Goal: Use online tool/utility: Utilize a website feature to perform a specific function

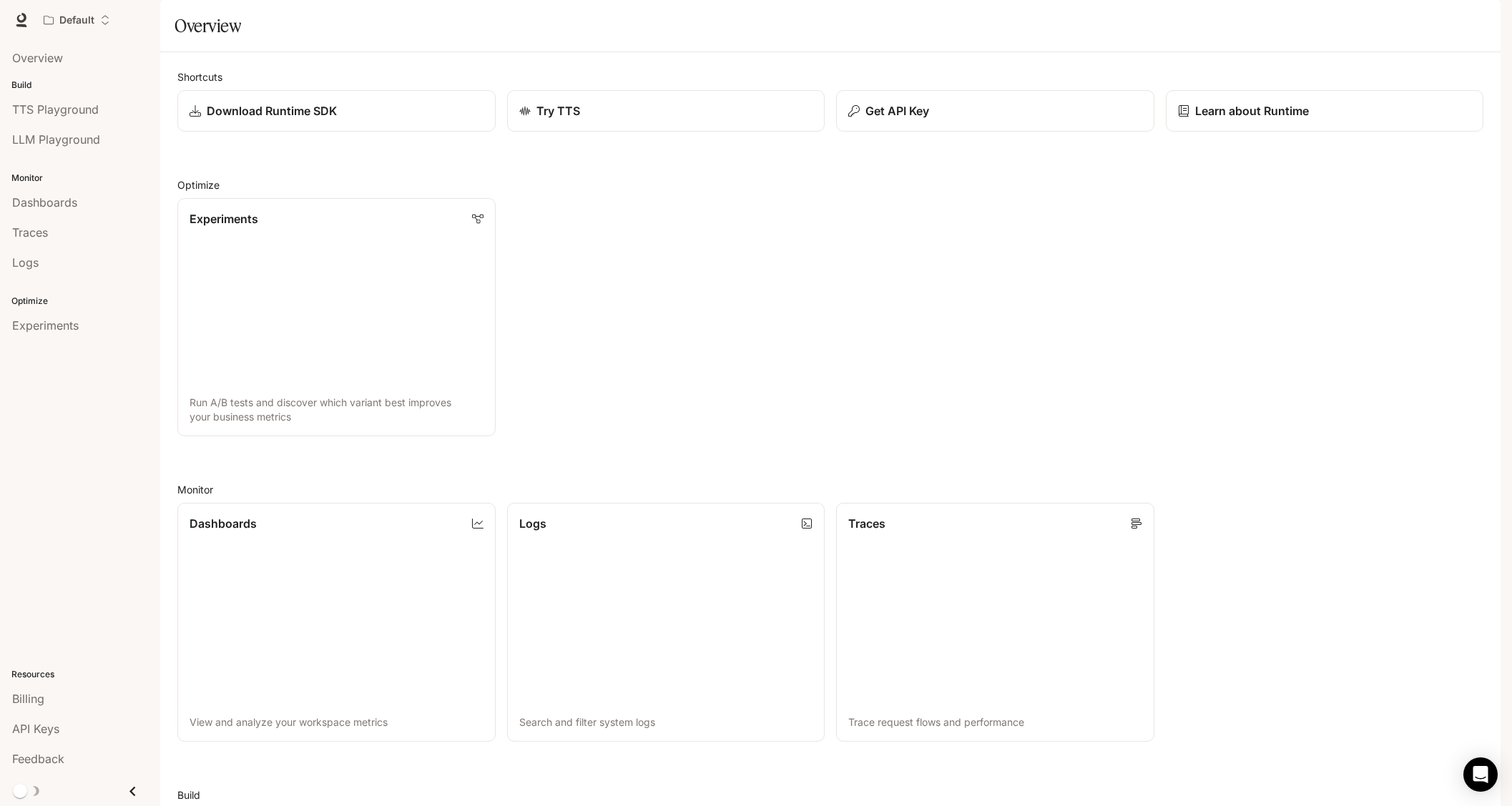
click at [1294, 11] on span "TTS" at bounding box center [1296, 20] width 20 height 18
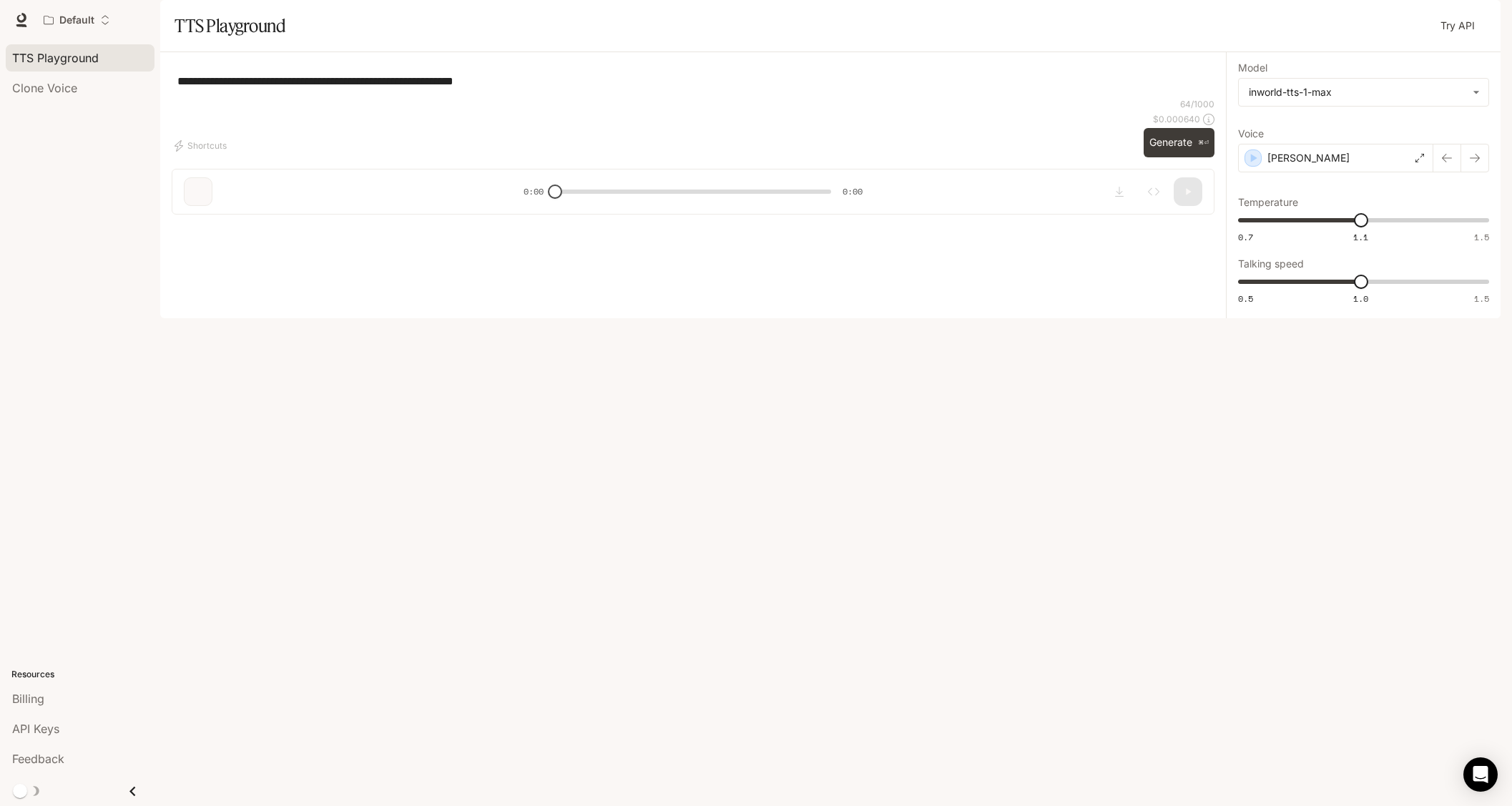
click at [1327, 16] on span "Runtime" at bounding box center [1345, 20] width 38 height 18
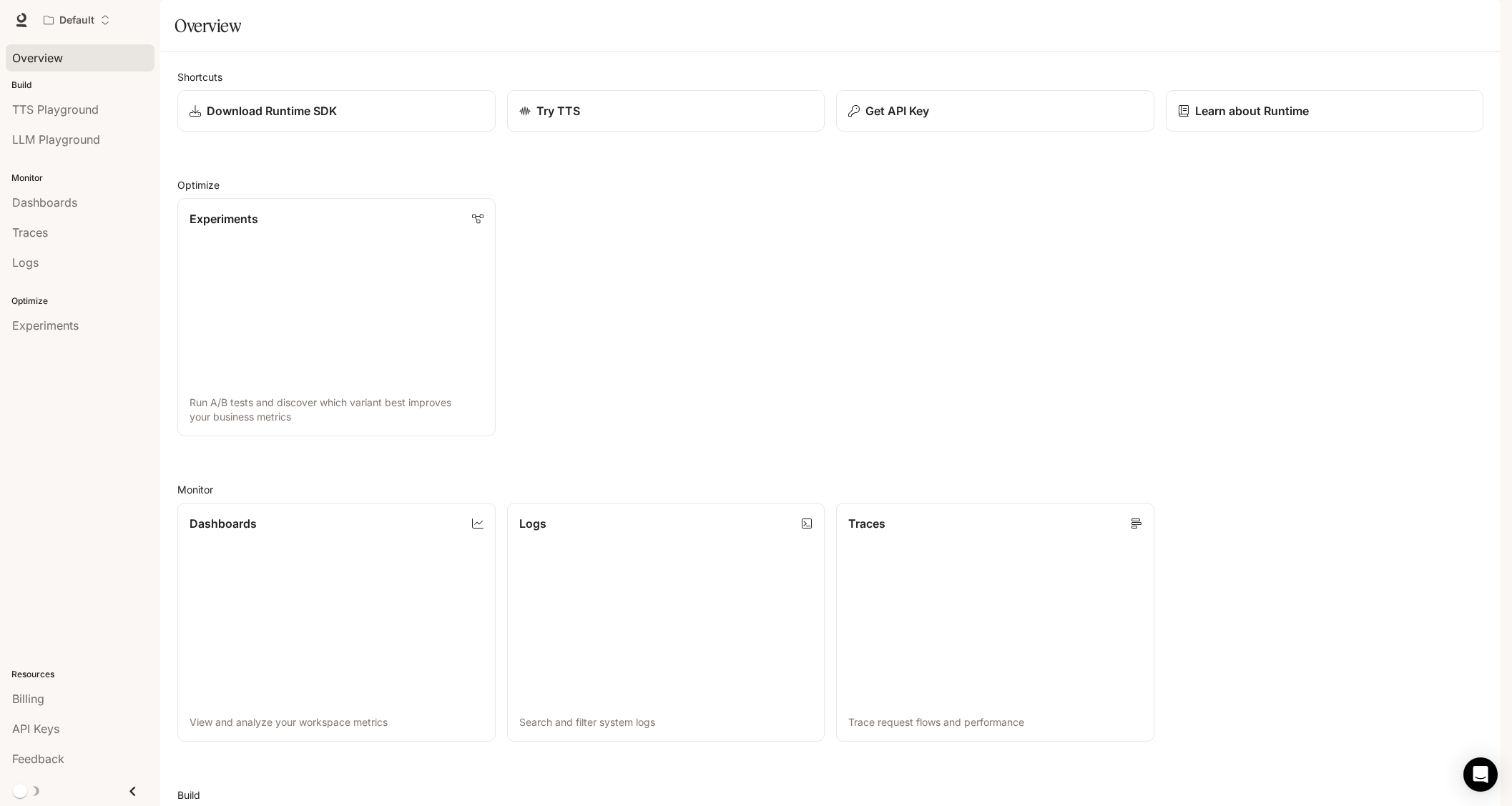
click at [55, 54] on span "Overview" at bounding box center [38, 57] width 51 height 17
click at [1287, 18] on span "TTS" at bounding box center [1296, 20] width 20 height 18
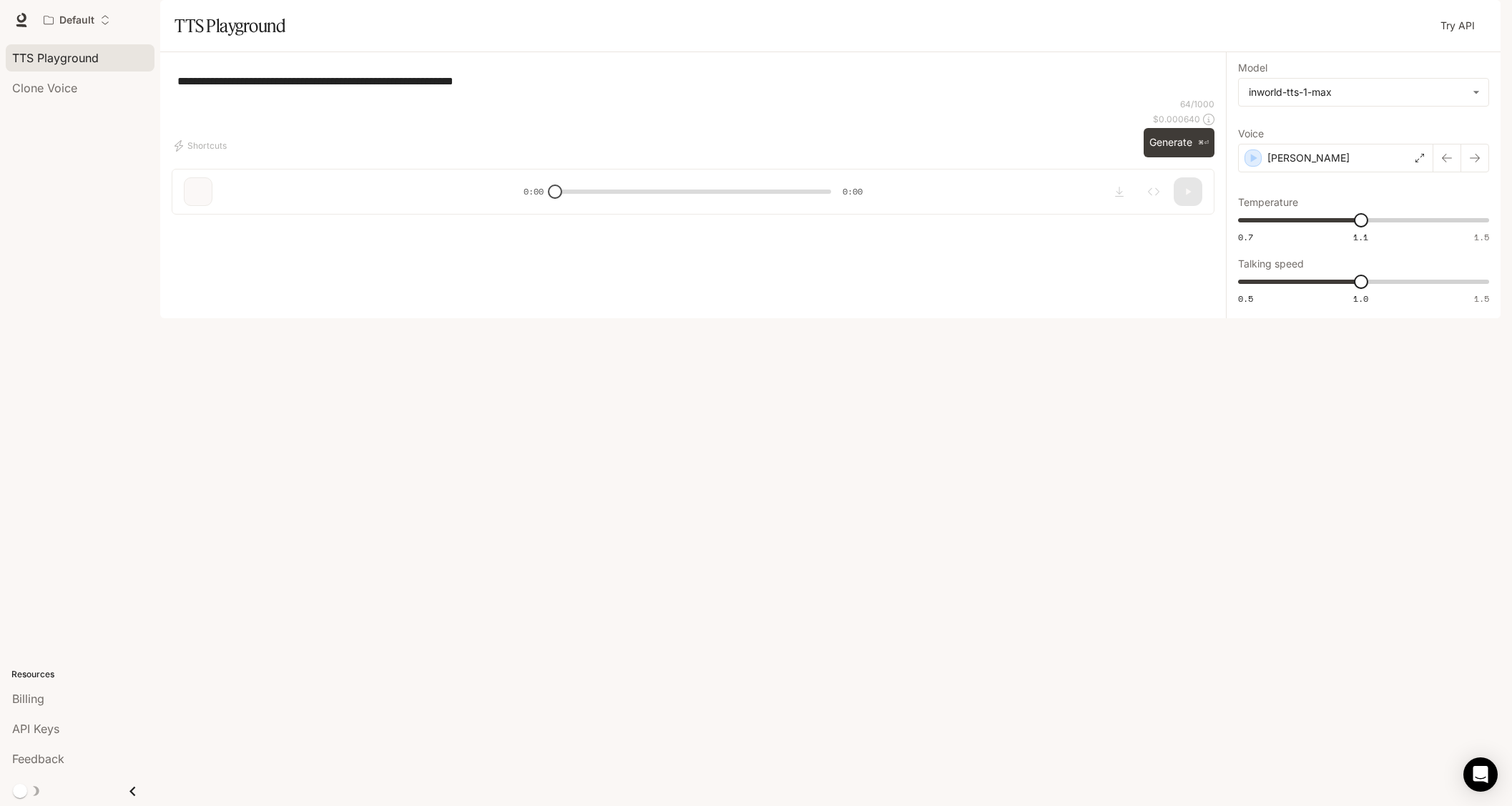
click at [1378, 20] on link "Documentation Documentation" at bounding box center [1416, 20] width 88 height 29
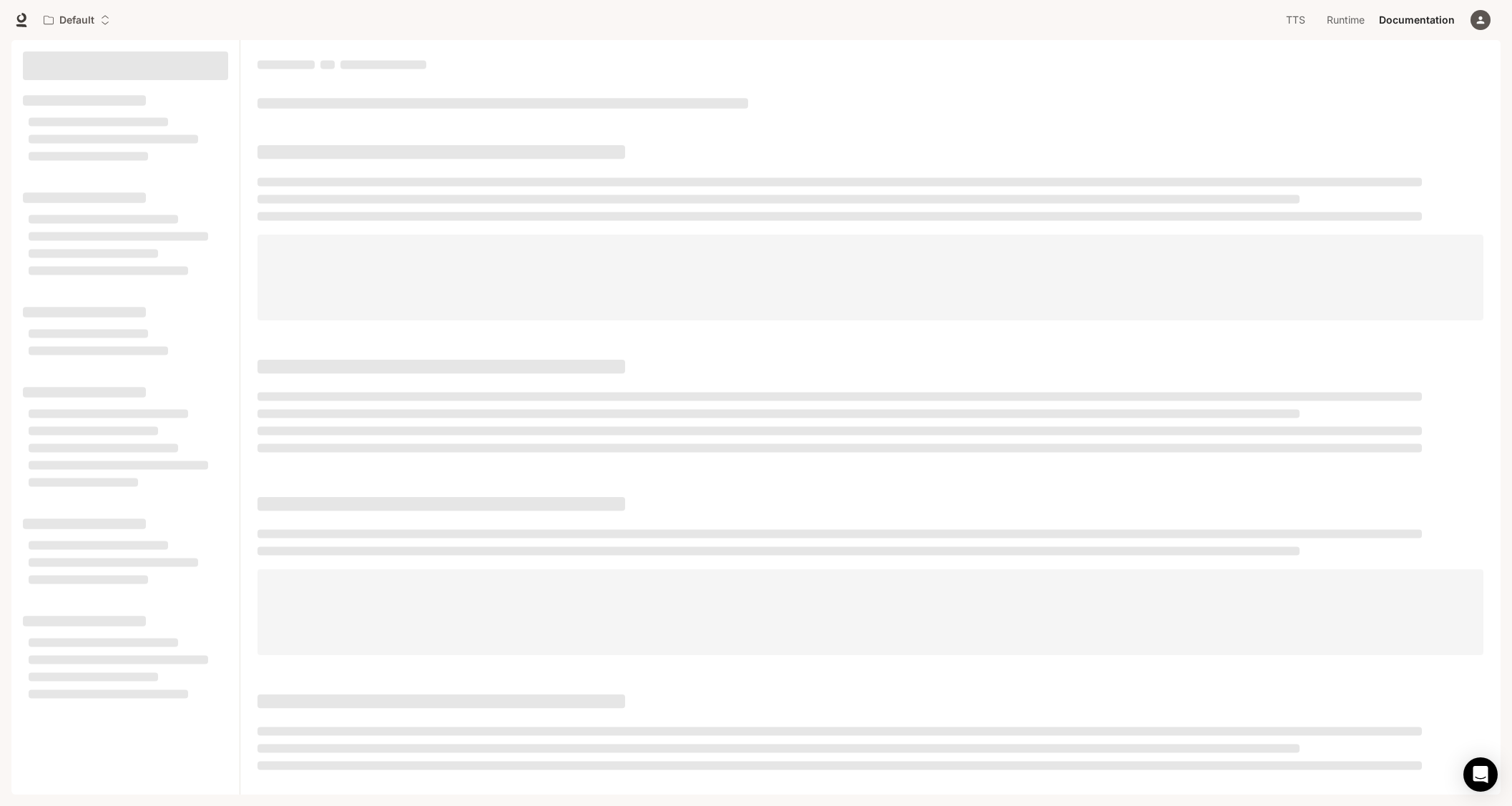
click at [1355, 21] on span "Runtime" at bounding box center [1345, 20] width 38 height 18
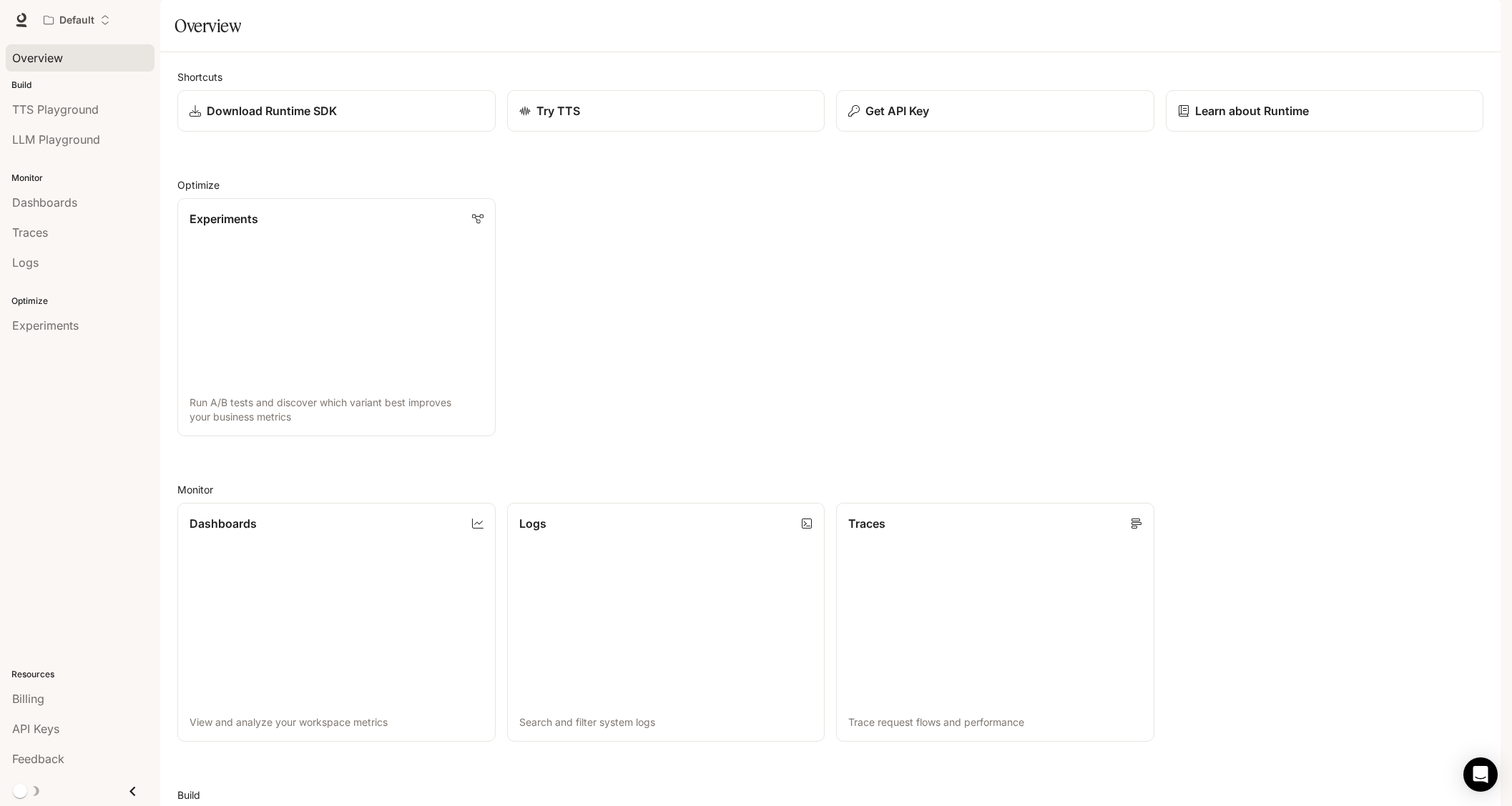
click at [31, 53] on span "Overview" at bounding box center [38, 57] width 51 height 17
click at [35, 62] on span "Overview" at bounding box center [38, 57] width 51 height 17
click at [1287, 16] on link "TTS TTS" at bounding box center [1295, 20] width 46 height 29
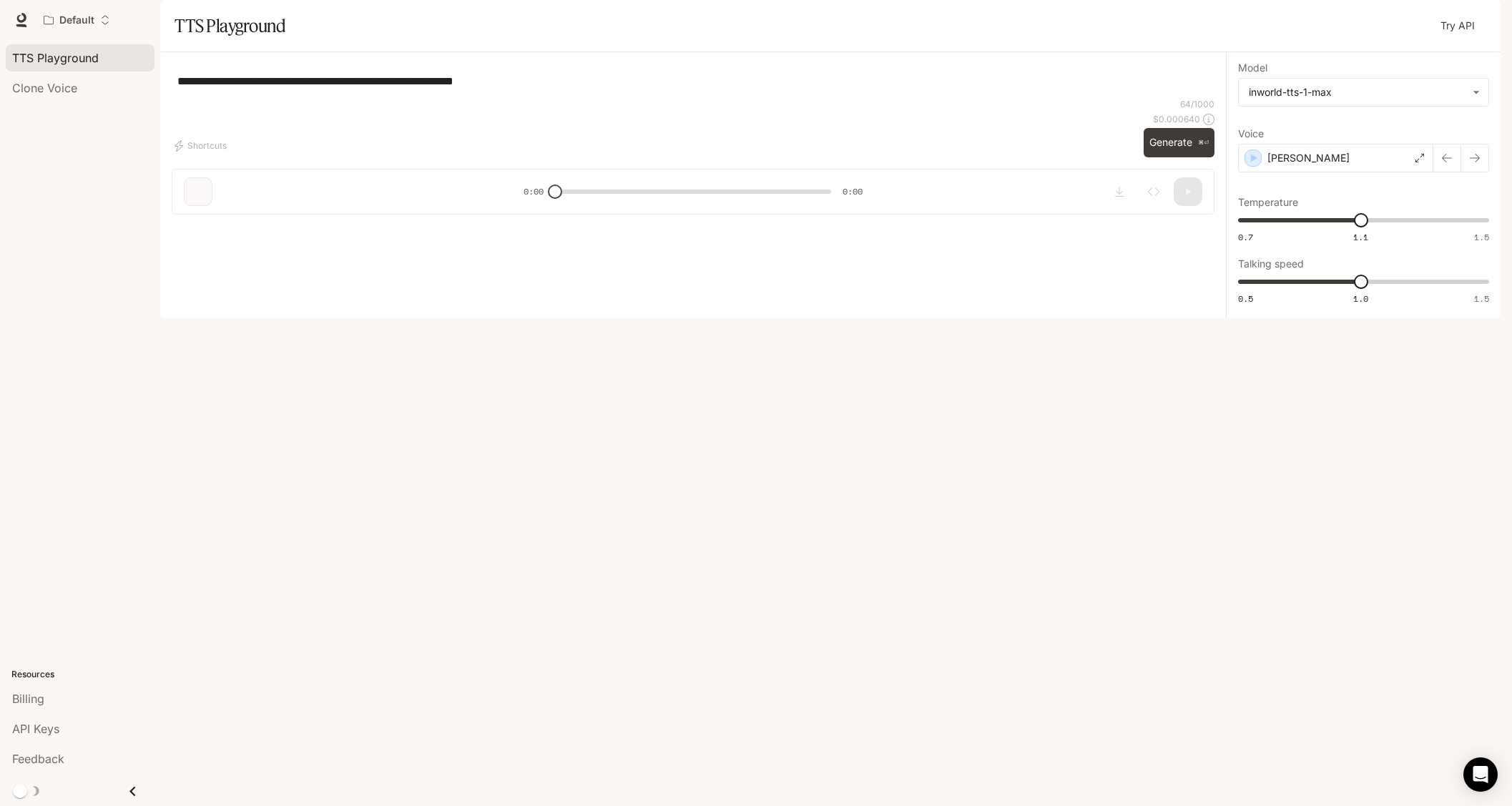
click at [1344, 22] on span "Runtime" at bounding box center [1345, 20] width 38 height 18
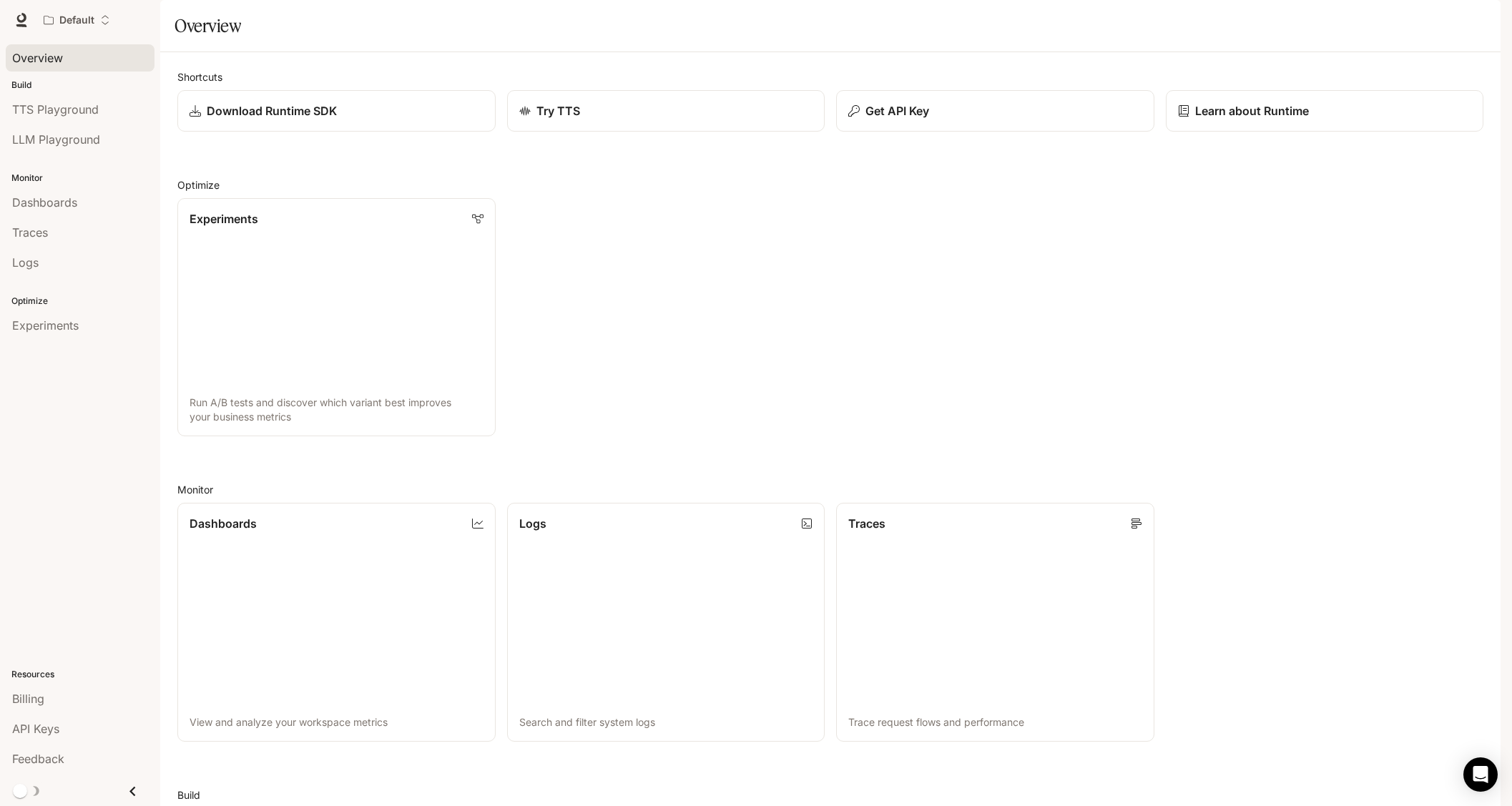
click at [108, 65] on div "Overview" at bounding box center [80, 57] width 136 height 17
click at [398, 52] on section "Overview" at bounding box center [830, 26] width 1340 height 52
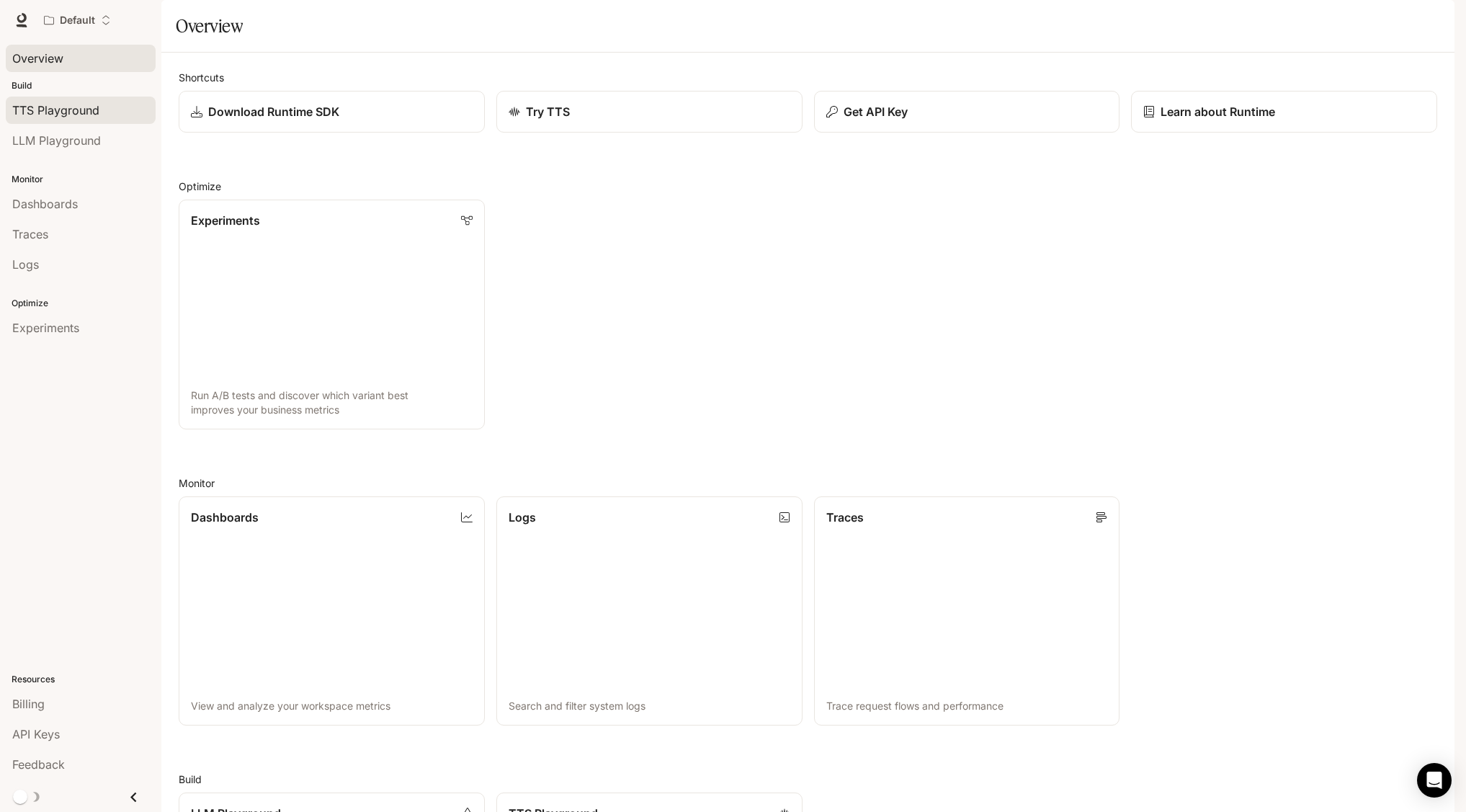
click at [62, 114] on span "TTS Playground" at bounding box center [56, 110] width 87 height 17
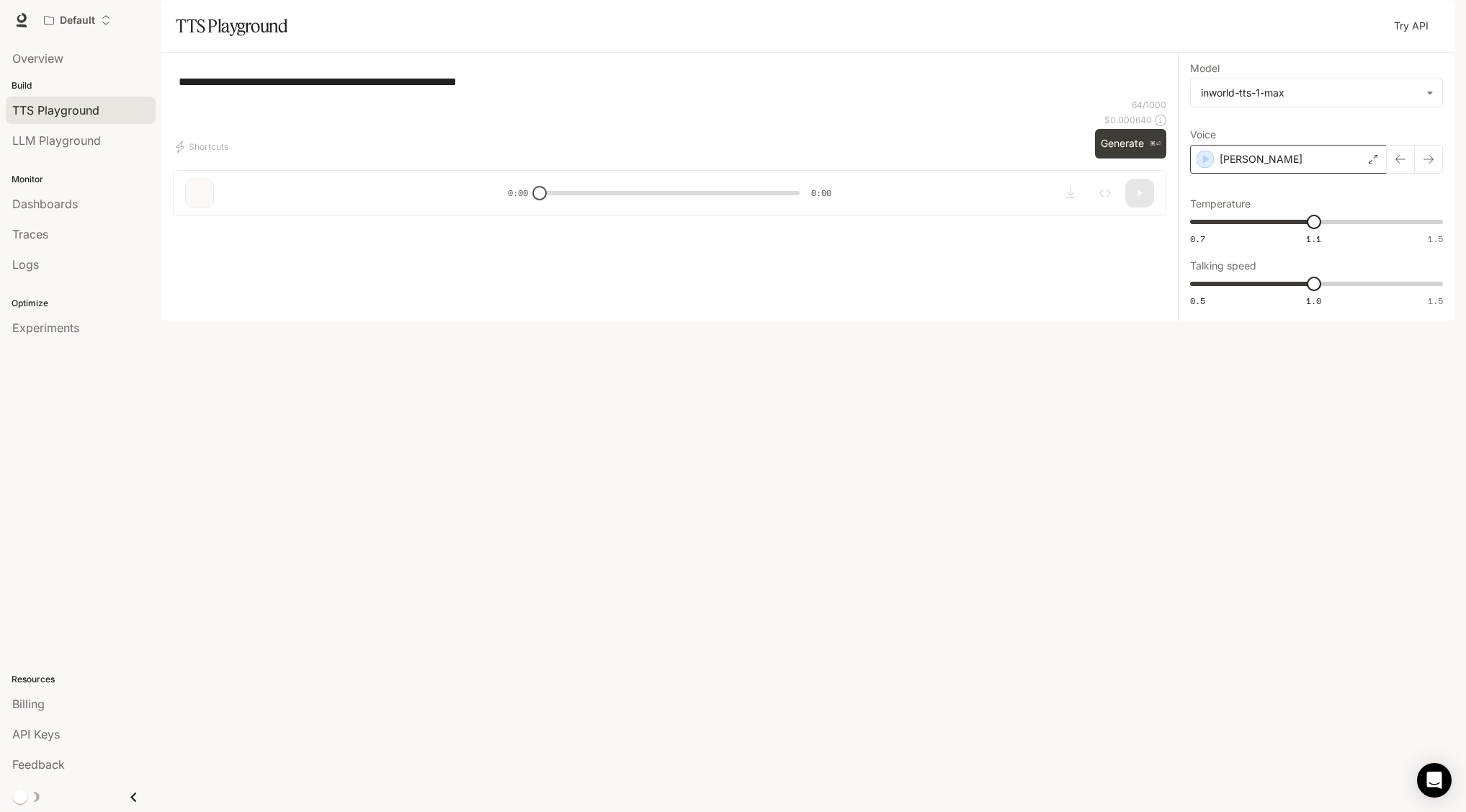
click at [1276, 174] on div "[PERSON_NAME]" at bounding box center [1288, 159] width 196 height 29
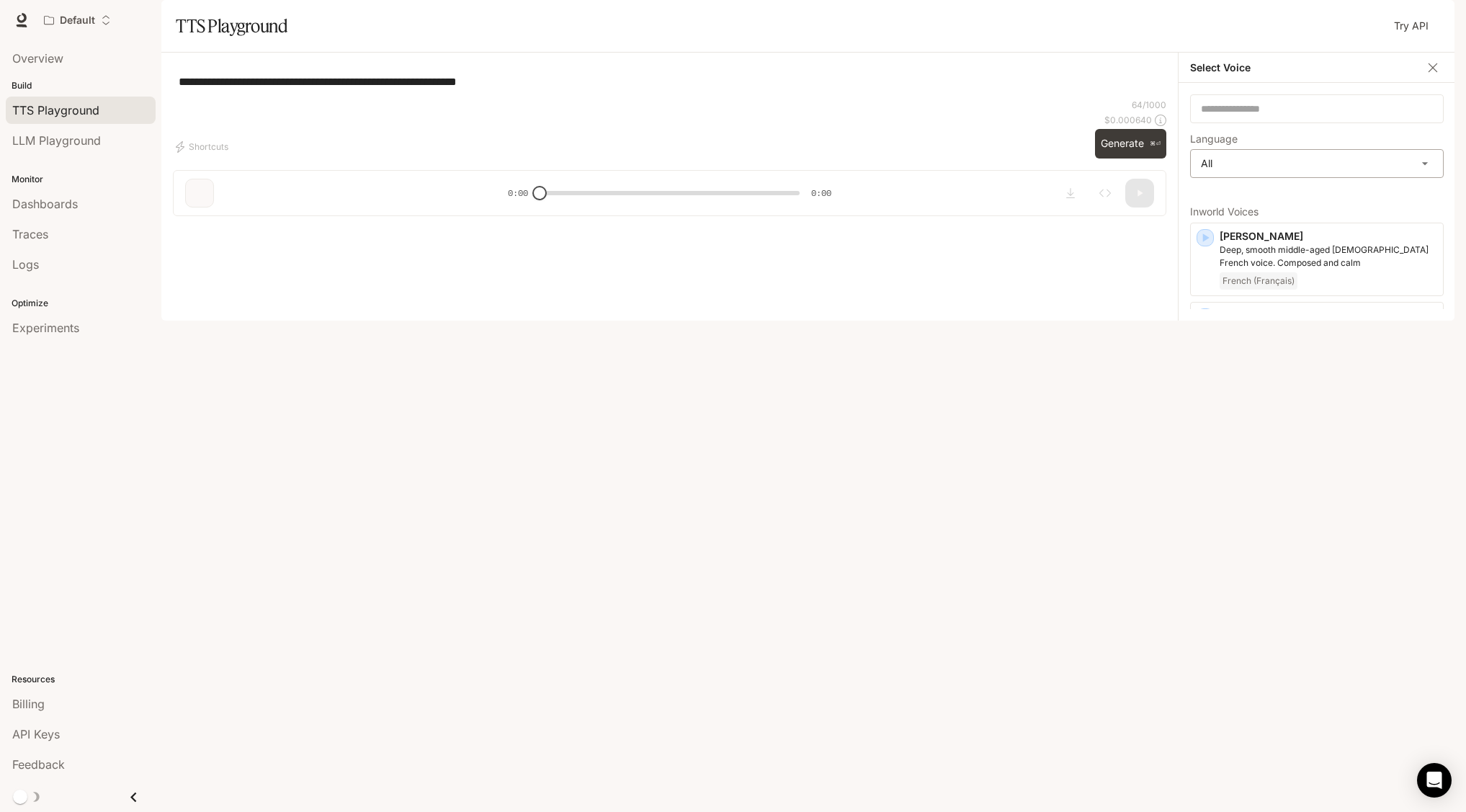
click at [1264, 216] on body "**********" at bounding box center [733, 406] width 1466 height 812
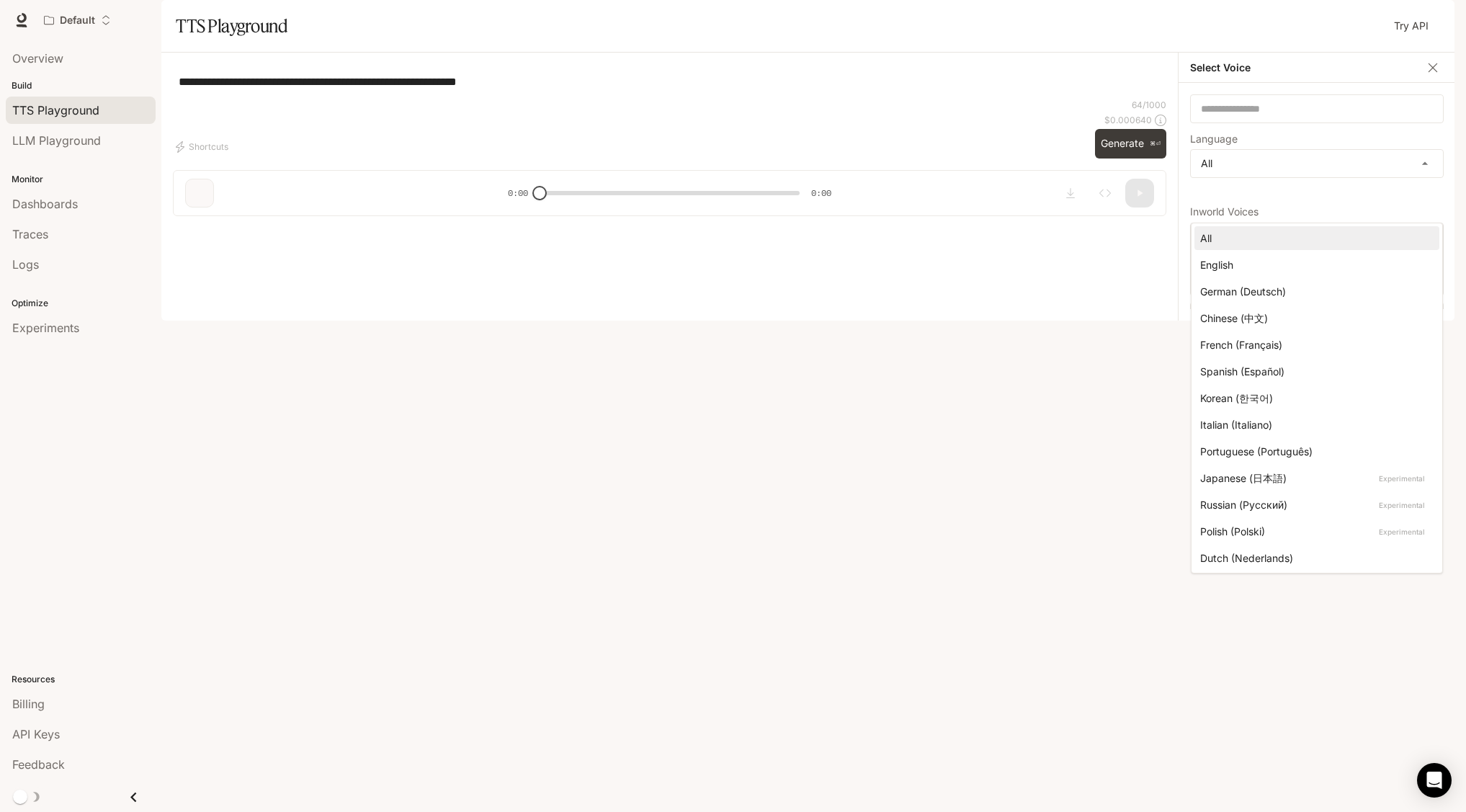
click at [1247, 263] on div "English" at bounding box center [1313, 265] width 228 height 15
type input "*****"
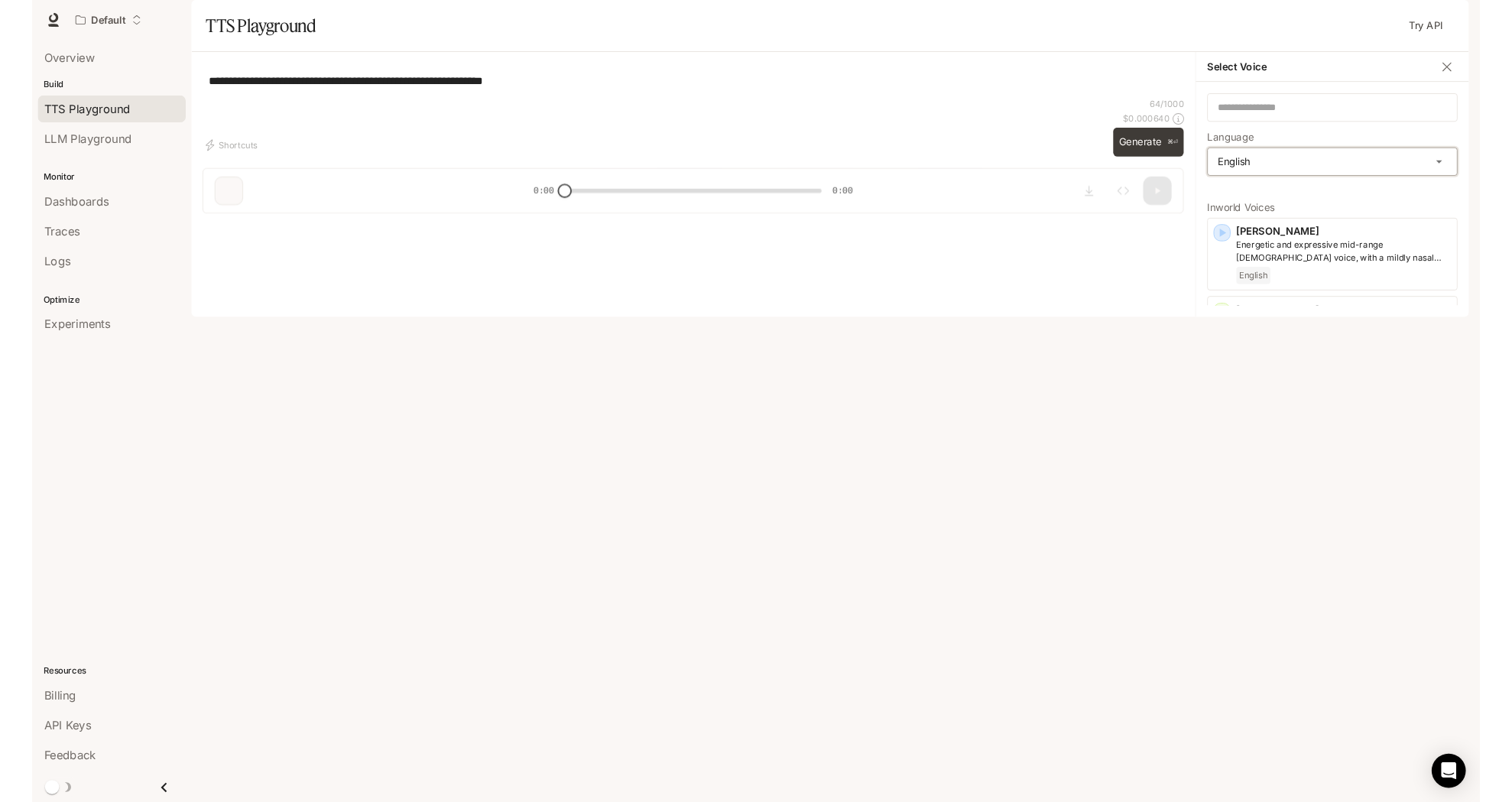
scroll to position [3, 0]
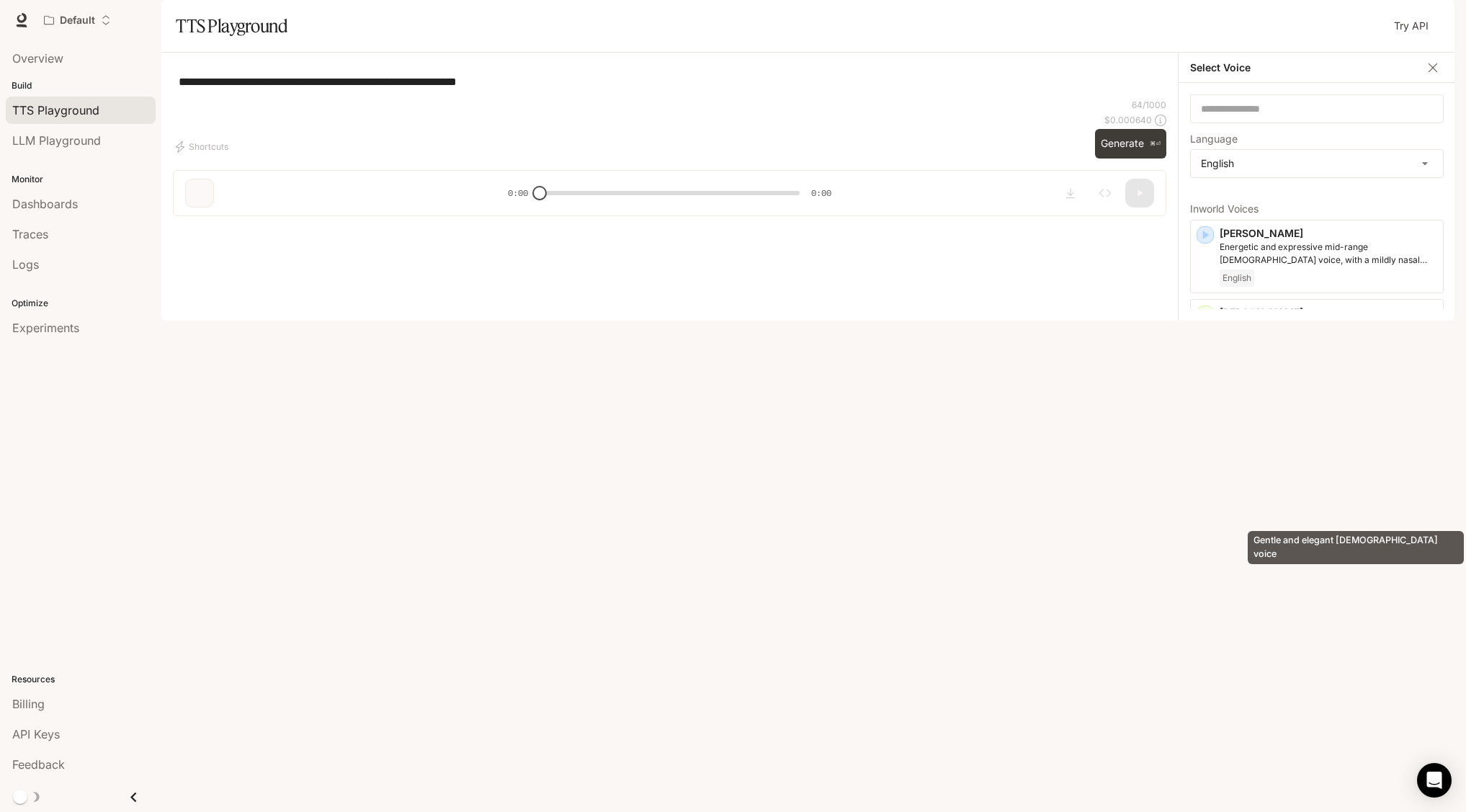
click at [1260, 478] on p "Gentle and elegant [DEMOGRAPHIC_DATA] voice" at bounding box center [1328, 472] width 218 height 13
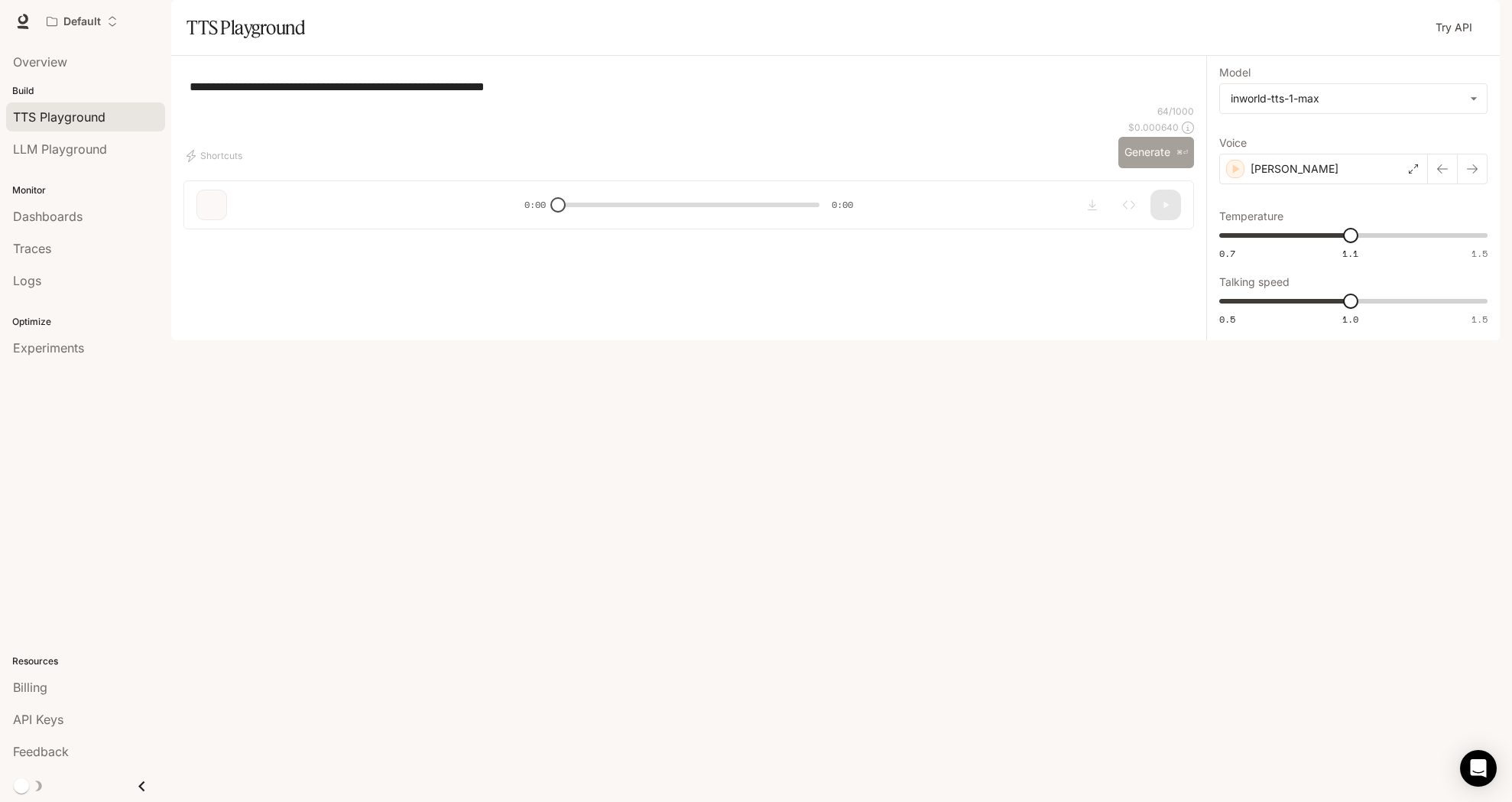
click at [1138, 168] on button "Generate ⌘⏎" at bounding box center [1156, 152] width 75 height 32
click at [1166, 211] on icon "button" at bounding box center [1166, 205] width 12 height 12
click at [1278, 177] on p "[PERSON_NAME]" at bounding box center [1294, 168] width 88 height 15
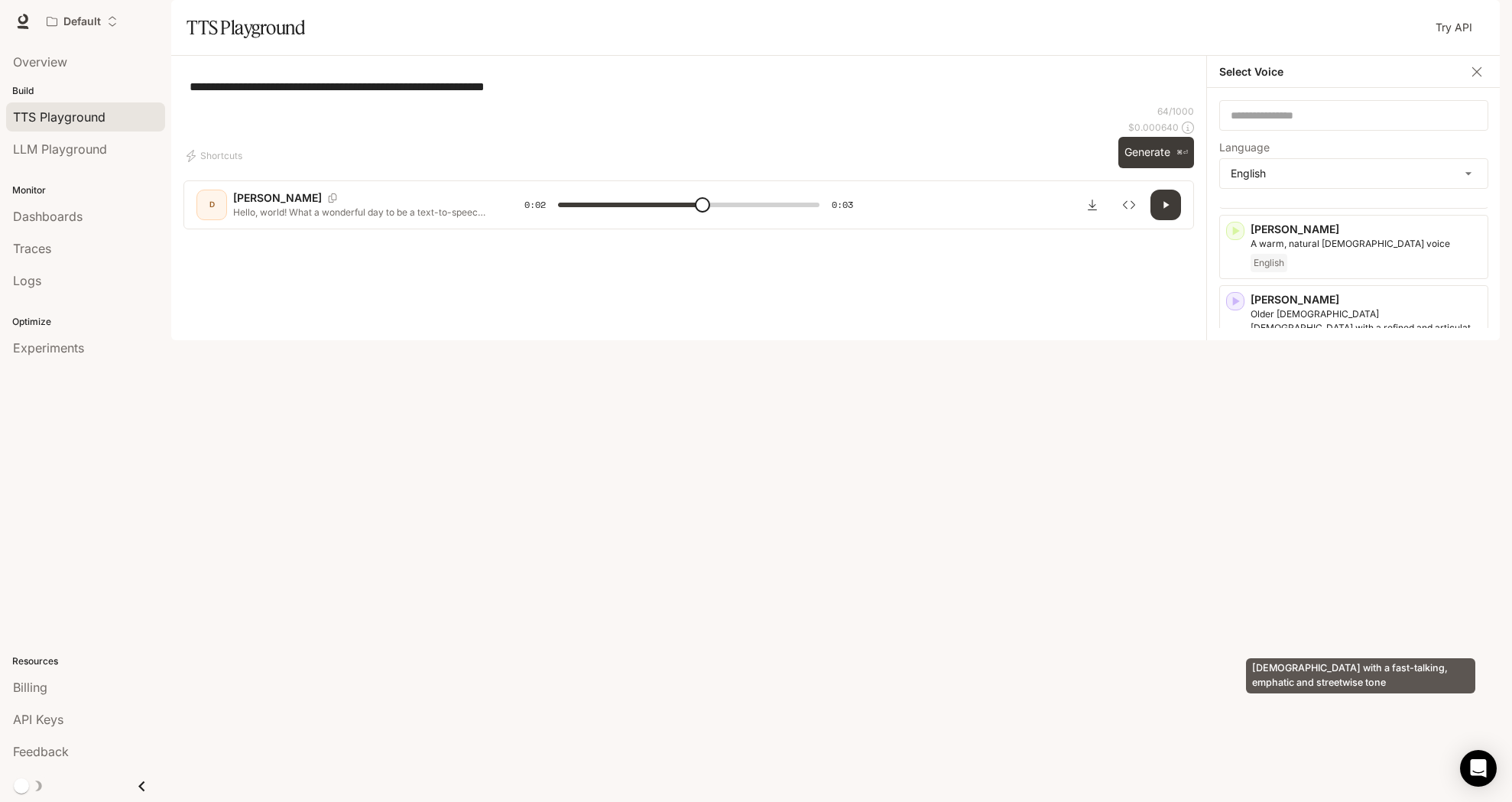
scroll to position [323, 0]
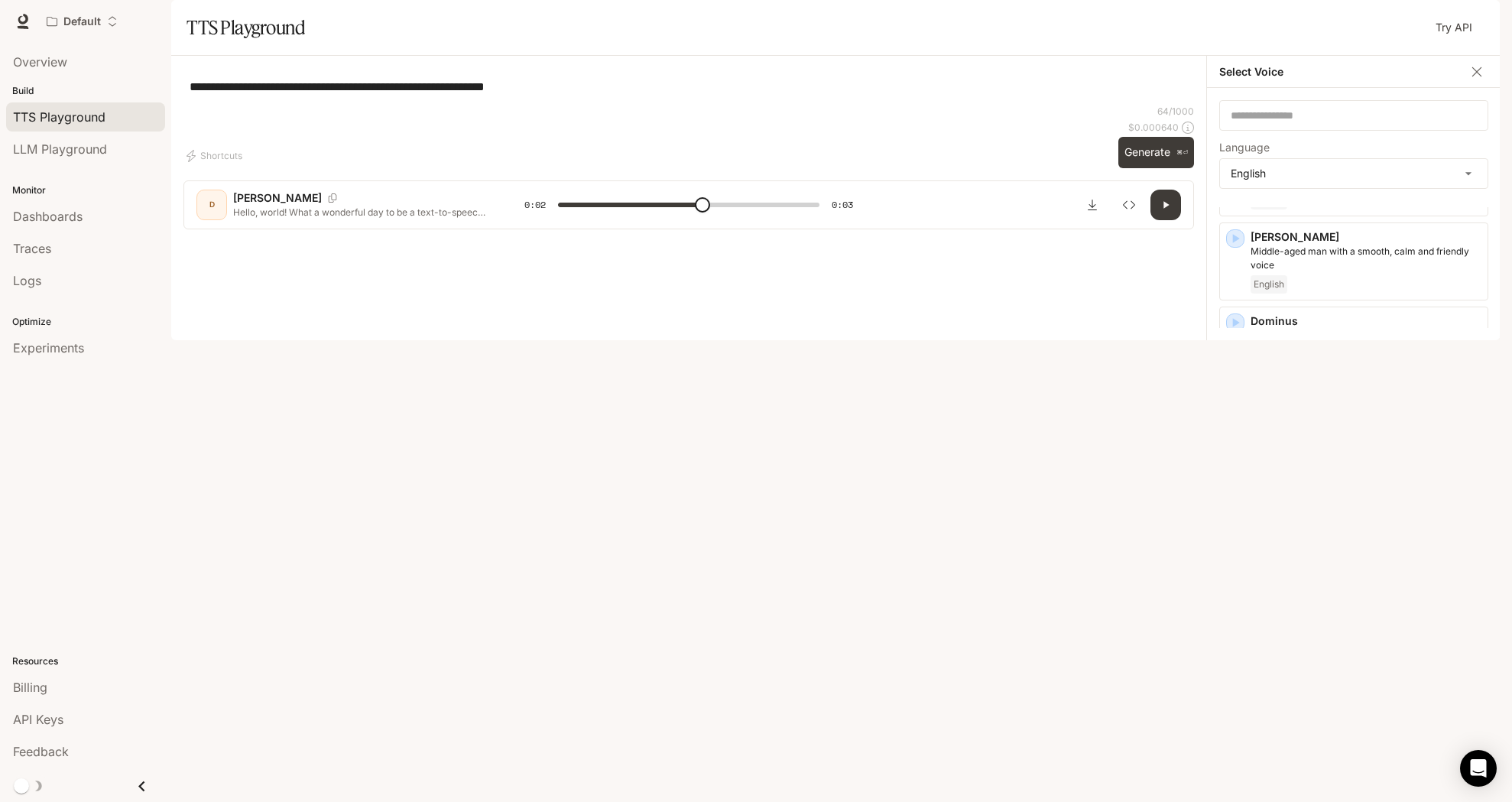
click at [1357, 518] on div "English" at bounding box center [1366, 509] width 231 height 18
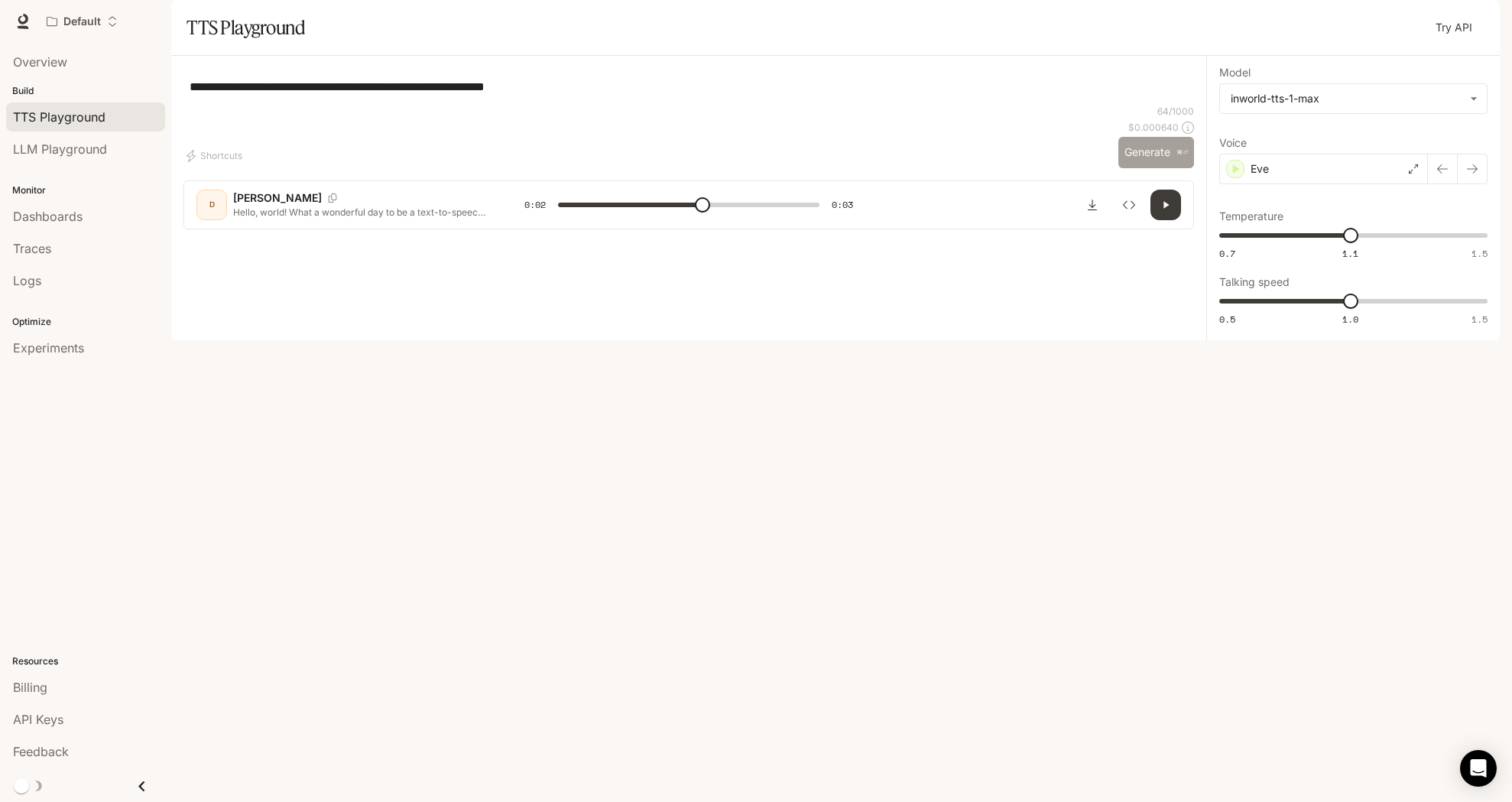
click at [1160, 168] on button "Generate ⌘⏎" at bounding box center [1156, 152] width 75 height 32
type input "*"
click at [1273, 185] on div "Eve" at bounding box center [1323, 169] width 208 height 31
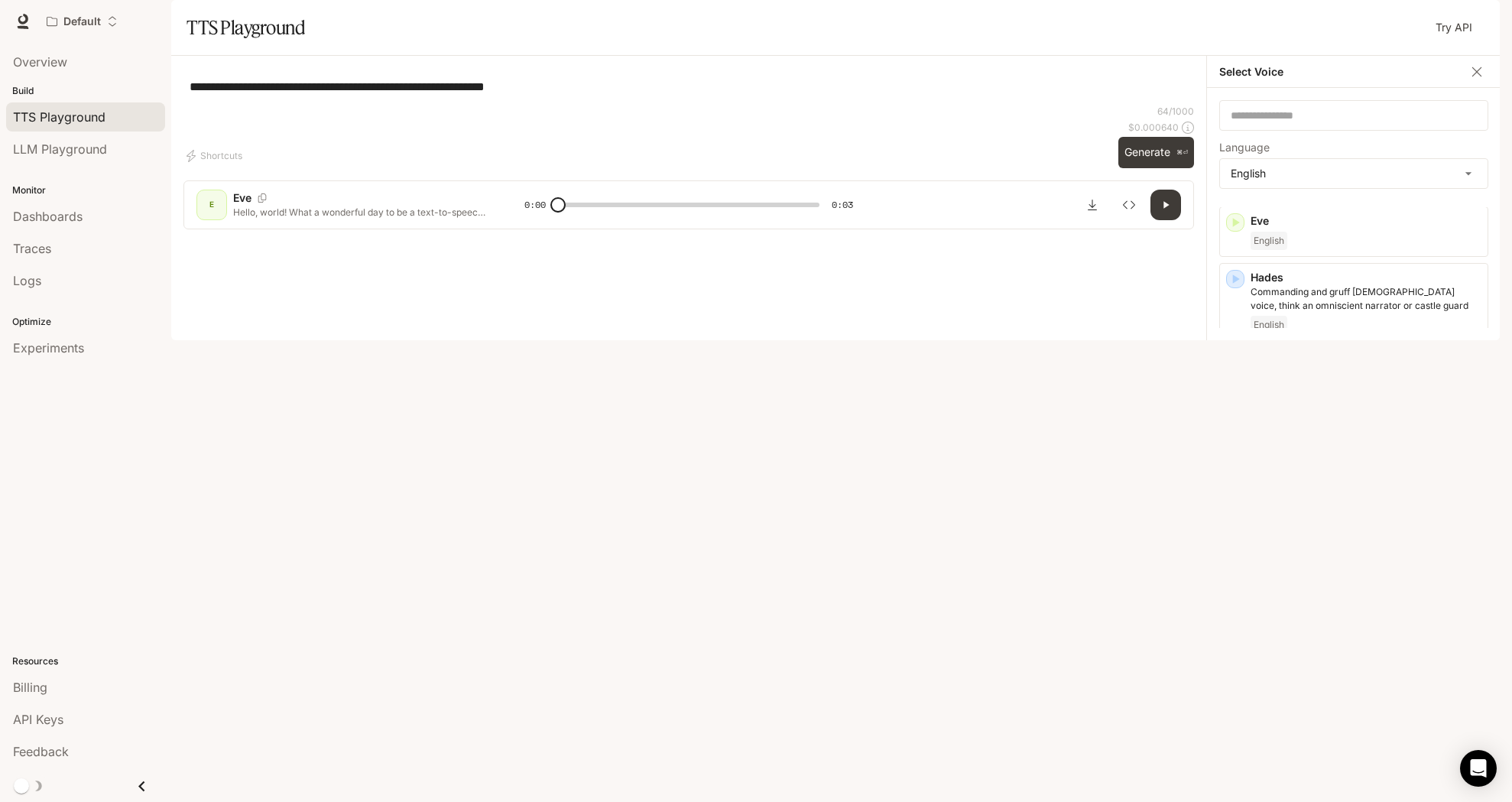
scroll to position [587, 0]
click at [732, 105] on div "**********" at bounding box center [689, 87] width 1011 height 37
click at [724, 105] on div "**********" at bounding box center [689, 87] width 998 height 37
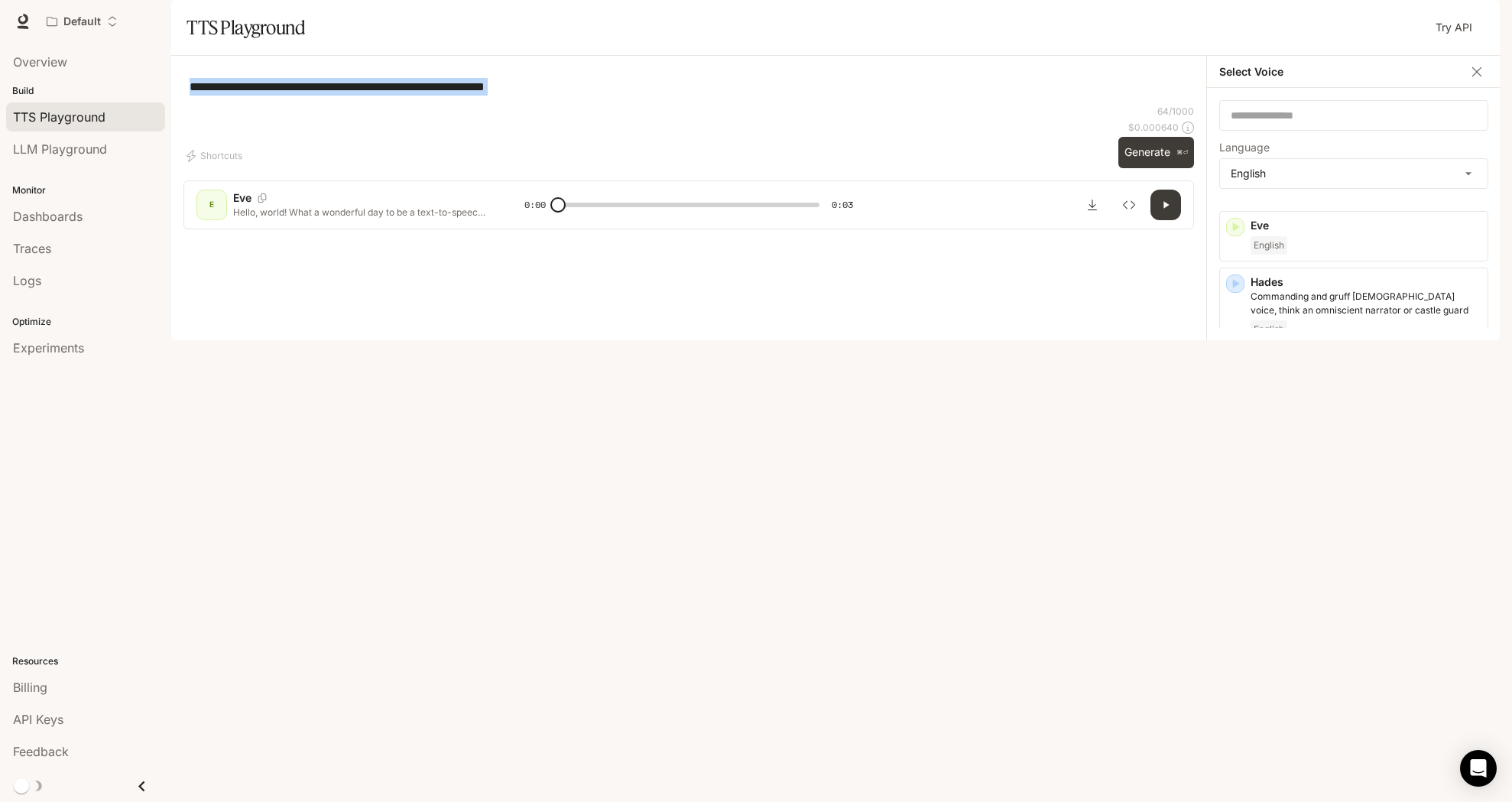
click at [724, 105] on div "**********" at bounding box center [689, 87] width 998 height 37
click at [716, 95] on textarea "**********" at bounding box center [689, 87] width 998 height 18
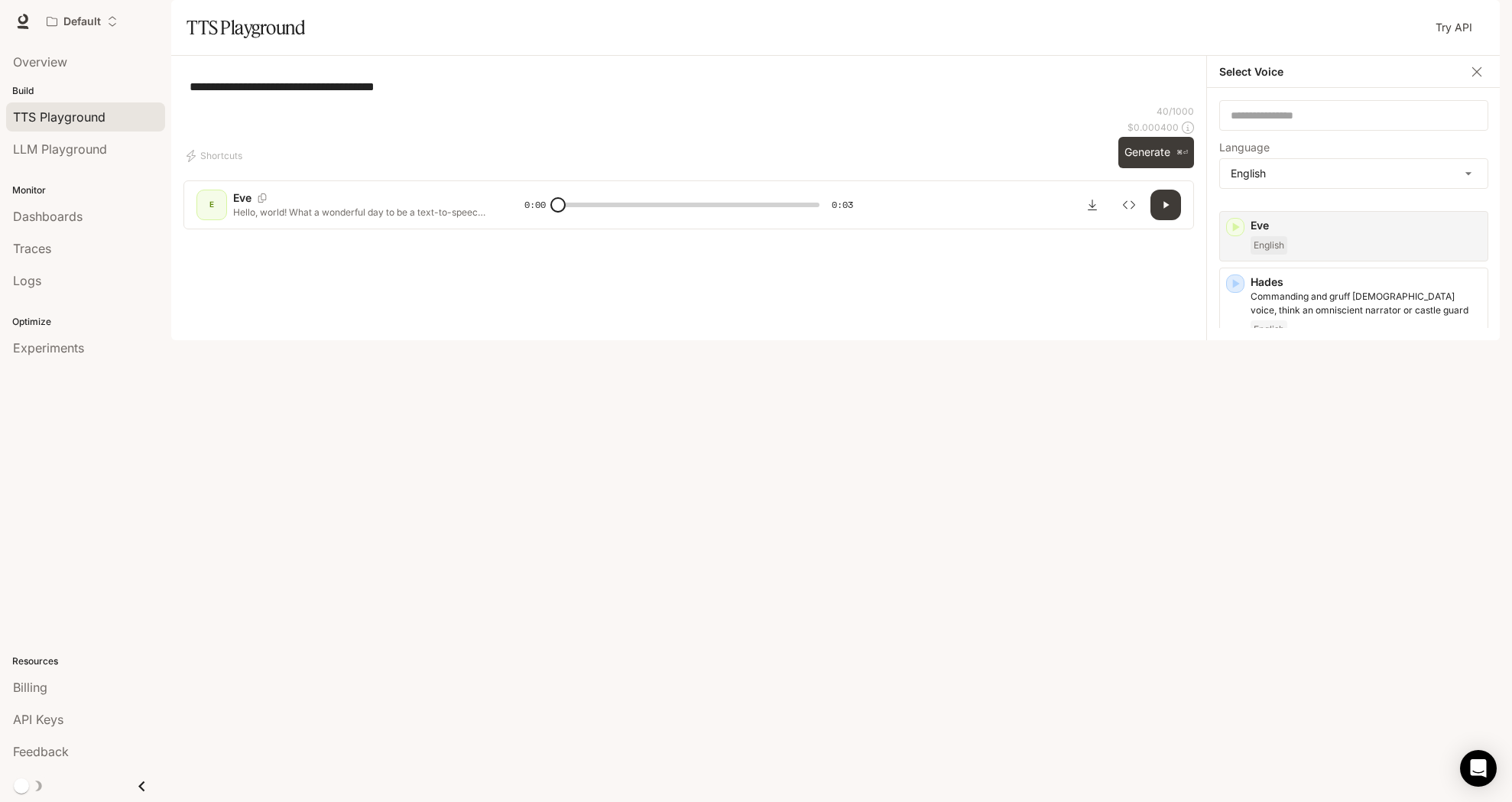
type textarea "**********"
click at [1373, 233] on p "Eve" at bounding box center [1366, 225] width 231 height 15
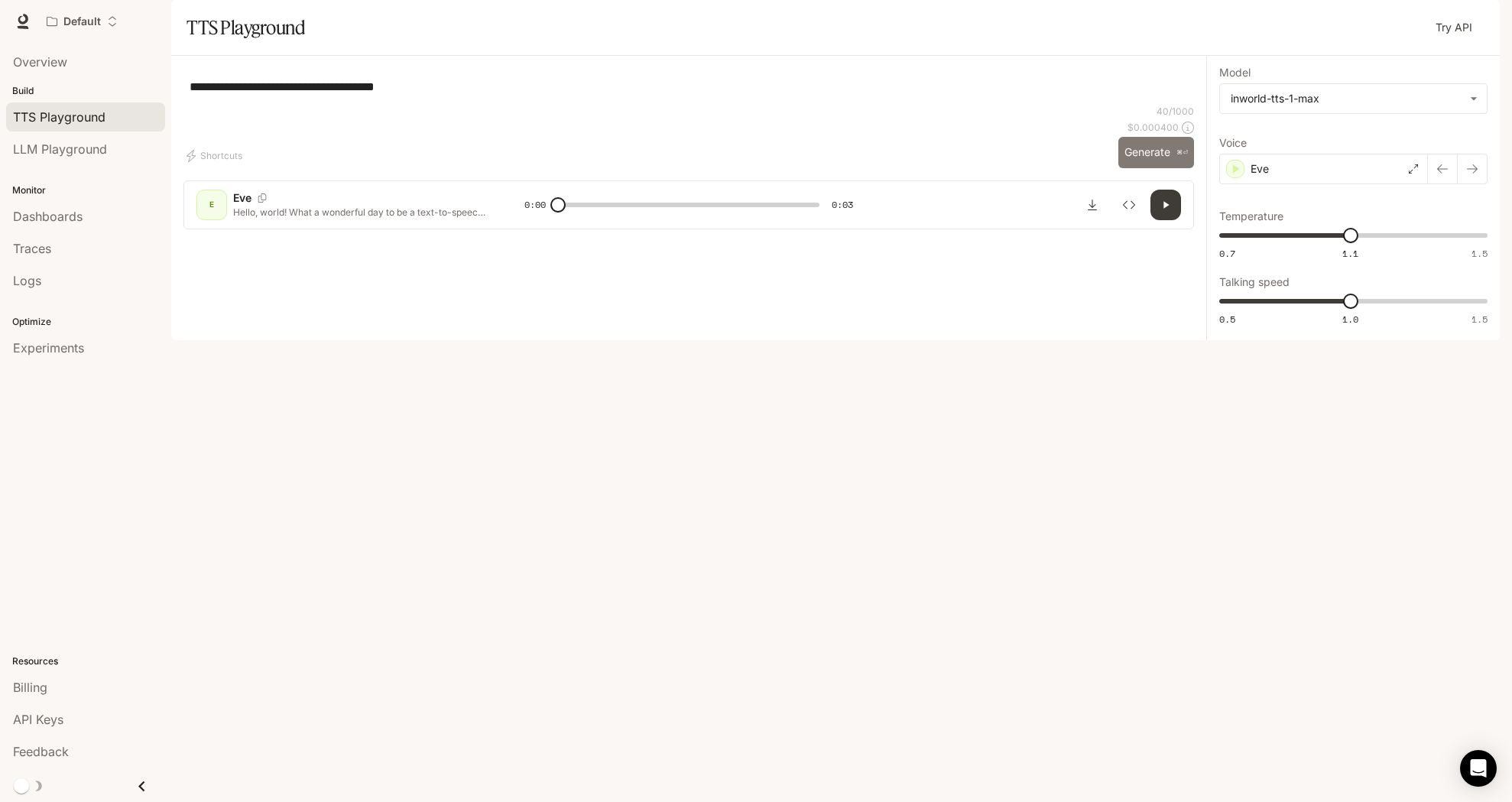
click at [1168, 168] on button "Generate ⌘⏎" at bounding box center [1156, 152] width 75 height 32
click at [103, 29] on button "Default" at bounding box center [81, 21] width 85 height 31
click at [1493, 21] on div "Open workspace menu" at bounding box center [756, 401] width 1512 height 802
click at [1479, 22] on div "All workspaces Default default-efp0hv7hzcvt__r-9-fqga Manage this workspace New…" at bounding box center [756, 401] width 1512 height 802
click at [1471, 23] on div "button" at bounding box center [1478, 21] width 21 height 21
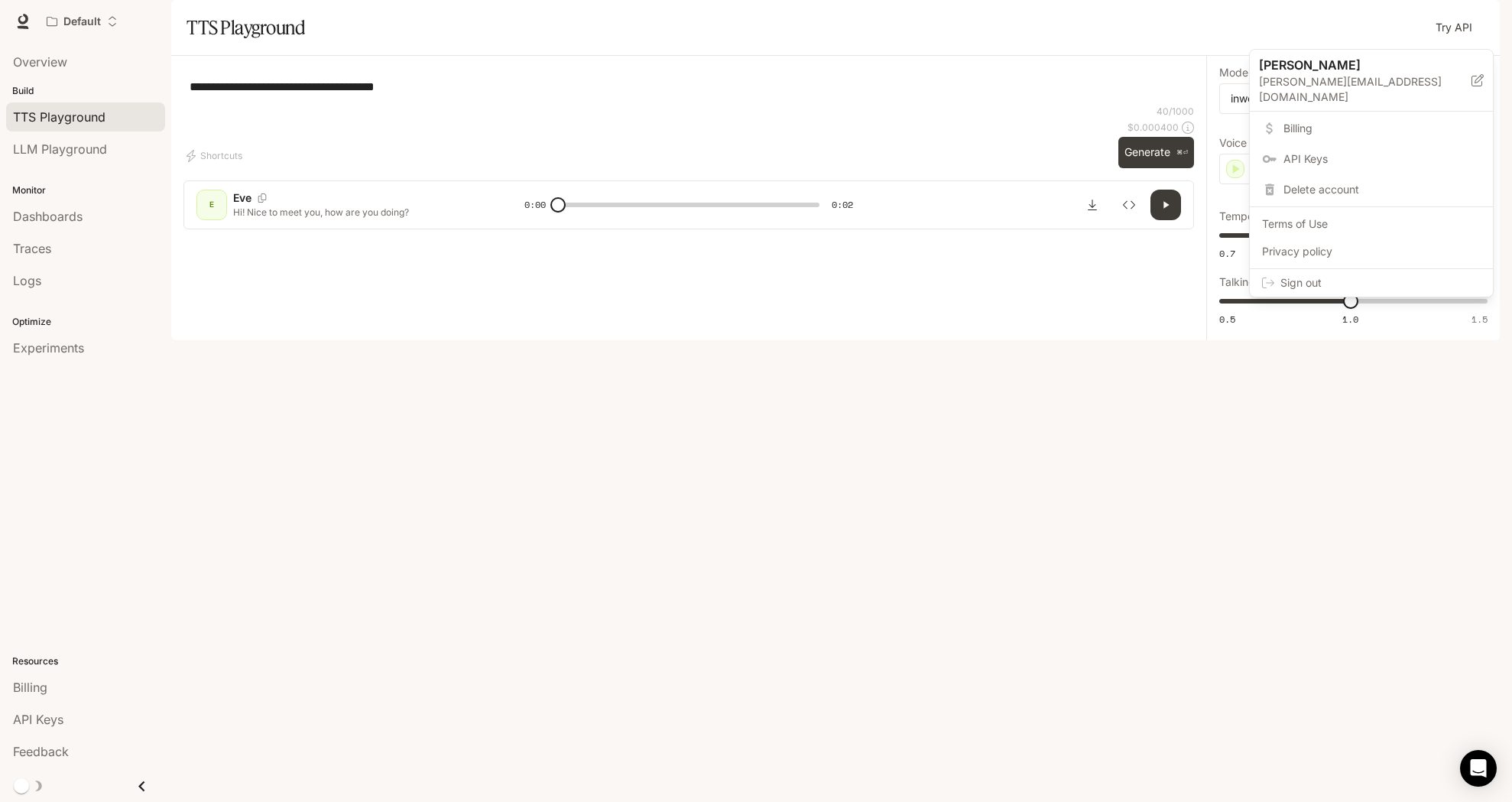
click at [1180, 257] on div at bounding box center [756, 401] width 1512 height 802
click at [1273, 185] on div "Eve" at bounding box center [1323, 169] width 208 height 31
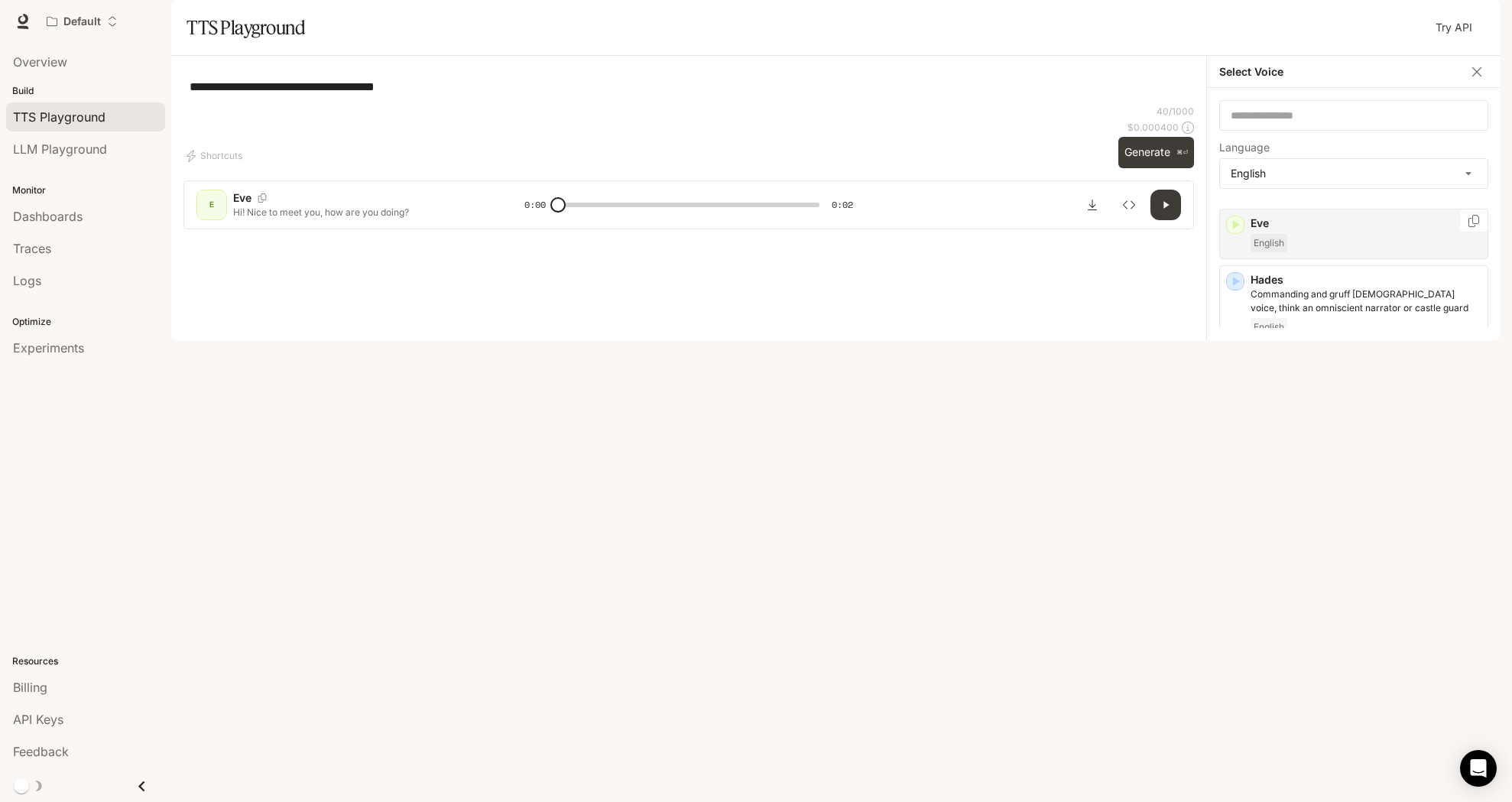
scroll to position [568, 0]
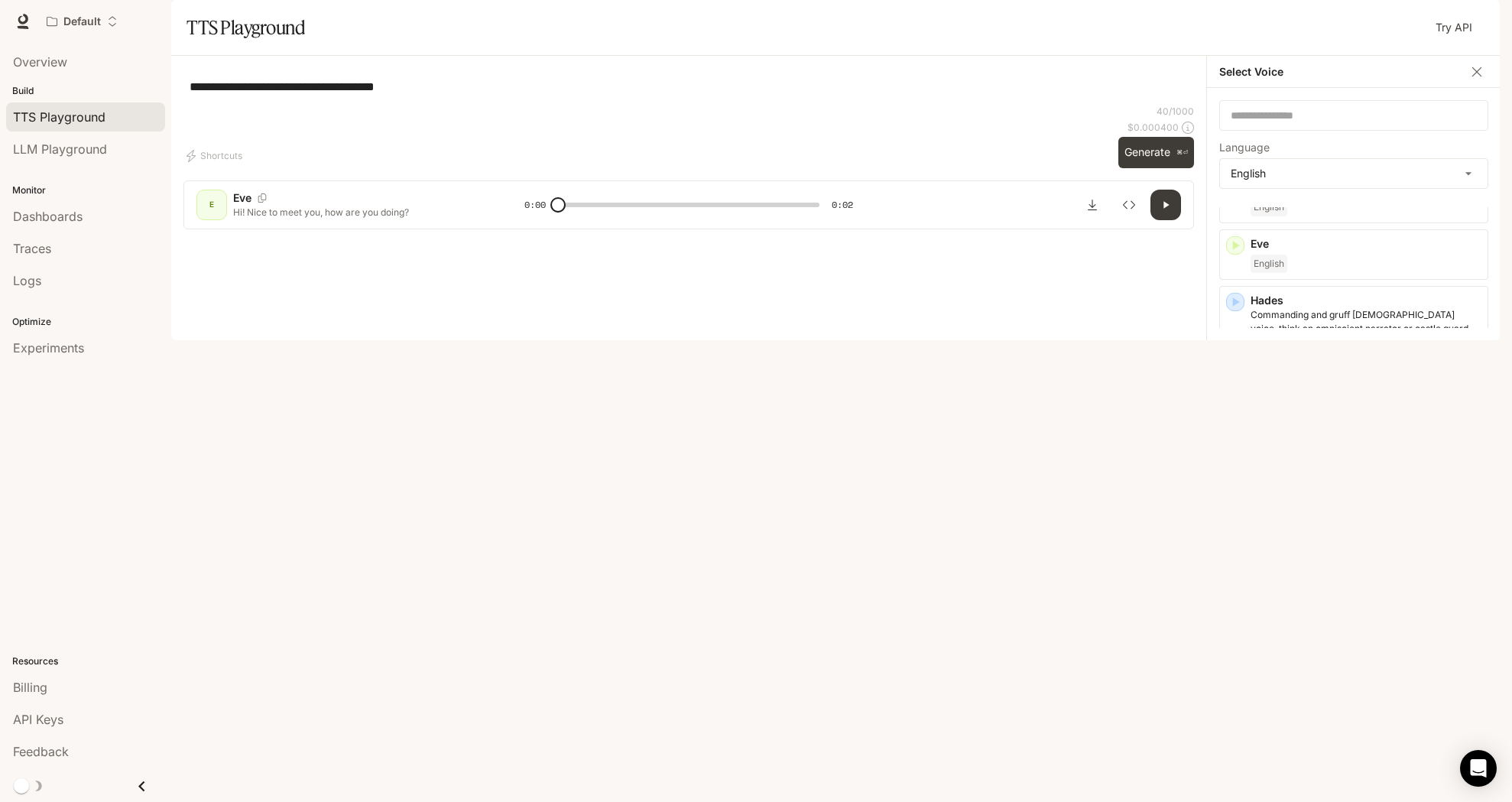
click at [1336, 573] on p "High-pitched, childlike [DEMOGRAPHIC_DATA] voice with a squeaky quality - great…" at bounding box center [1366, 559] width 231 height 27
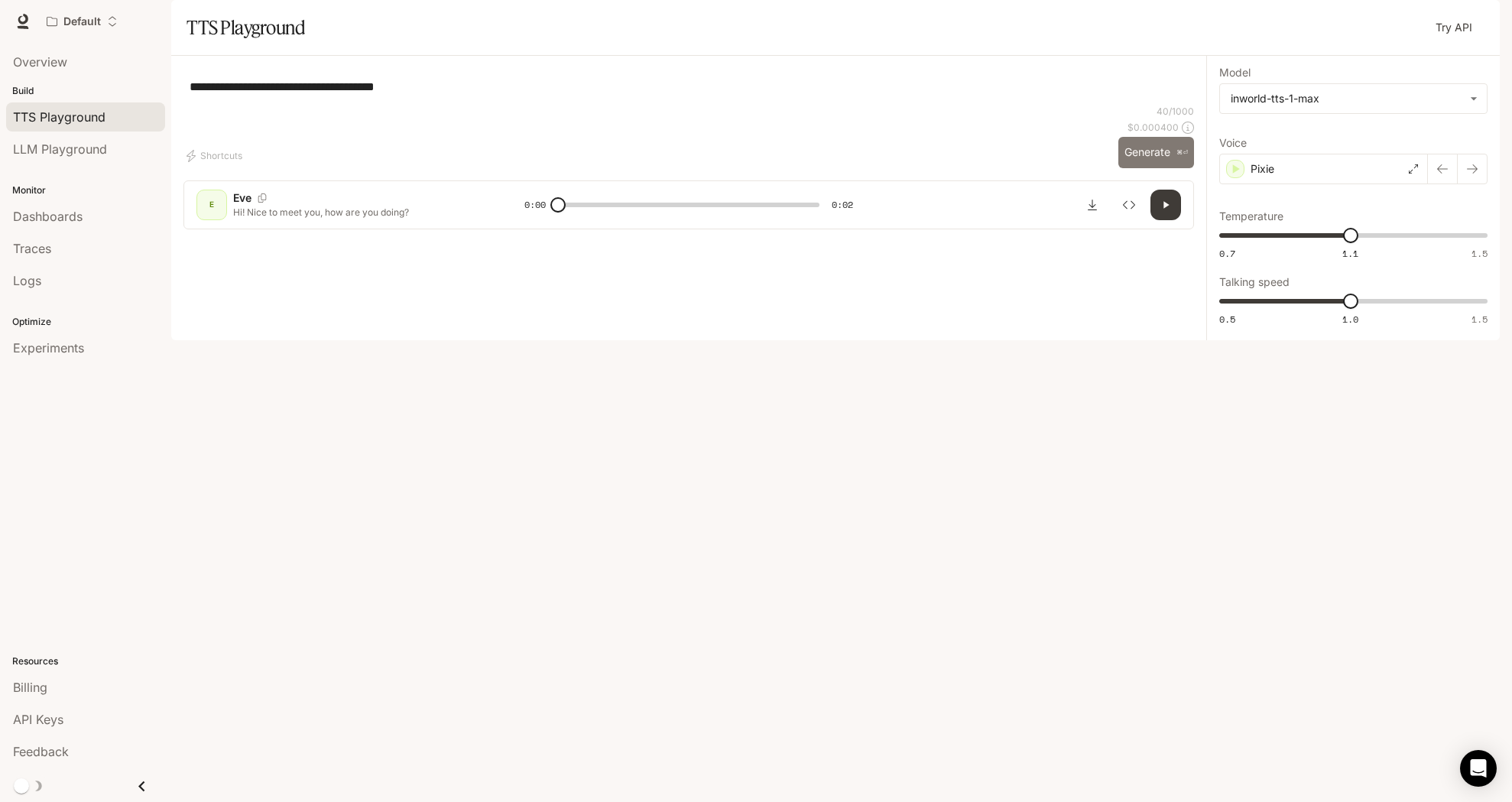
click at [1145, 168] on button "Generate ⌘⏎" at bounding box center [1156, 152] width 75 height 32
click at [1355, 185] on div "Pixie" at bounding box center [1323, 169] width 208 height 31
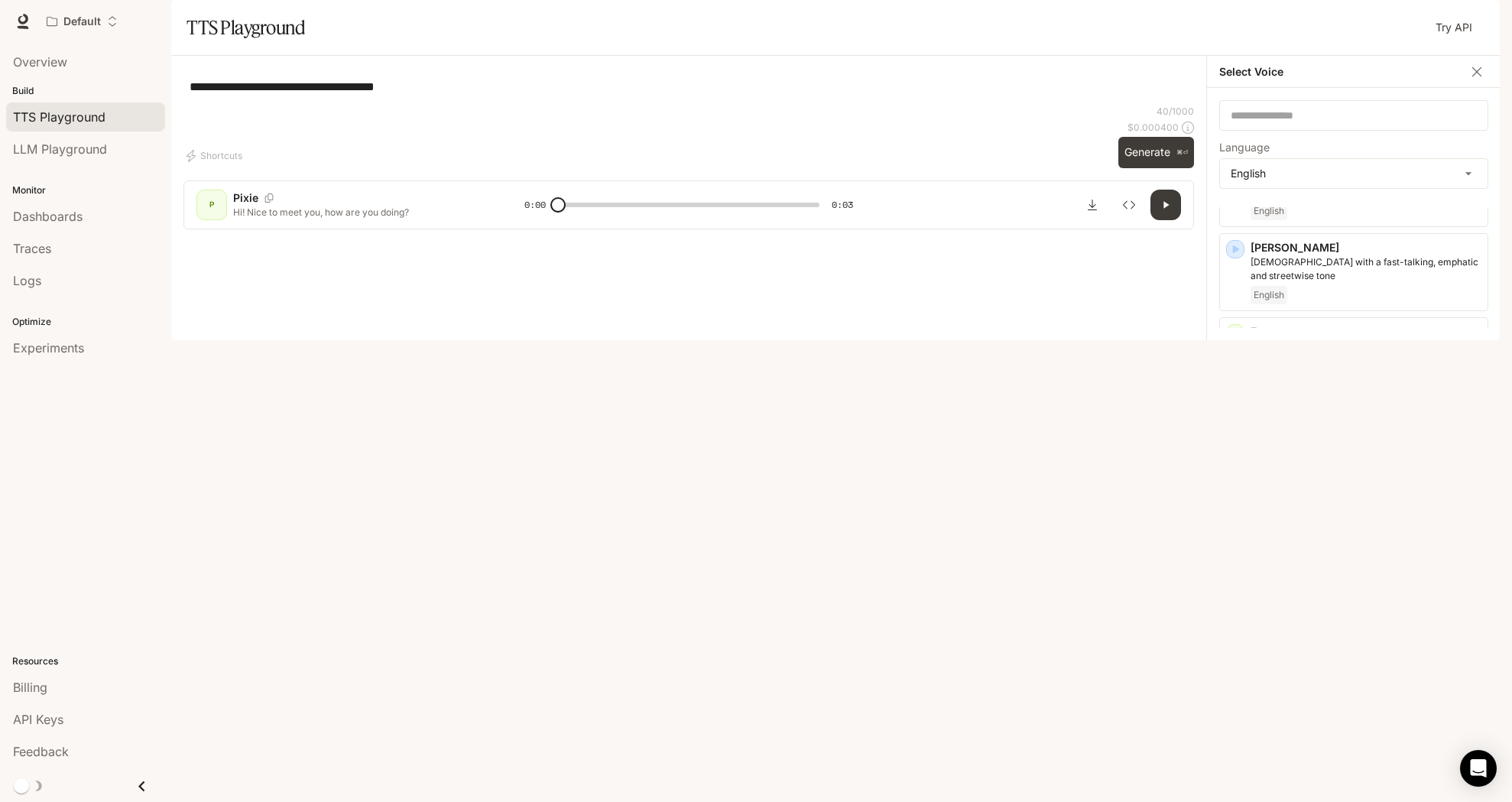
scroll to position [811, 0]
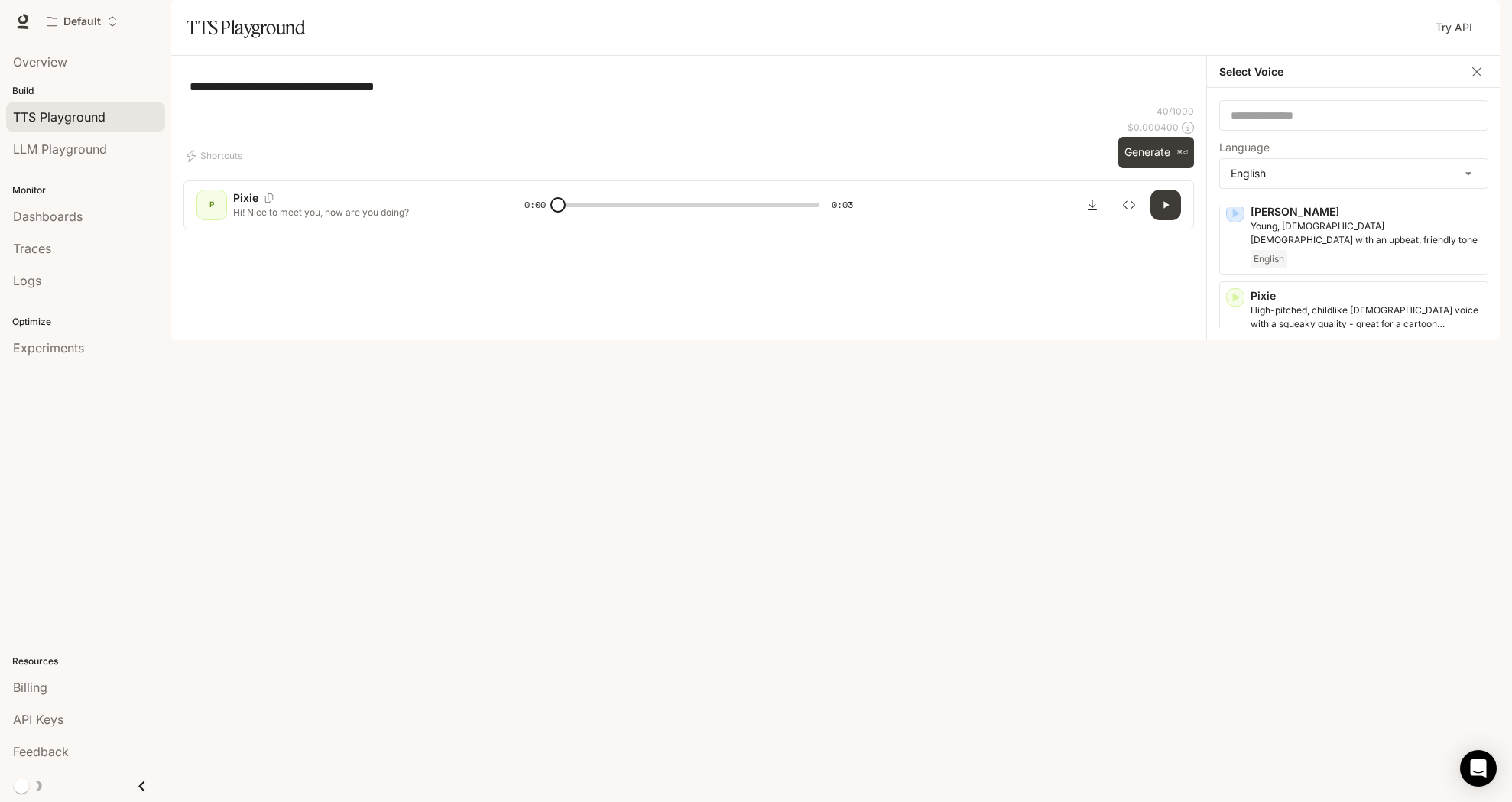
click at [1341, 499] on p "Fast-talking young adult woman, with a questioning and curious tone" at bounding box center [1366, 485] width 231 height 27
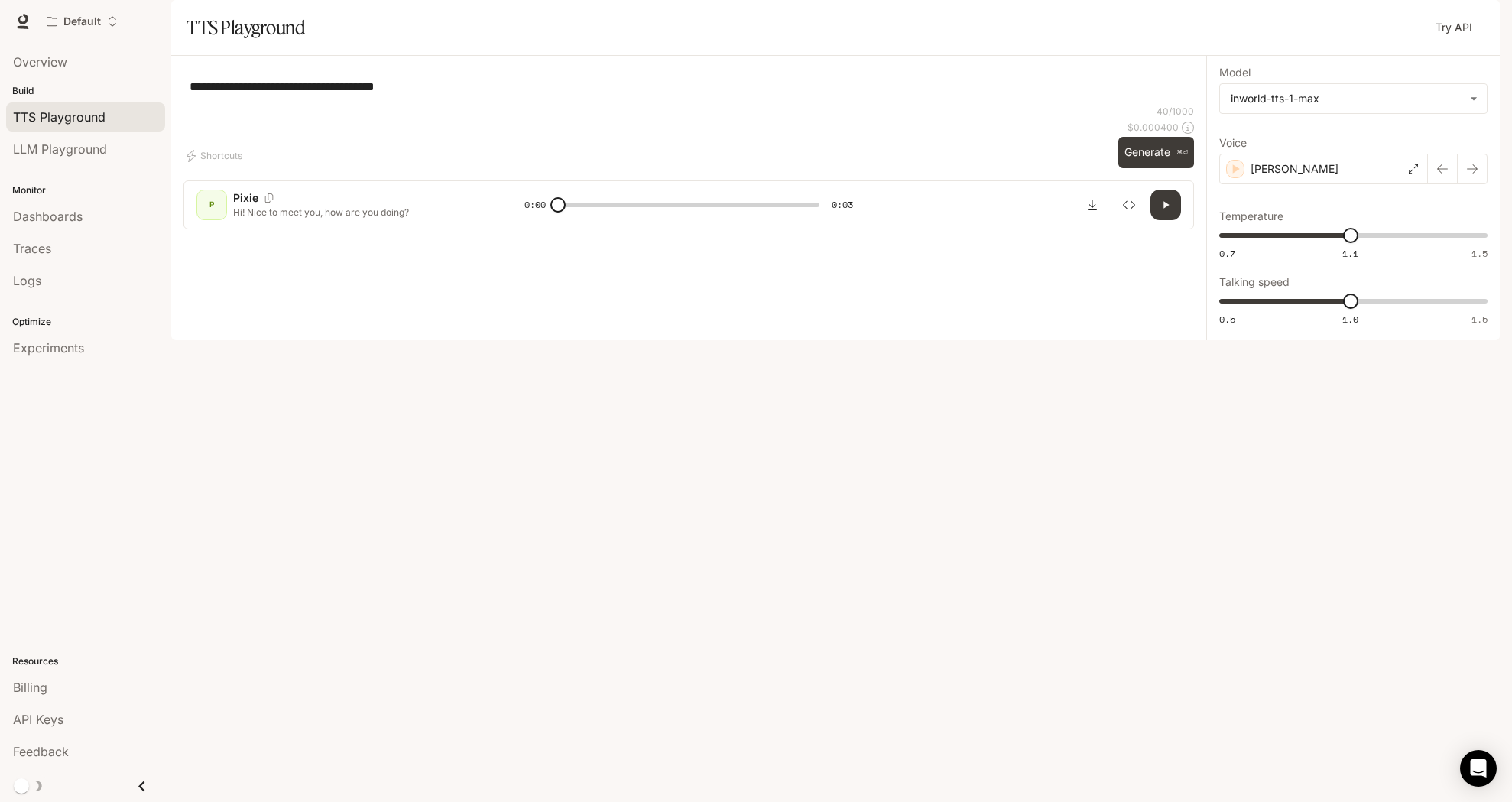
click at [1164, 168] on div "40 / 1000 $ 0.000400 Generate ⌘⏎" at bounding box center [1156, 137] width 75 height 64
click at [1155, 168] on button "Generate ⌘⏎" at bounding box center [1156, 152] width 75 height 32
click at [1278, 185] on div "[PERSON_NAME]" at bounding box center [1323, 169] width 208 height 31
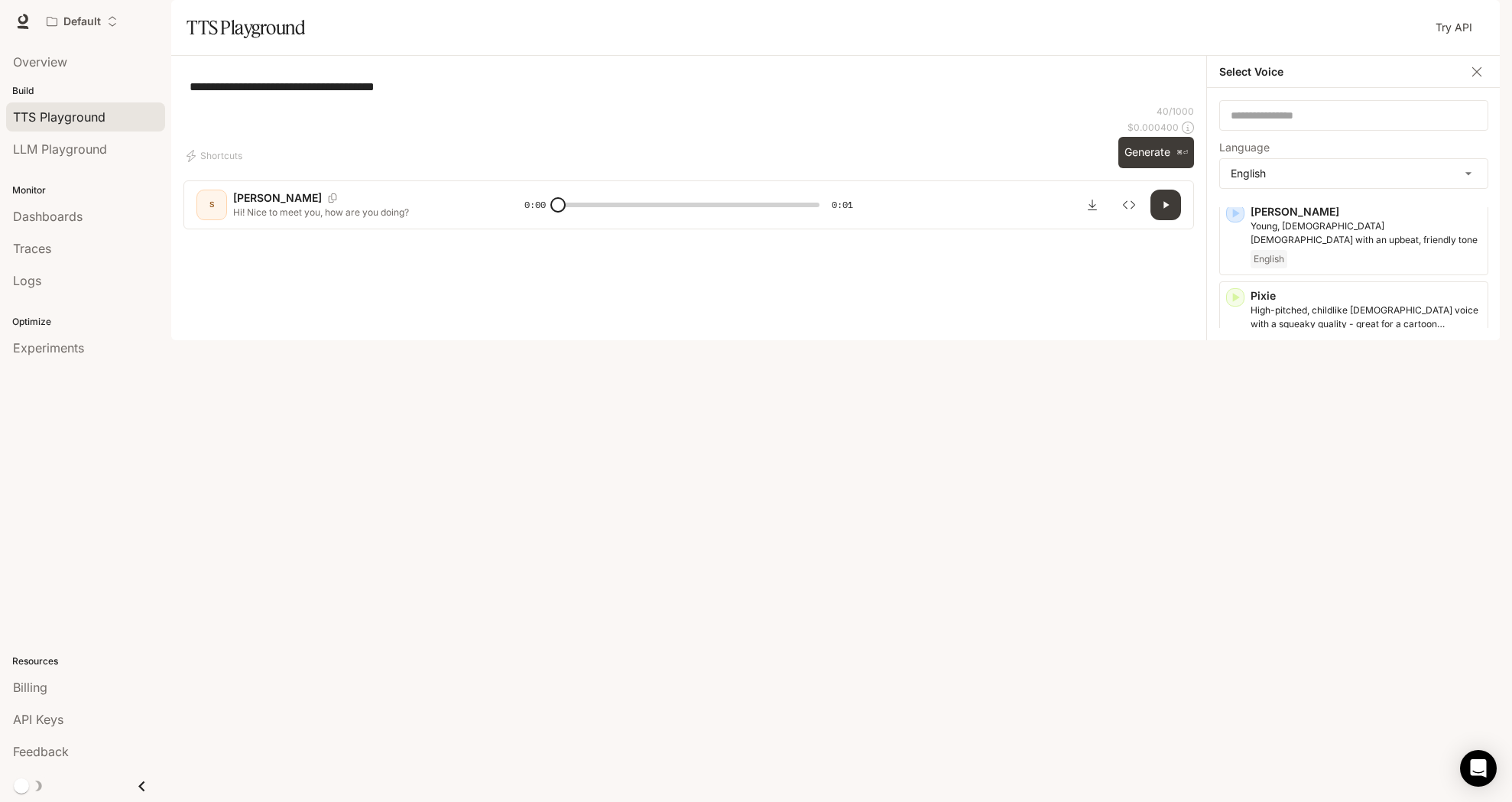
click at [1335, 728] on p "Posh, middle-aged [DEMOGRAPHIC_DATA] [DEMOGRAPHIC_DATA] voice" at bounding box center [1366, 737] width 231 height 27
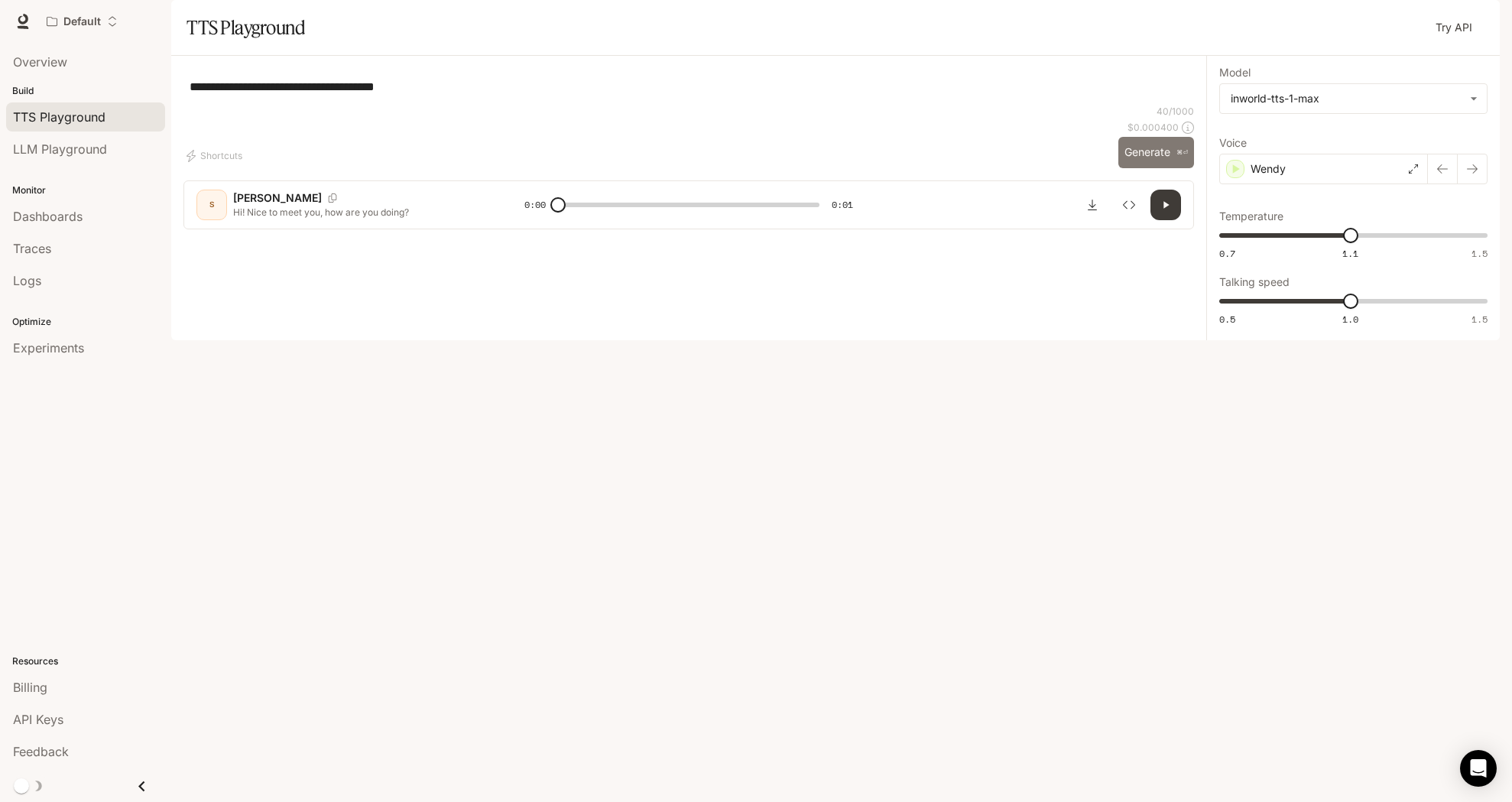
click at [1168, 168] on button "Generate ⌘⏎" at bounding box center [1156, 152] width 75 height 32
click at [1346, 185] on div "Wendy" at bounding box center [1323, 169] width 208 height 31
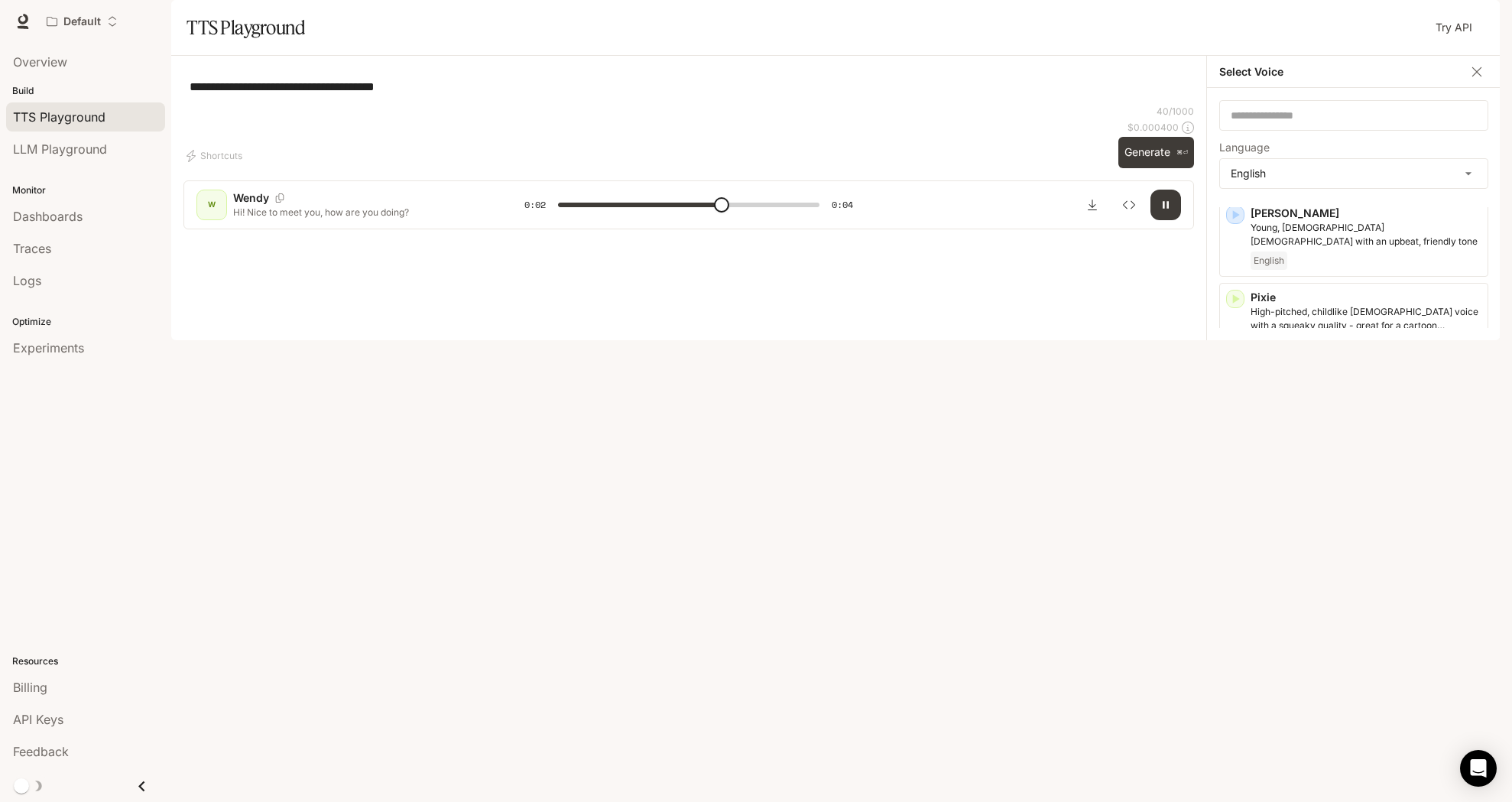
scroll to position [807, 0]
click at [1166, 105] on div "**********" at bounding box center [689, 87] width 1011 height 37
type input "*"
click at [1323, 221] on body "**********" at bounding box center [756, 401] width 1512 height 802
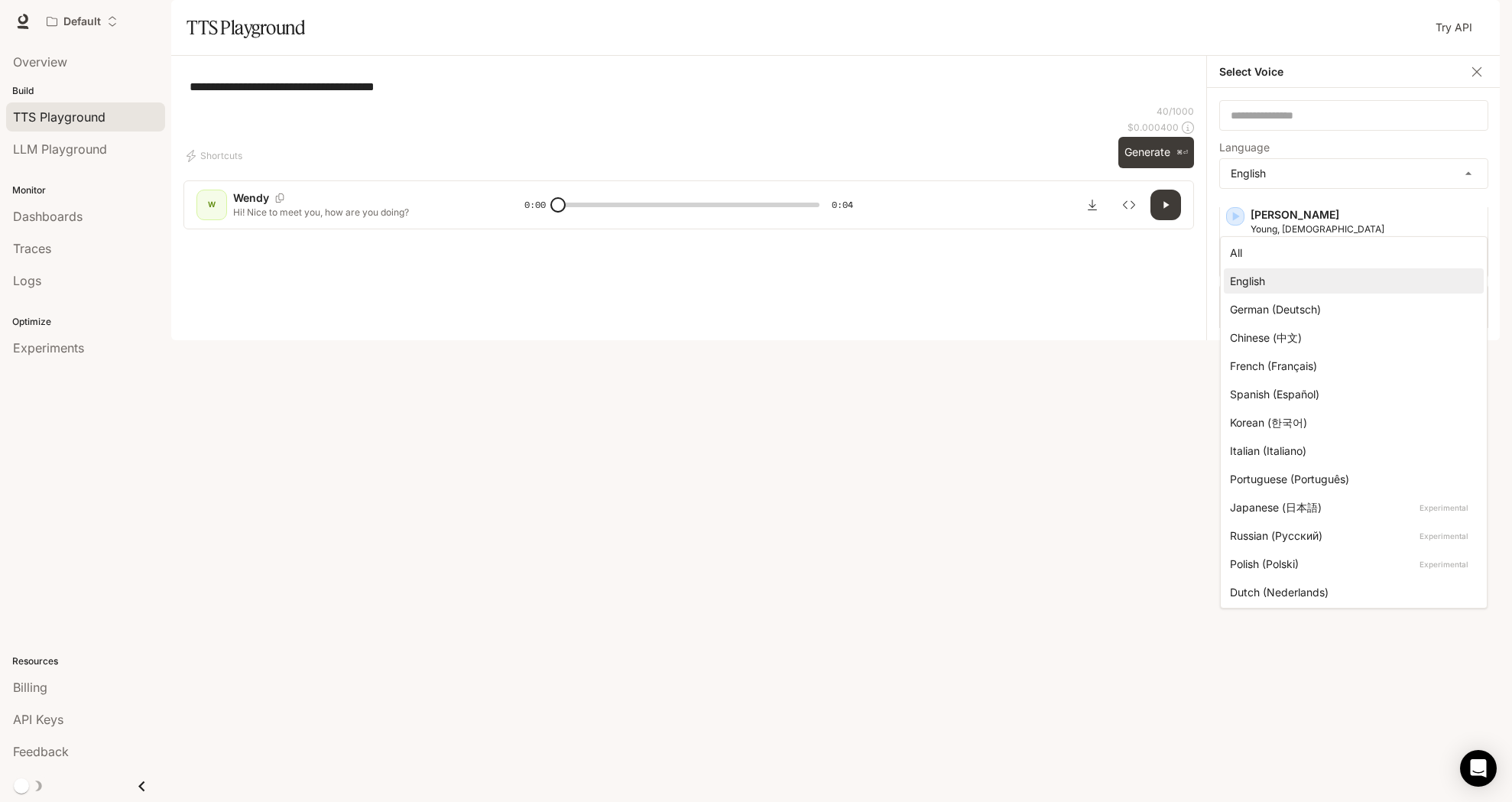
click at [1494, 124] on div at bounding box center [756, 401] width 1512 height 802
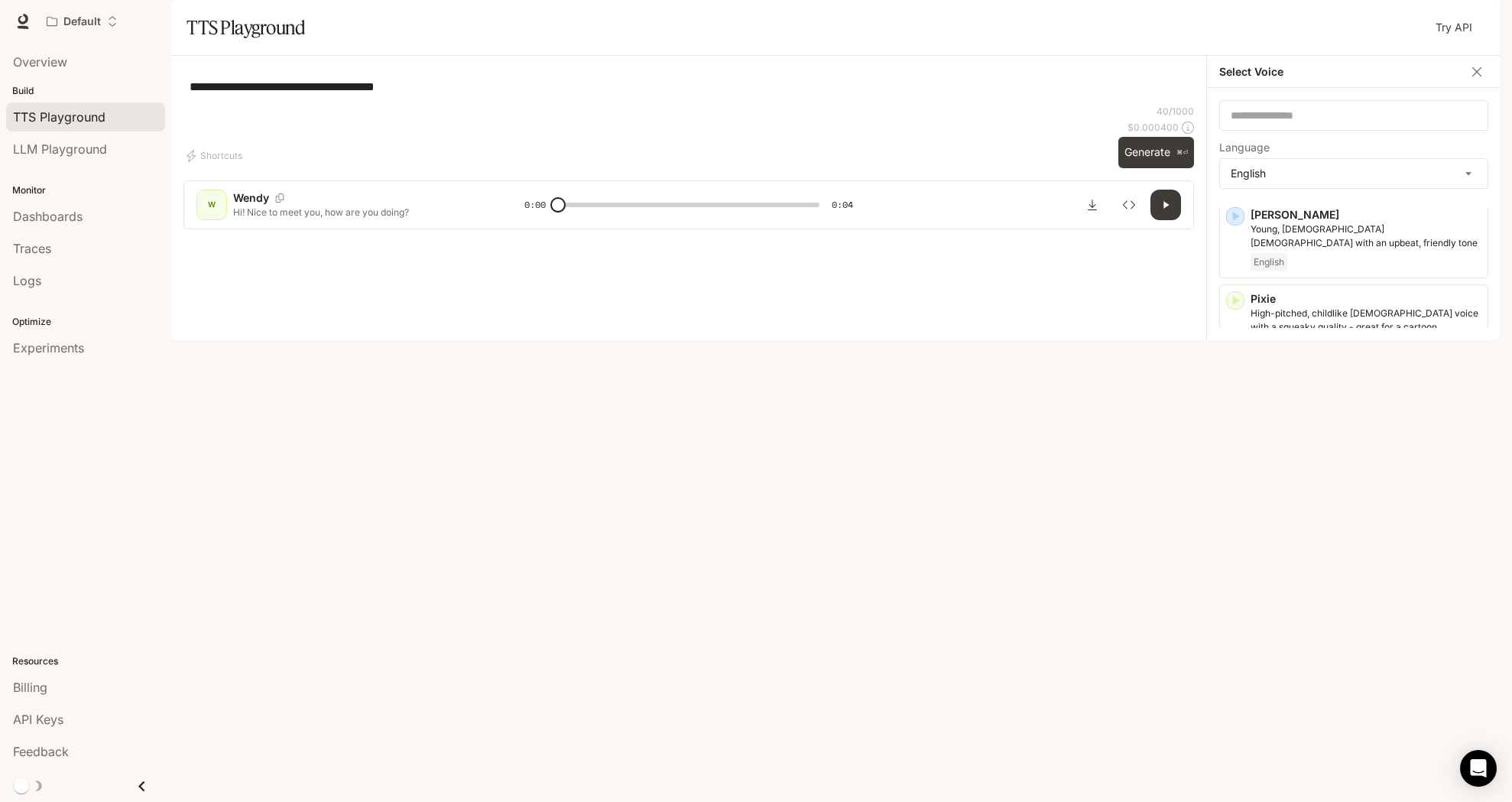
click at [1485, 122] on div "All English German (Deutsch) Chinese (中文) French (Français) Spanish (Español) K…" at bounding box center [756, 401] width 1512 height 802
click at [1472, 80] on icon "button" at bounding box center [1476, 71] width 15 height 15
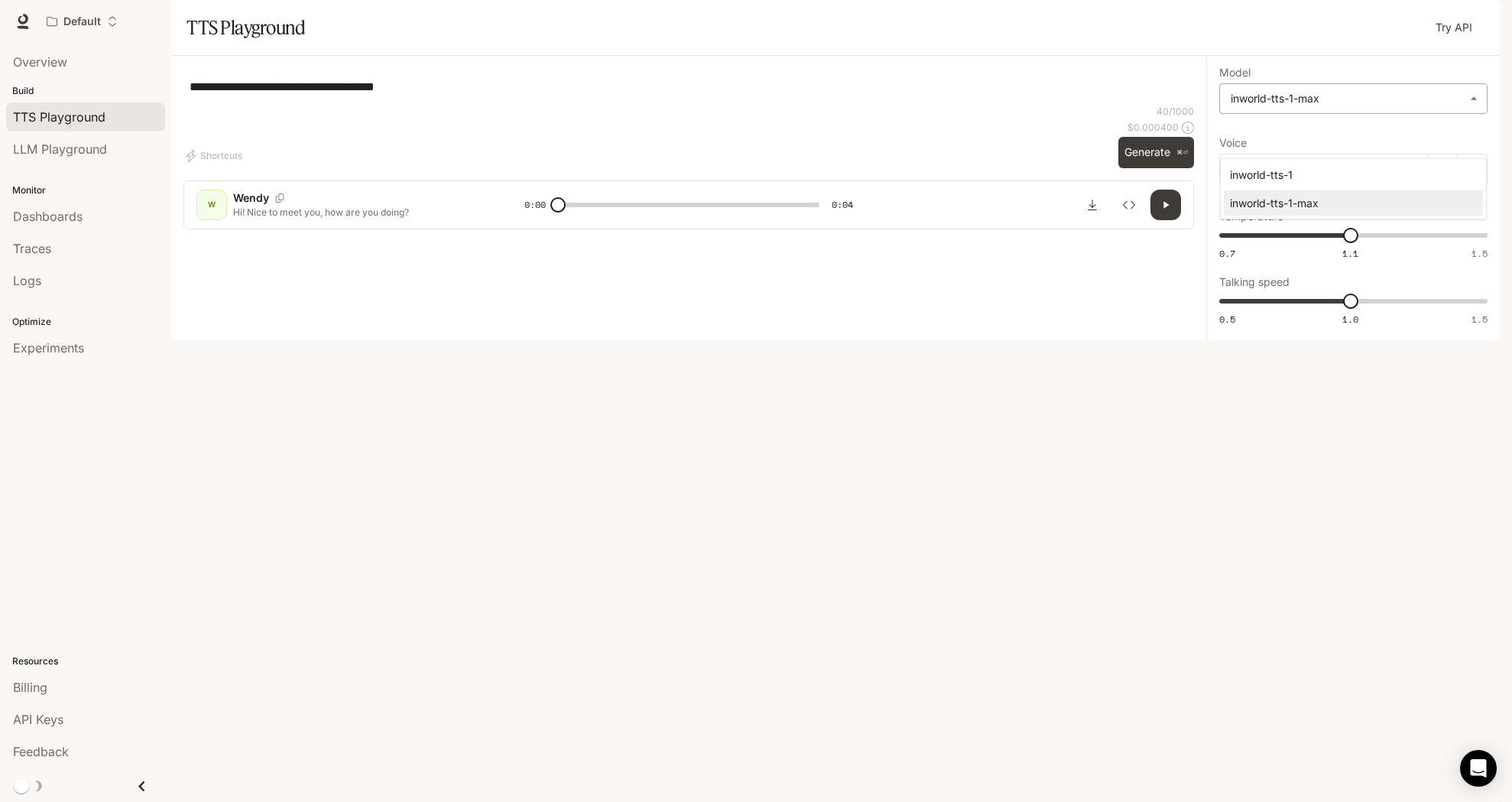
click at [1385, 146] on body "**********" at bounding box center [756, 401] width 1512 height 802
click at [1349, 172] on div "inworld-tts-1" at bounding box center [1350, 174] width 241 height 16
type input "**********"
click at [1152, 168] on button "Generate ⌘⏎" at bounding box center [1156, 152] width 75 height 32
click at [1315, 185] on div "Wendy" at bounding box center [1323, 169] width 208 height 31
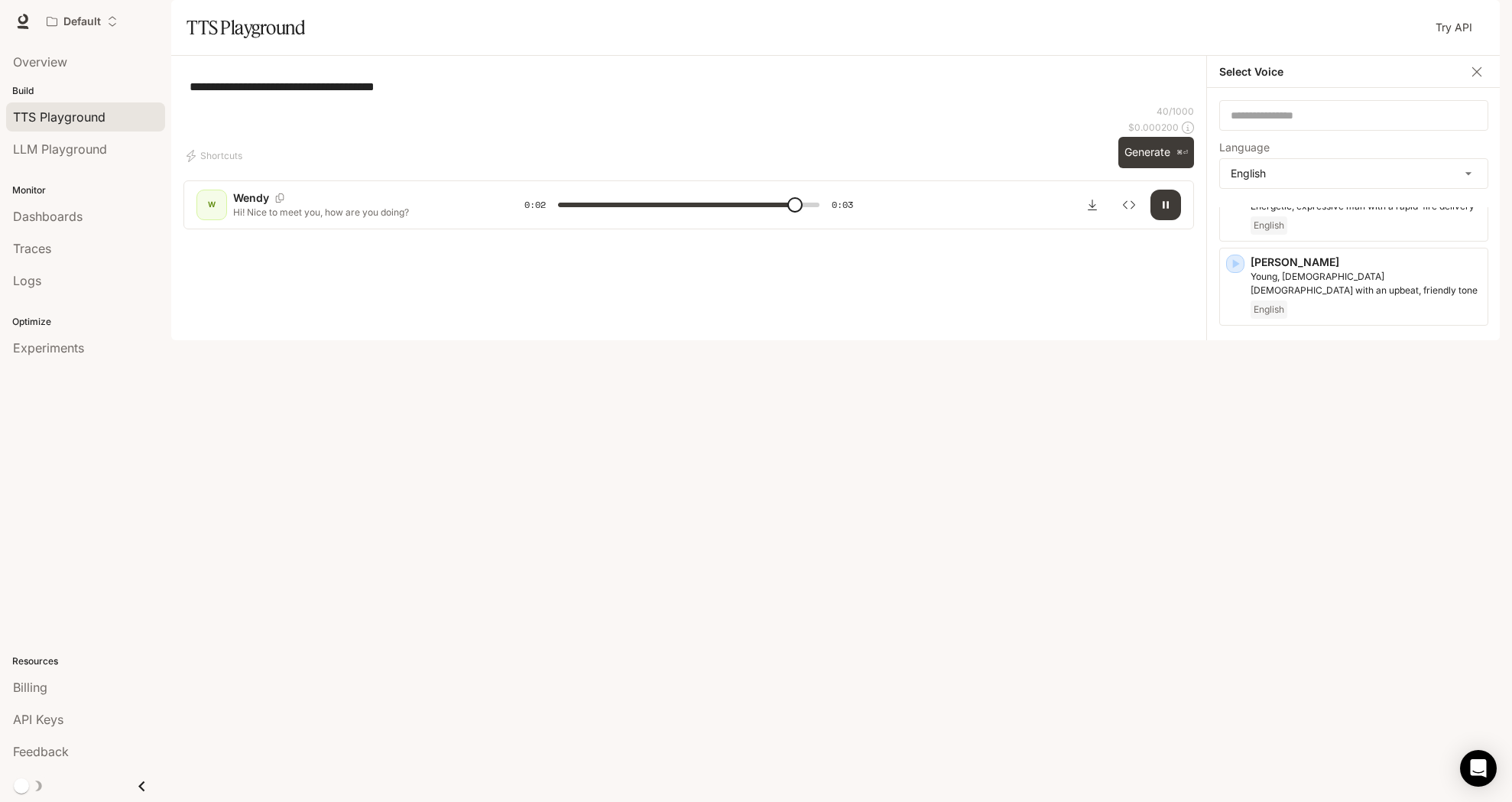
scroll to position [773, 0]
click at [1334, 559] on div "English" at bounding box center [1366, 549] width 231 height 18
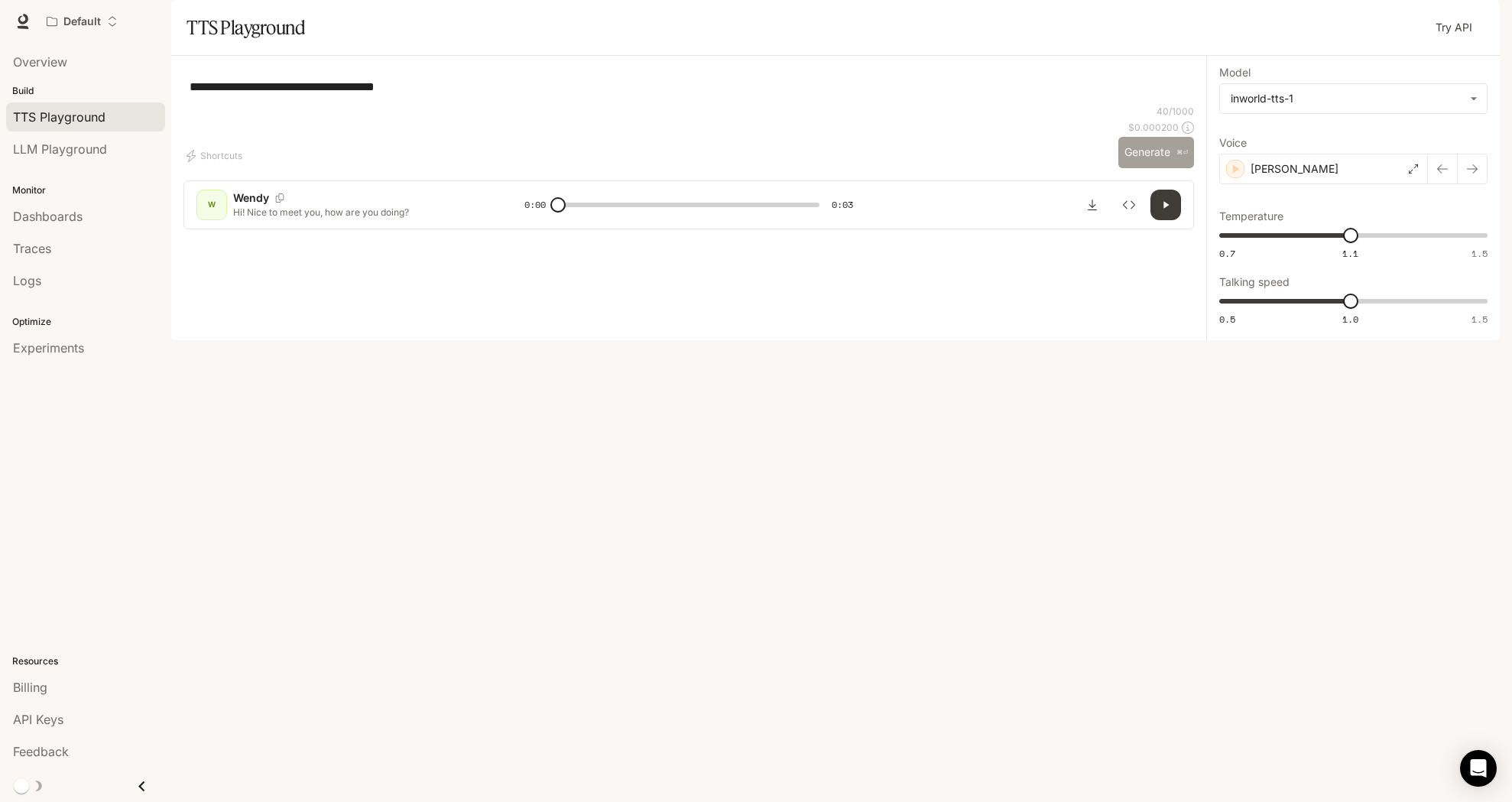
click at [1176, 158] on p "⌘⏎" at bounding box center [1181, 152] width 11 height 9
click at [1351, 185] on div "[PERSON_NAME]" at bounding box center [1323, 169] width 208 height 31
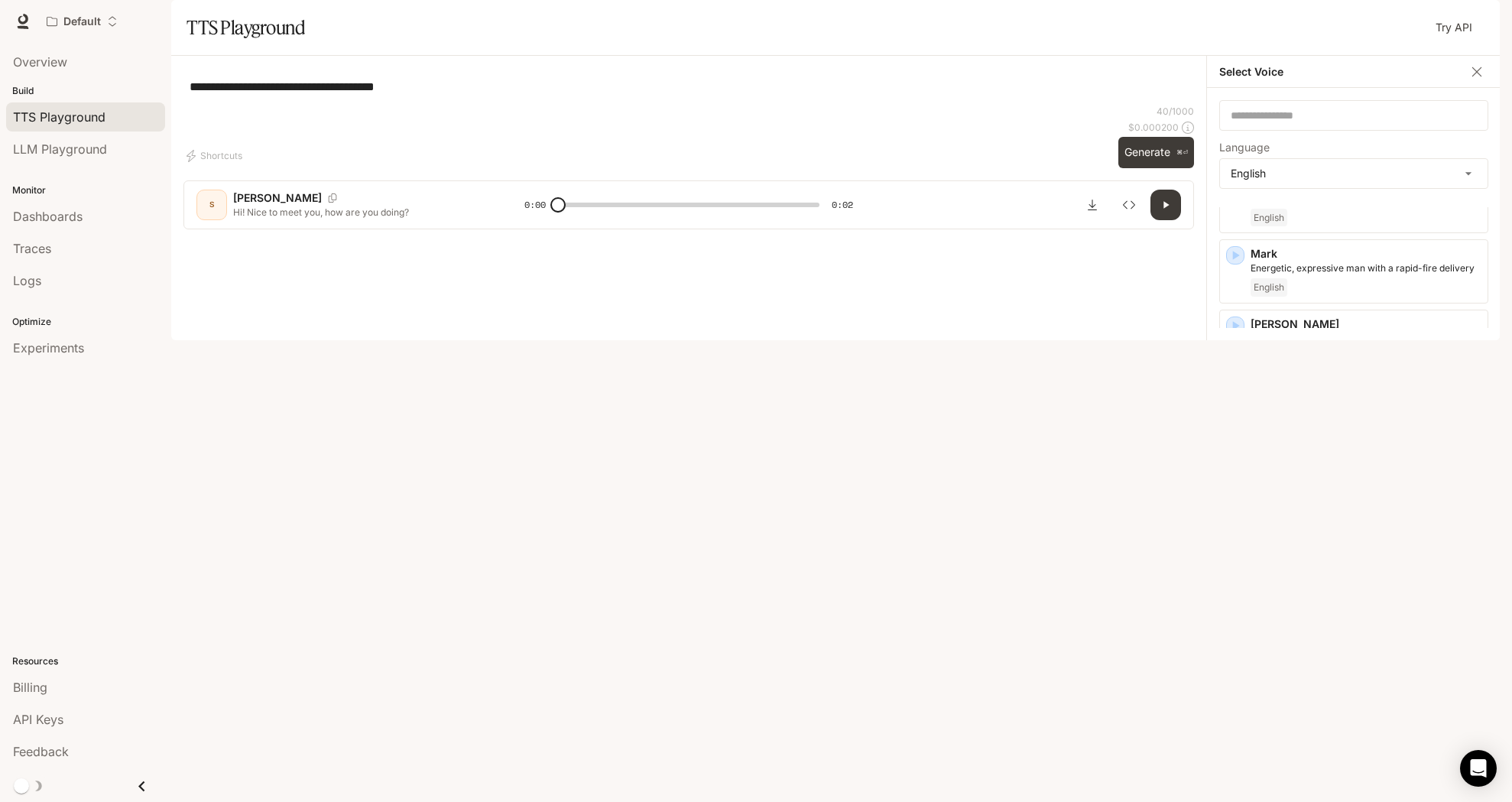
scroll to position [679, 0]
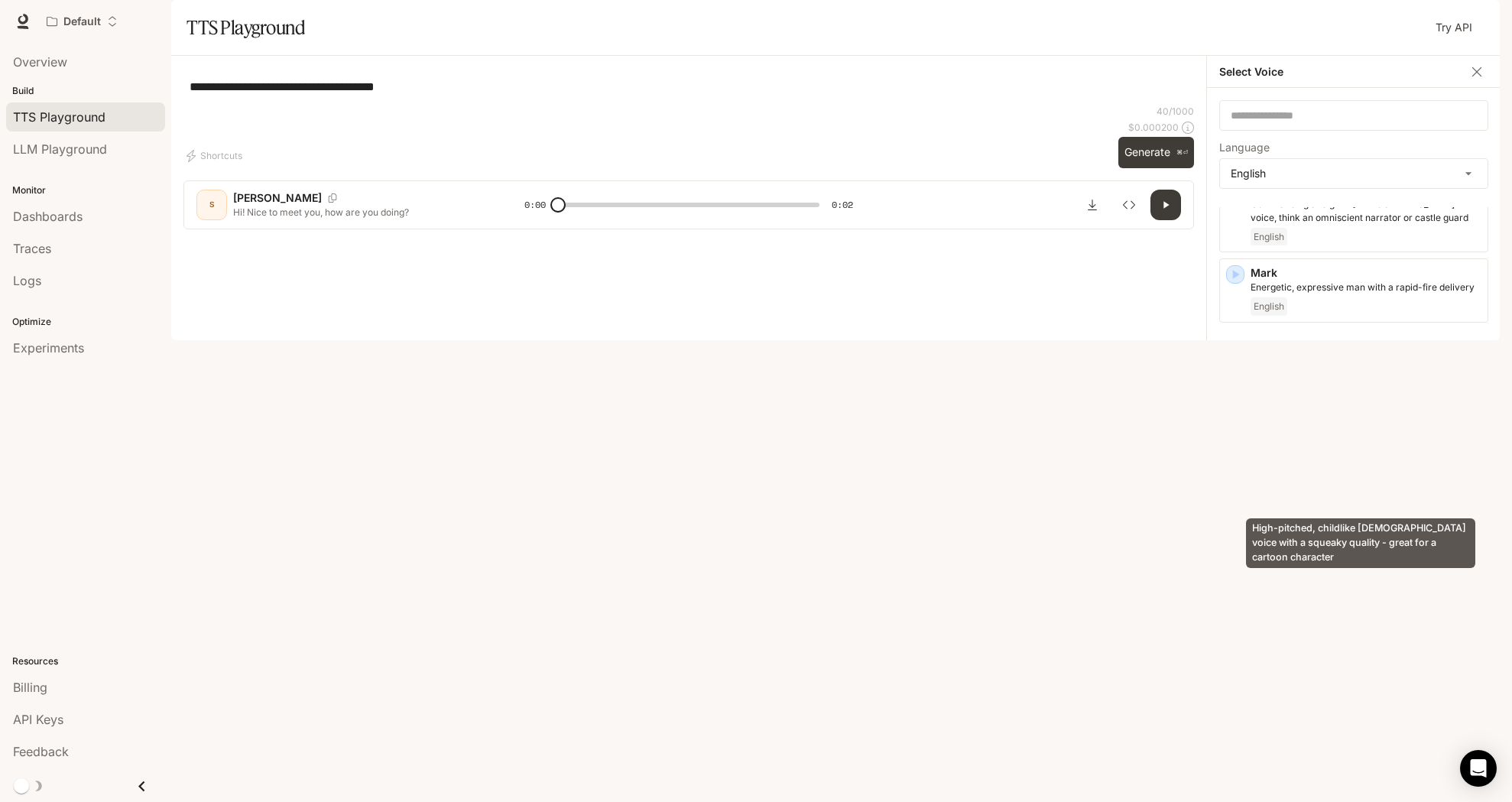
click at [1333, 463] on p "High-pitched, childlike [DEMOGRAPHIC_DATA] voice with a squeaky quality - great…" at bounding box center [1366, 448] width 231 height 27
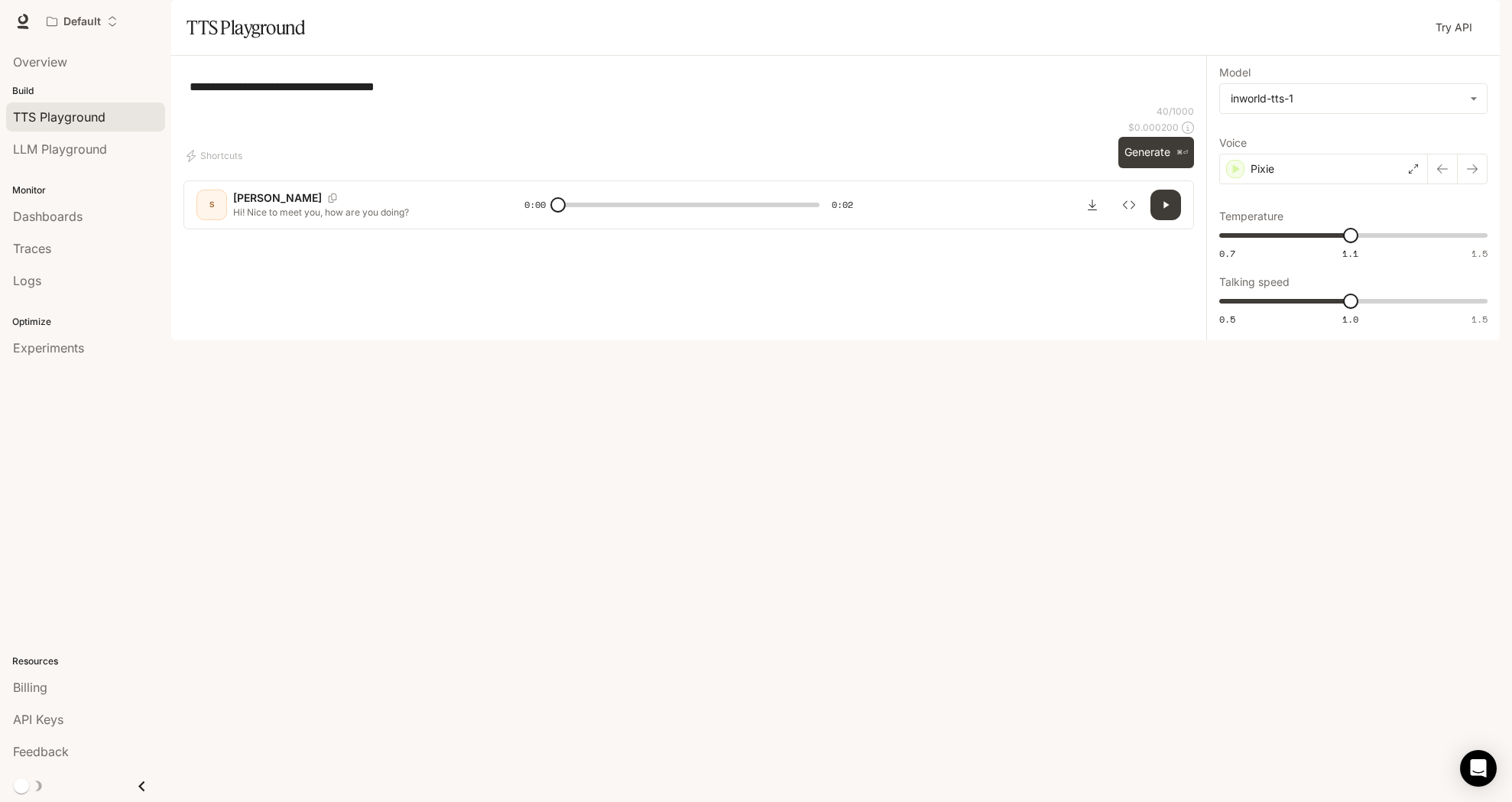
click at [1154, 168] on button "Generate ⌘⏎" at bounding box center [1156, 152] width 75 height 32
click at [1281, 185] on div "Pixie" at bounding box center [1323, 169] width 208 height 31
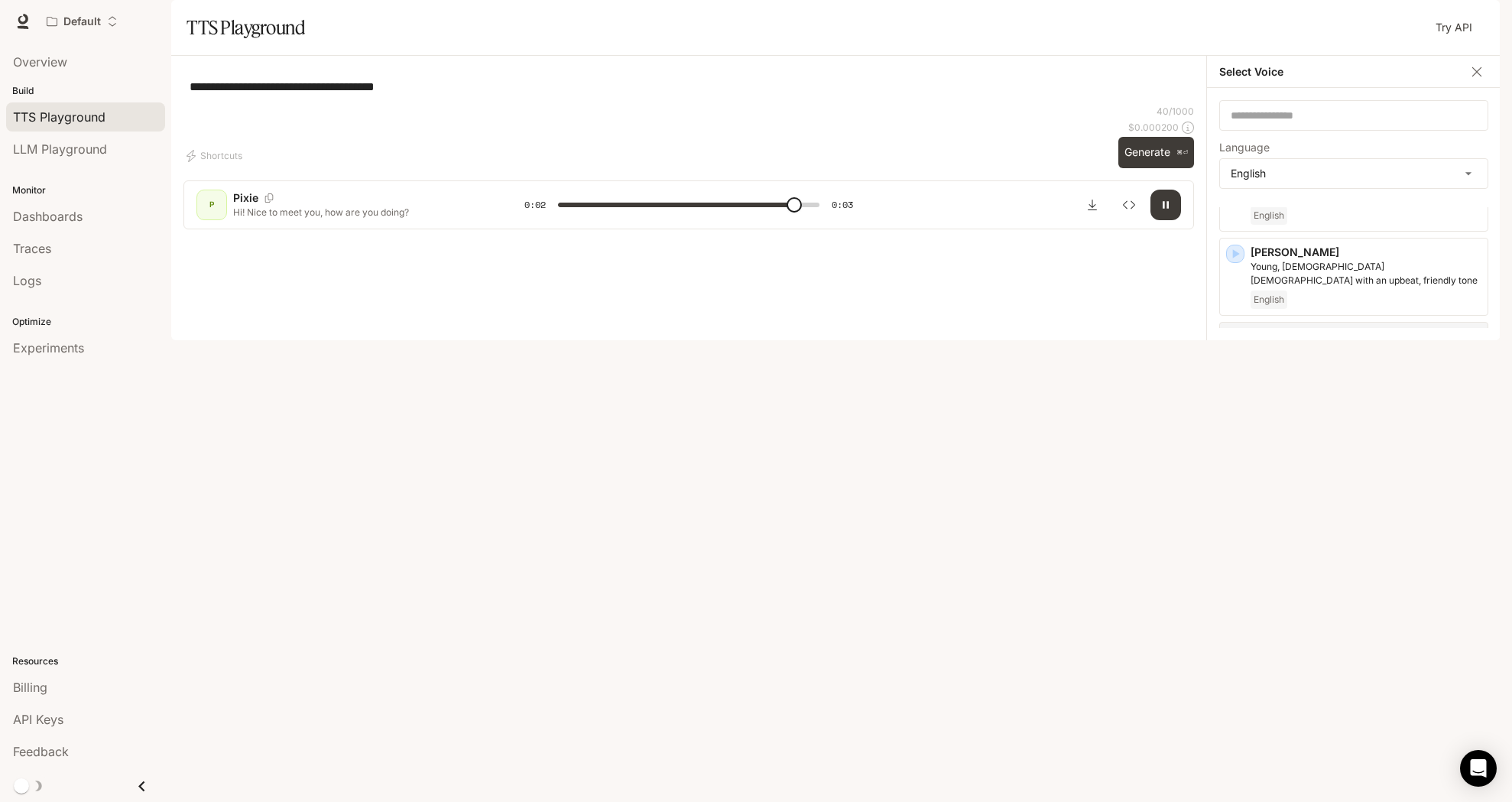
scroll to position [769, 0]
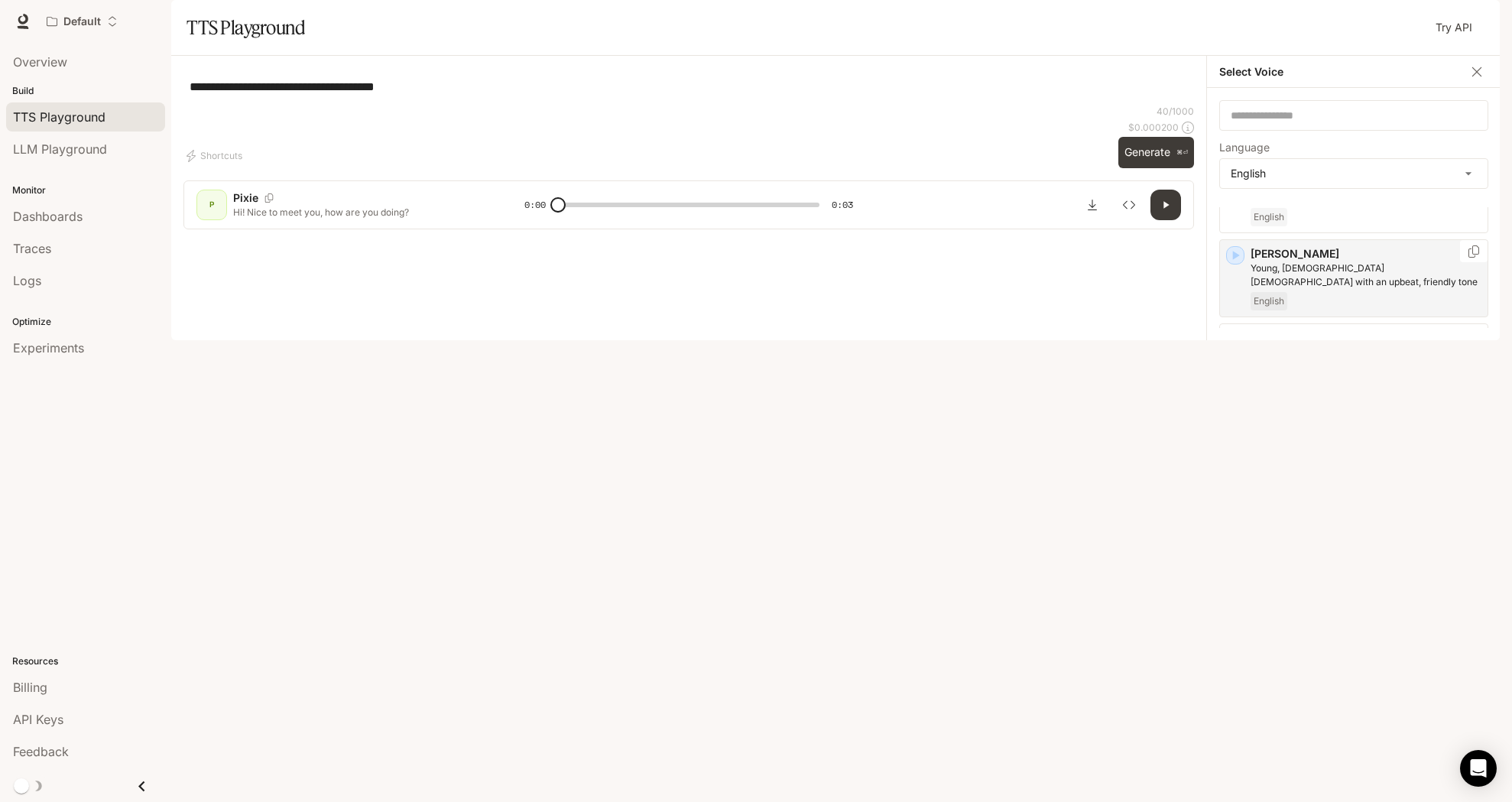
click at [1345, 311] on div "English" at bounding box center [1366, 301] width 231 height 18
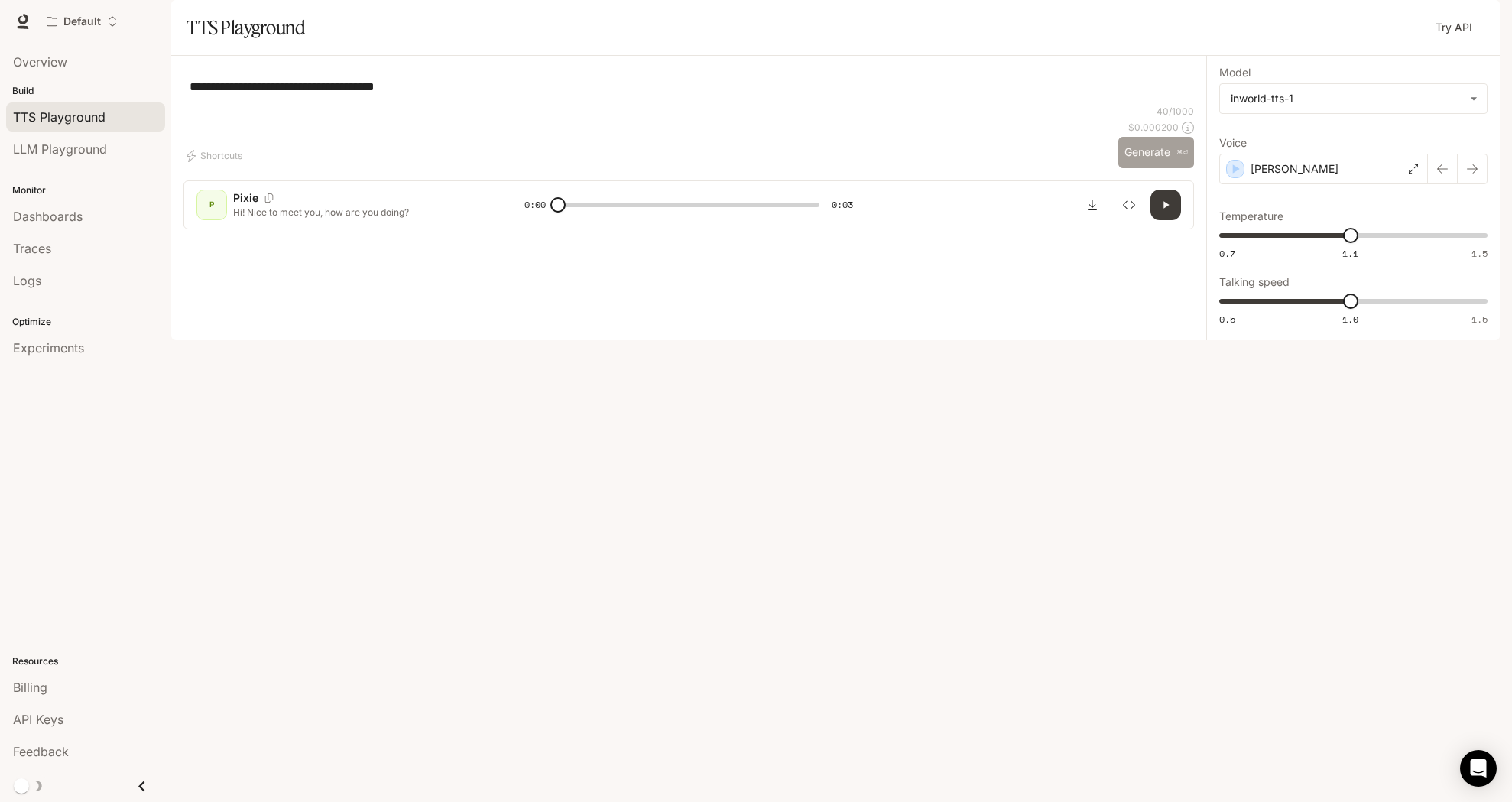
click at [1165, 168] on button "Generate ⌘⏎" at bounding box center [1156, 152] width 75 height 32
click at [1330, 185] on div "[PERSON_NAME]" at bounding box center [1323, 169] width 208 height 31
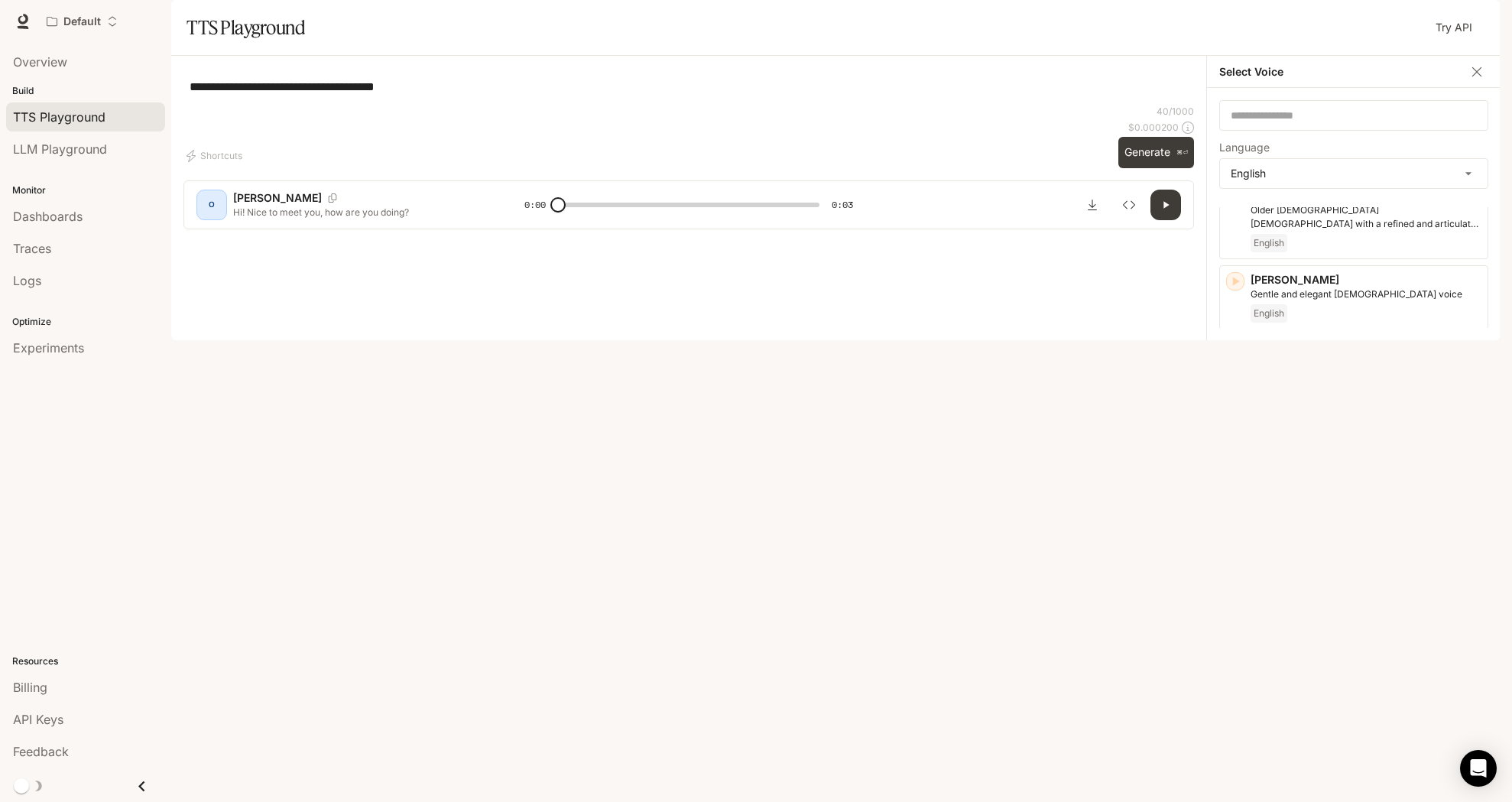
scroll to position [179, 0]
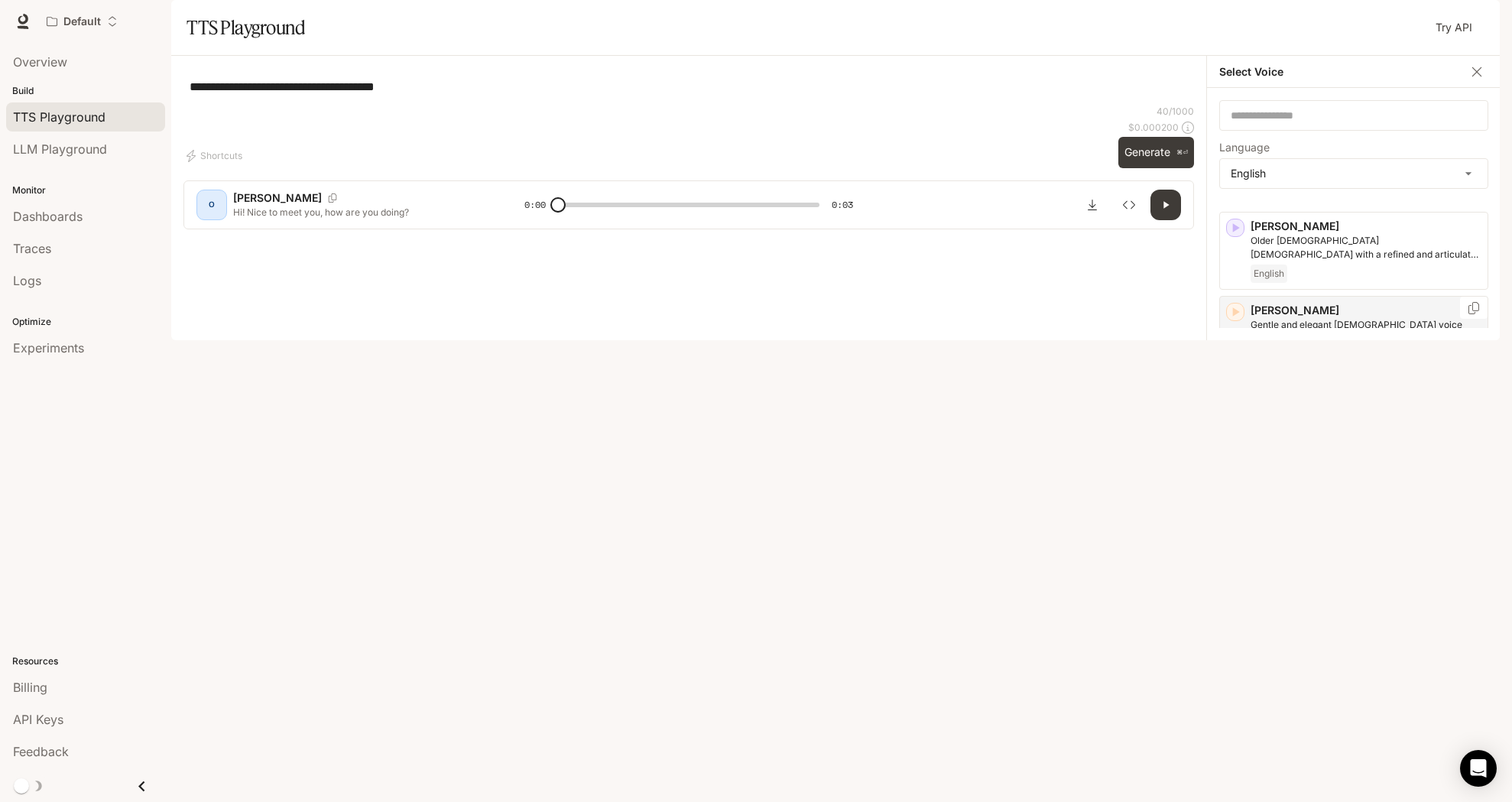
click at [1346, 354] on div "English" at bounding box center [1366, 344] width 231 height 18
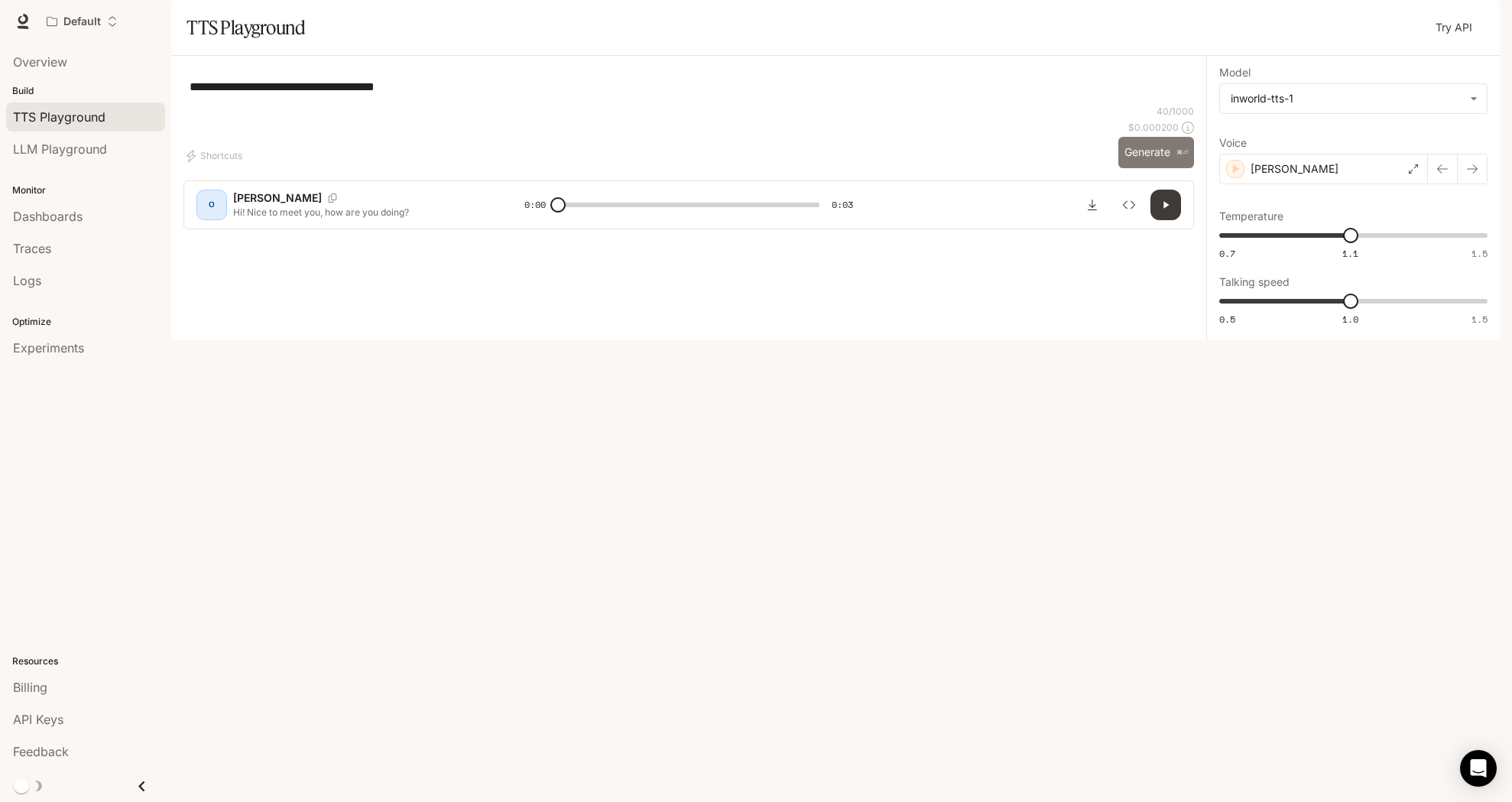
click at [1165, 168] on button "Generate ⌘⏎" at bounding box center [1156, 152] width 75 height 32
click at [1312, 185] on div "[PERSON_NAME]" at bounding box center [1323, 169] width 208 height 31
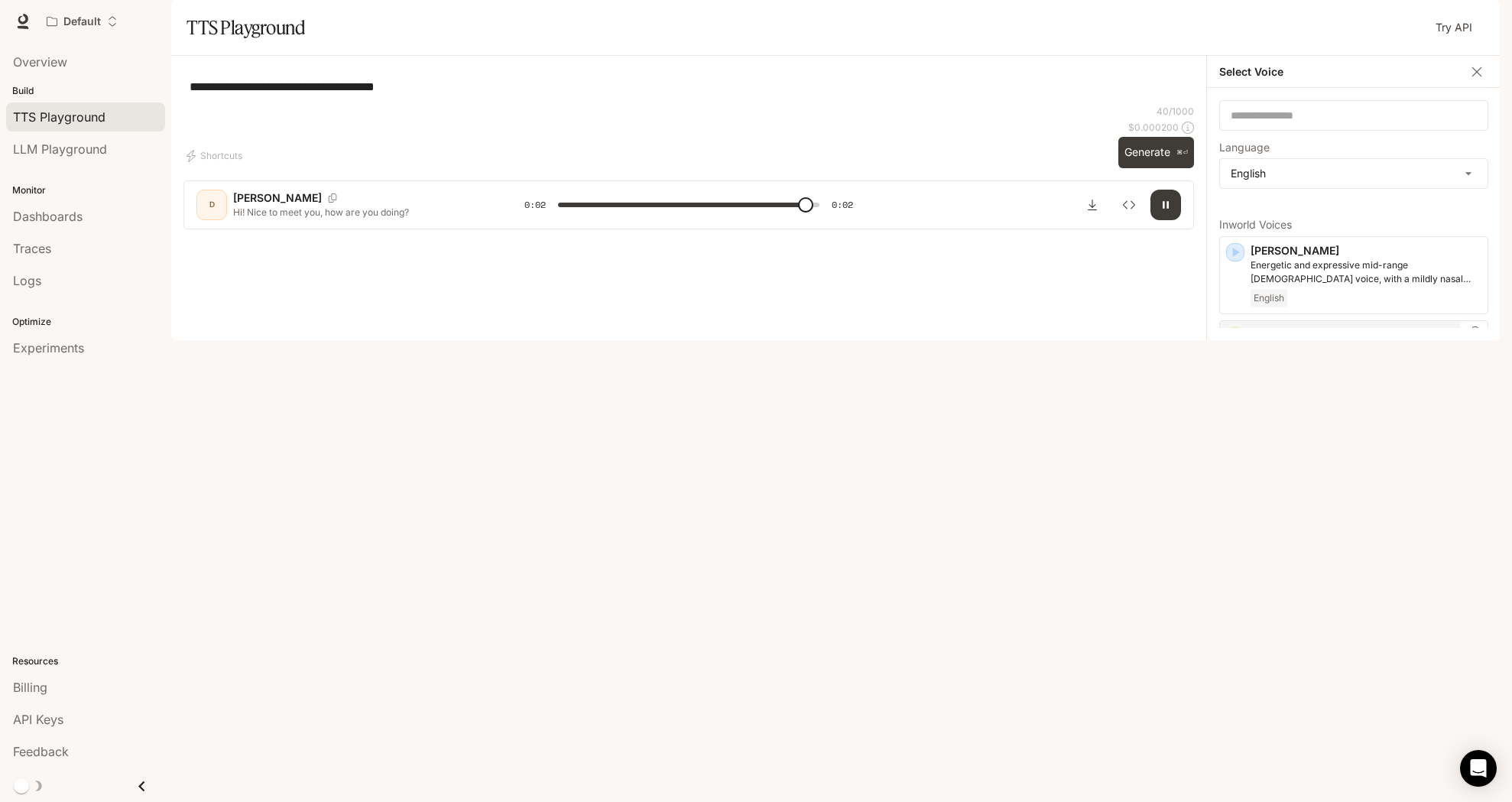
click at [1352, 378] on div "English" at bounding box center [1366, 369] width 231 height 18
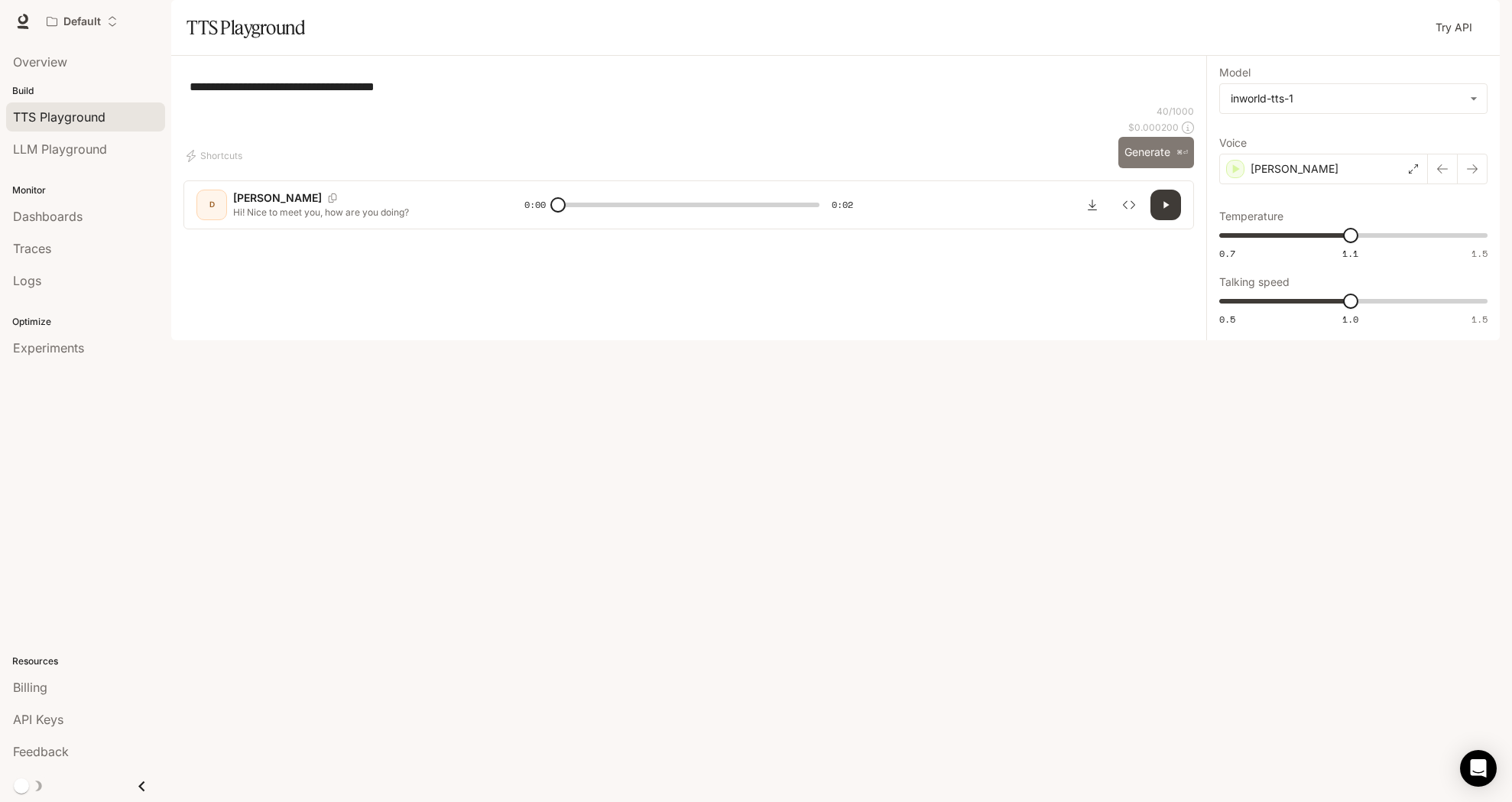
click at [1140, 168] on button "Generate ⌘⏎" at bounding box center [1156, 152] width 75 height 32
click at [1315, 185] on div "[PERSON_NAME]" at bounding box center [1323, 169] width 208 height 31
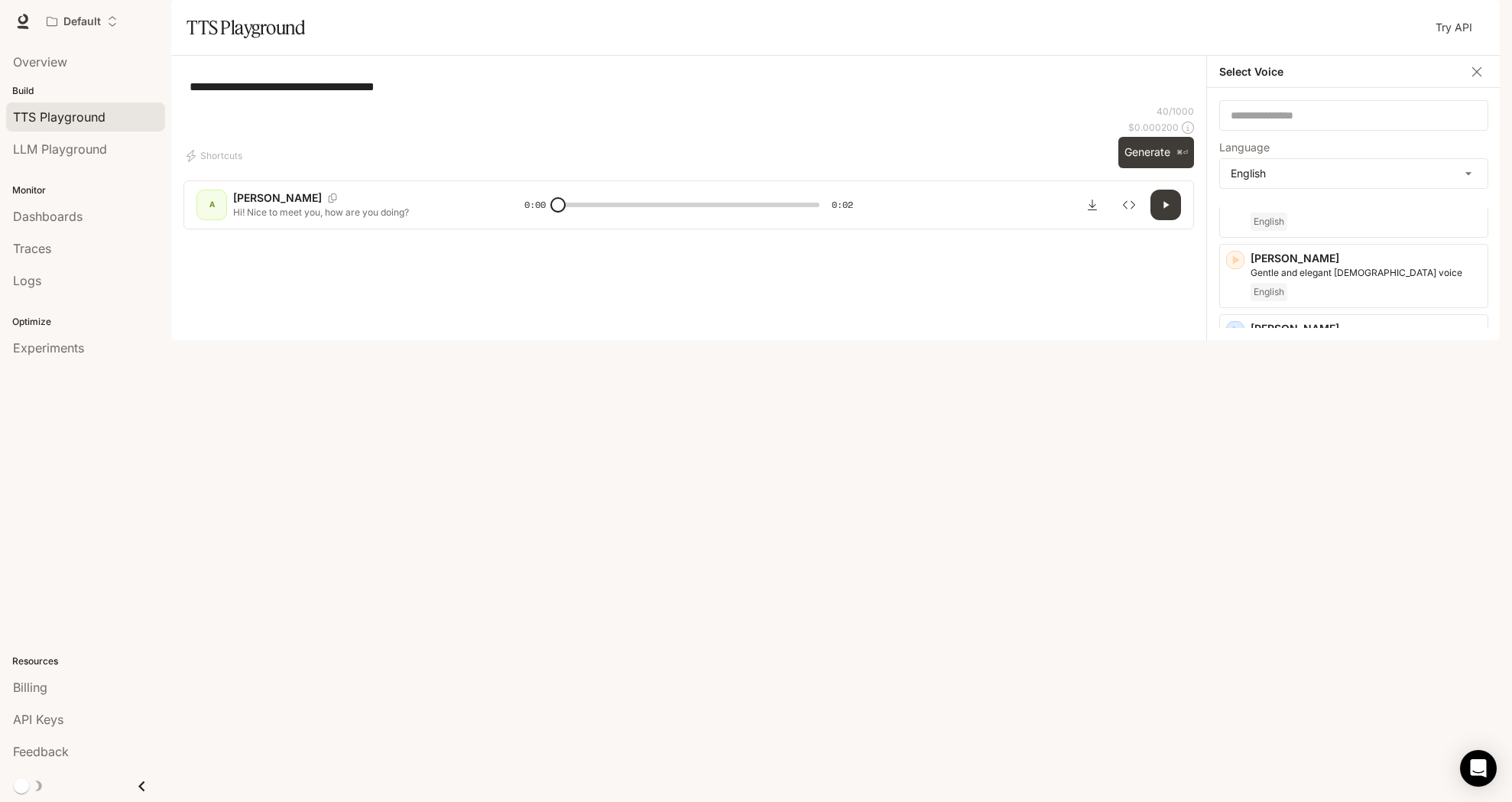
scroll to position [505, 0]
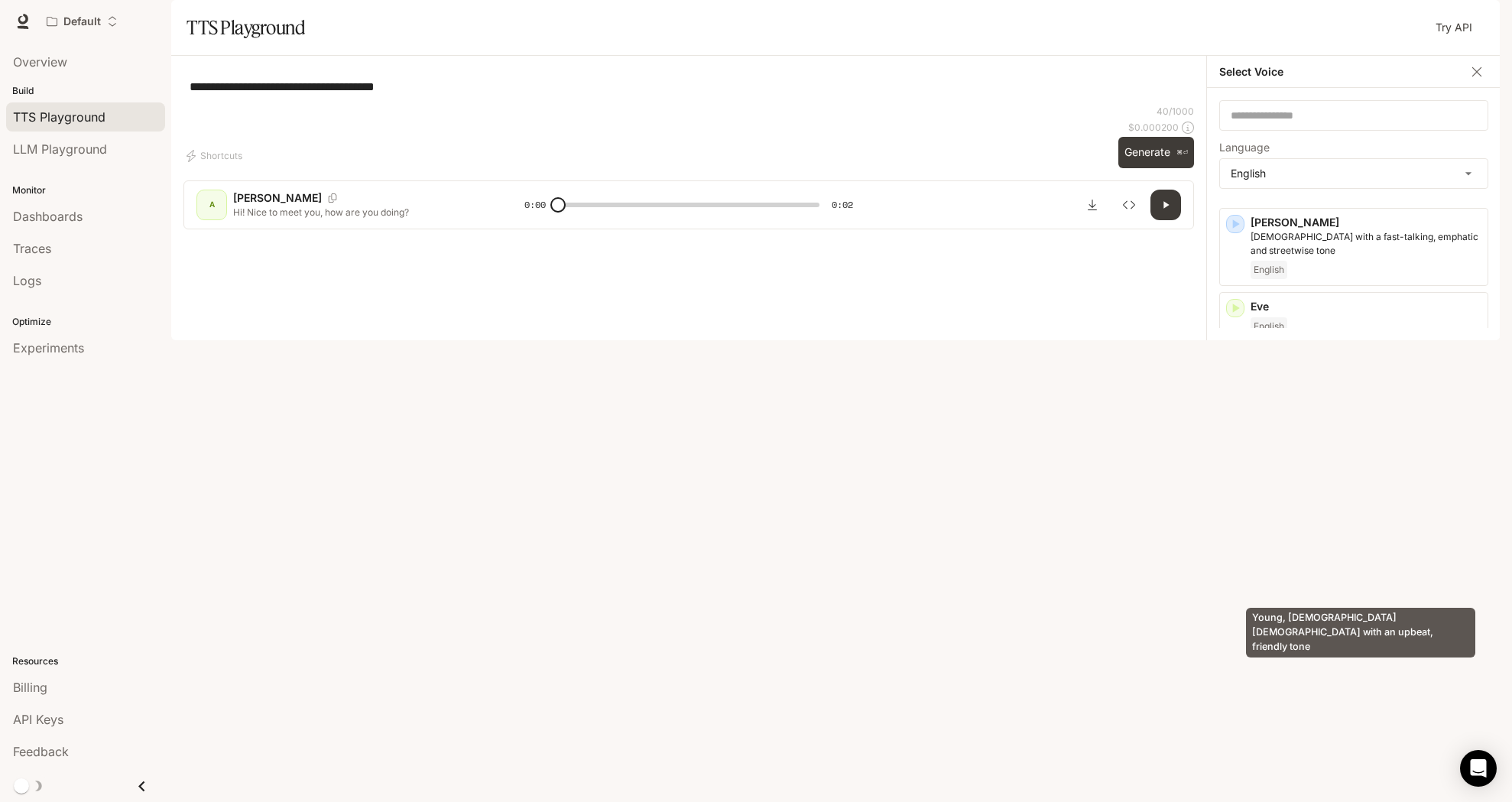
click at [1345, 605] on div "Young, [DEMOGRAPHIC_DATA] [DEMOGRAPHIC_DATA] with an upbeat, friendly tone" at bounding box center [1361, 628] width 233 height 62
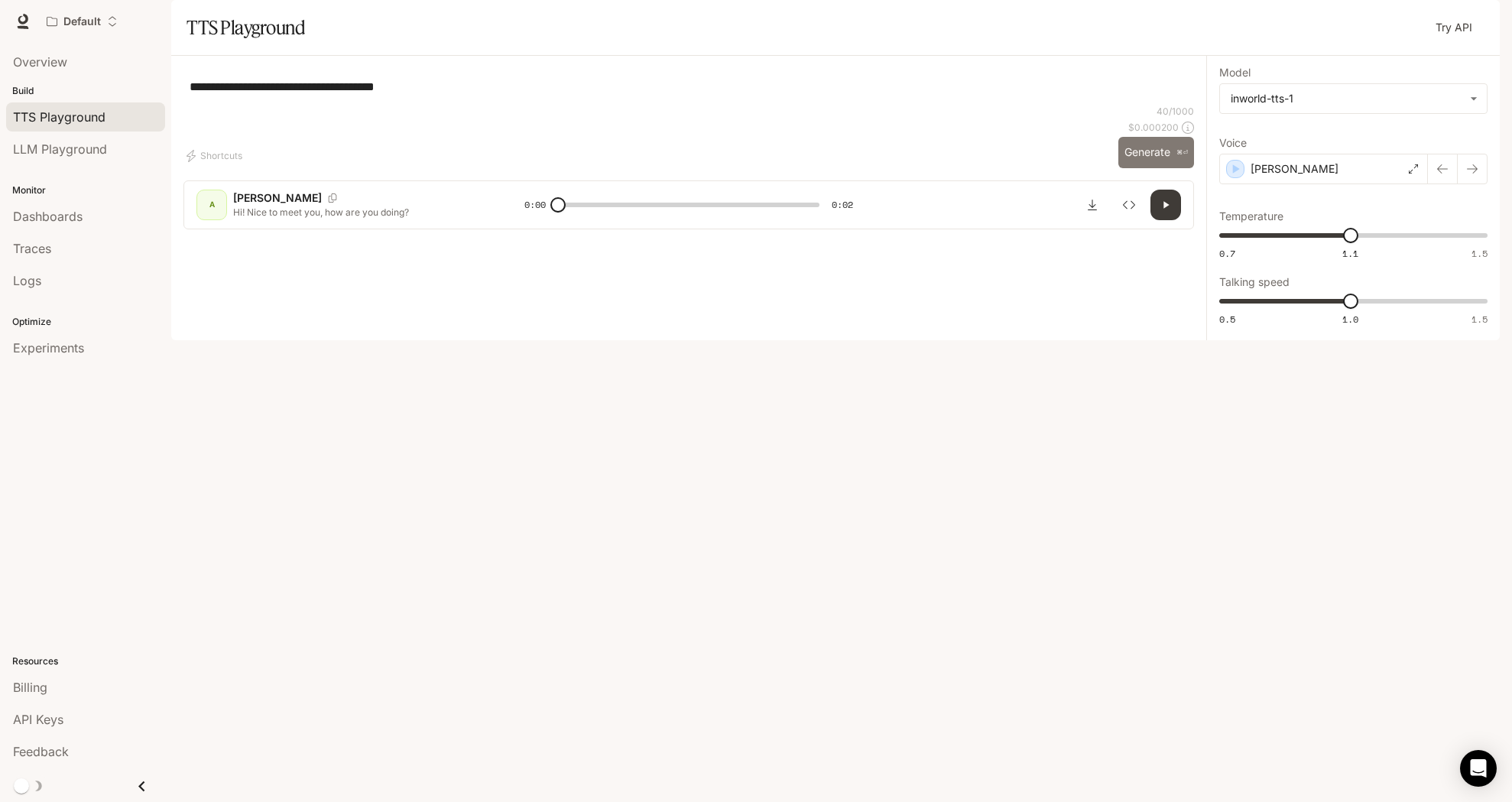
click at [1138, 168] on button "Generate ⌘⏎" at bounding box center [1156, 152] width 75 height 32
type input "*"
click at [524, 95] on textarea "**********" at bounding box center [689, 87] width 998 height 18
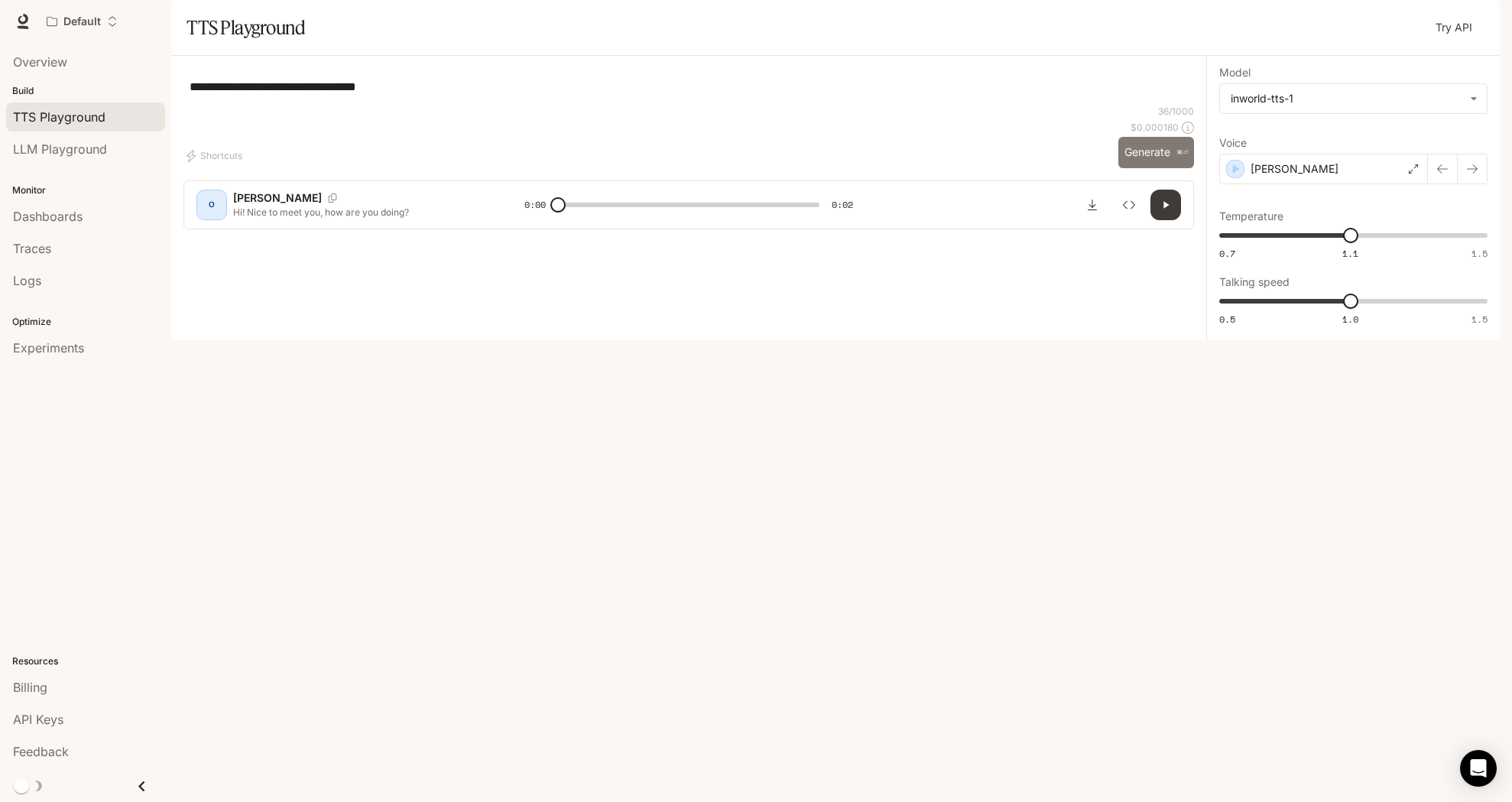
type textarea "**********"
click at [1165, 168] on button "Generate ⌘⏎" at bounding box center [1156, 152] width 75 height 32
click at [1303, 185] on div "[PERSON_NAME]" at bounding box center [1323, 169] width 208 height 31
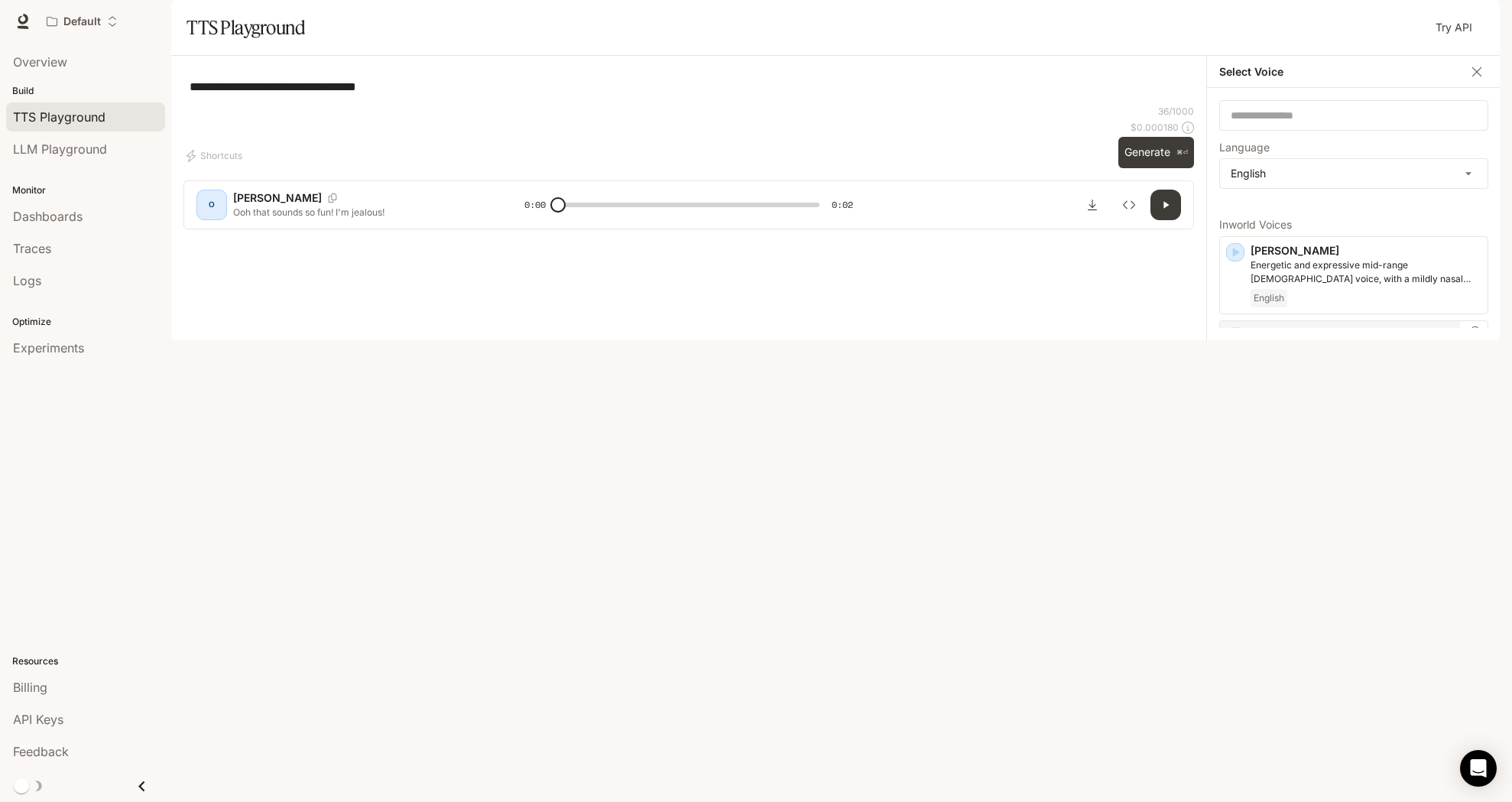
click at [1334, 356] on p "A warm, natural [DEMOGRAPHIC_DATA] voice" at bounding box center [1366, 349] width 231 height 14
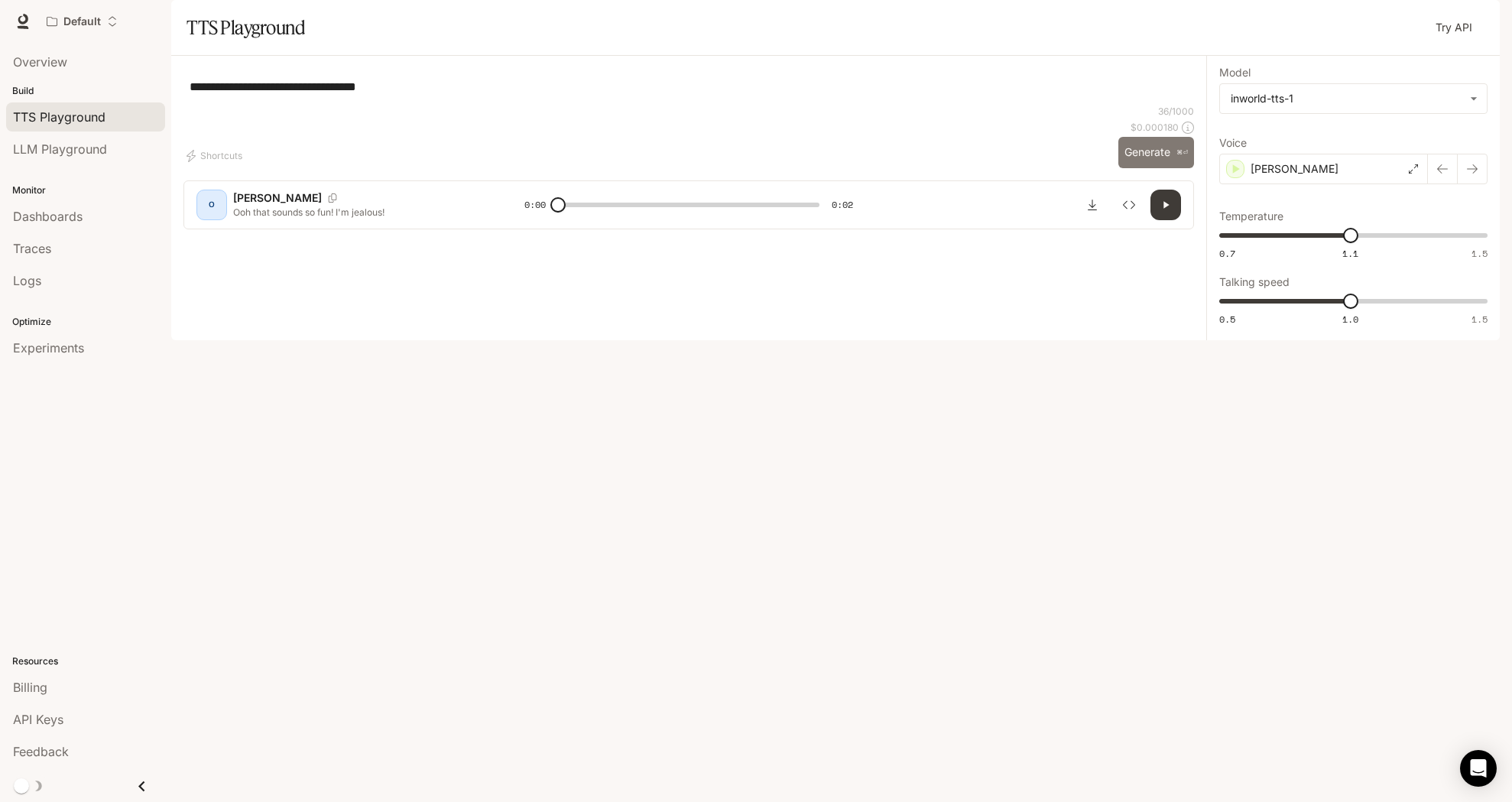
click at [1166, 168] on button "Generate ⌘⏎" at bounding box center [1156, 152] width 75 height 32
click at [1278, 185] on div "[PERSON_NAME]" at bounding box center [1323, 169] width 208 height 31
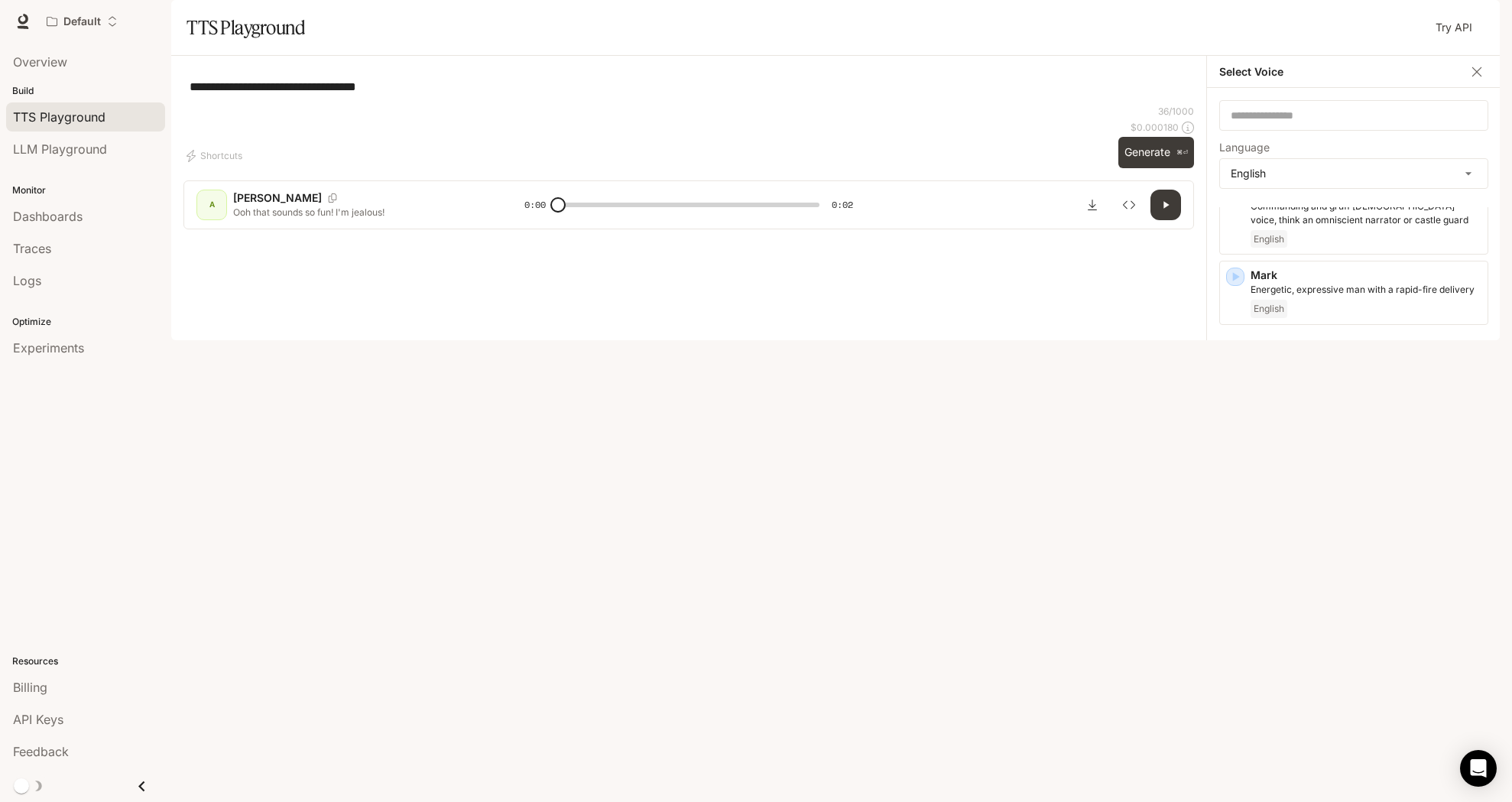
scroll to position [667, 0]
click at [1335, 363] on p "[PERSON_NAME]" at bounding box center [1366, 355] width 231 height 15
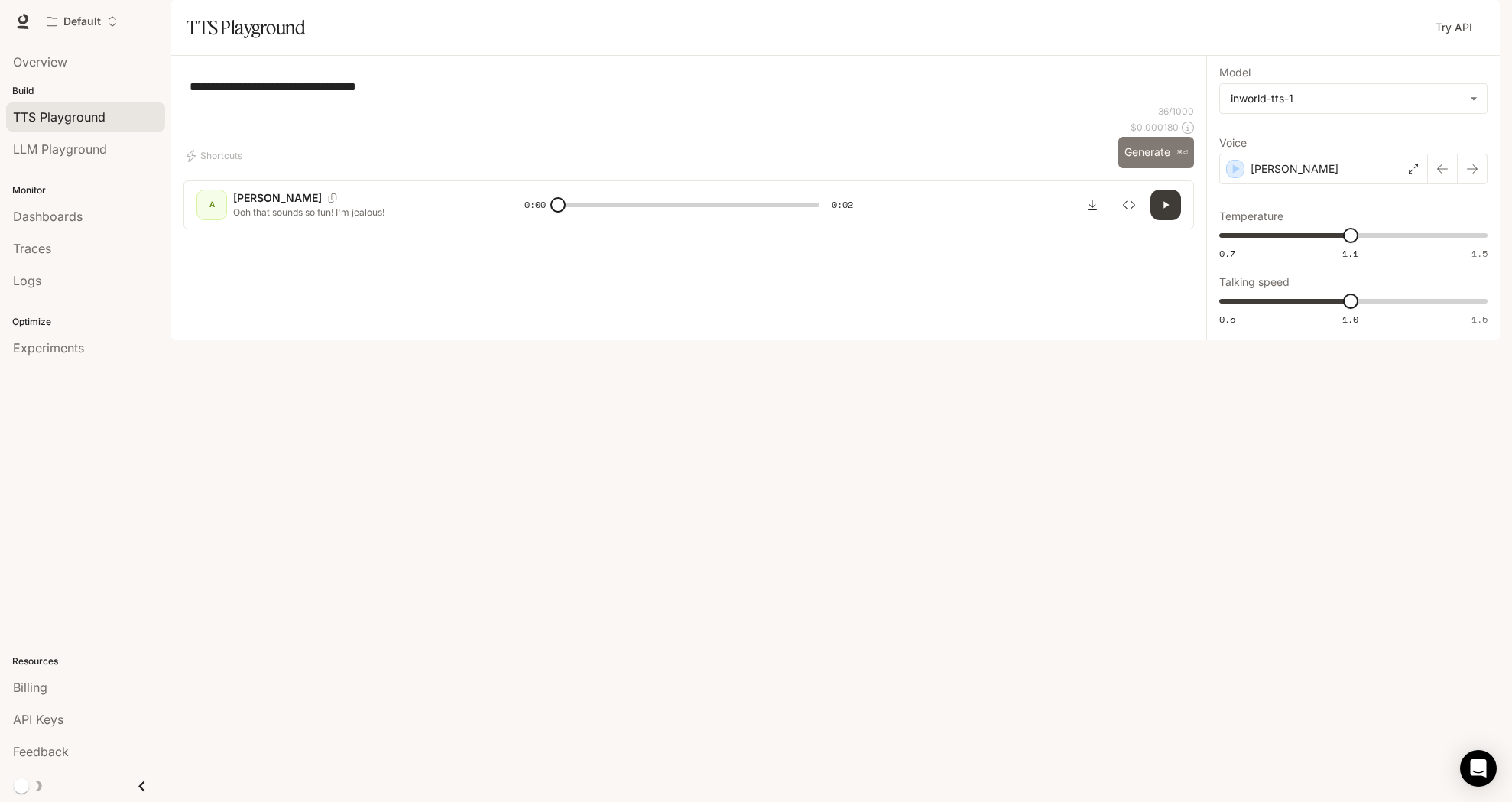
click at [1147, 168] on button "Generate ⌘⏎" at bounding box center [1156, 152] width 75 height 32
type input "*"
click at [1364, 185] on div "[PERSON_NAME]" at bounding box center [1323, 169] width 208 height 31
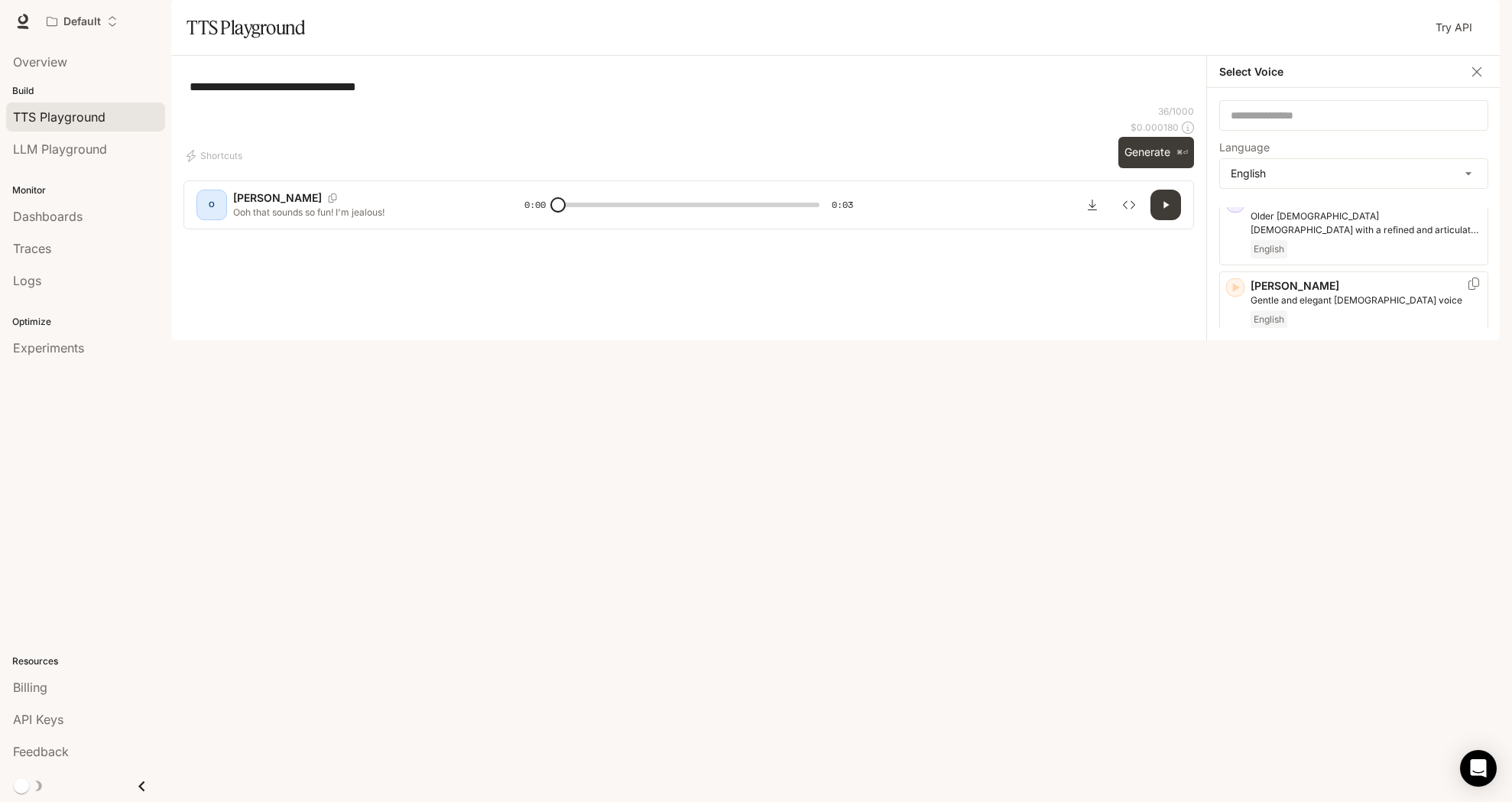
scroll to position [489, 0]
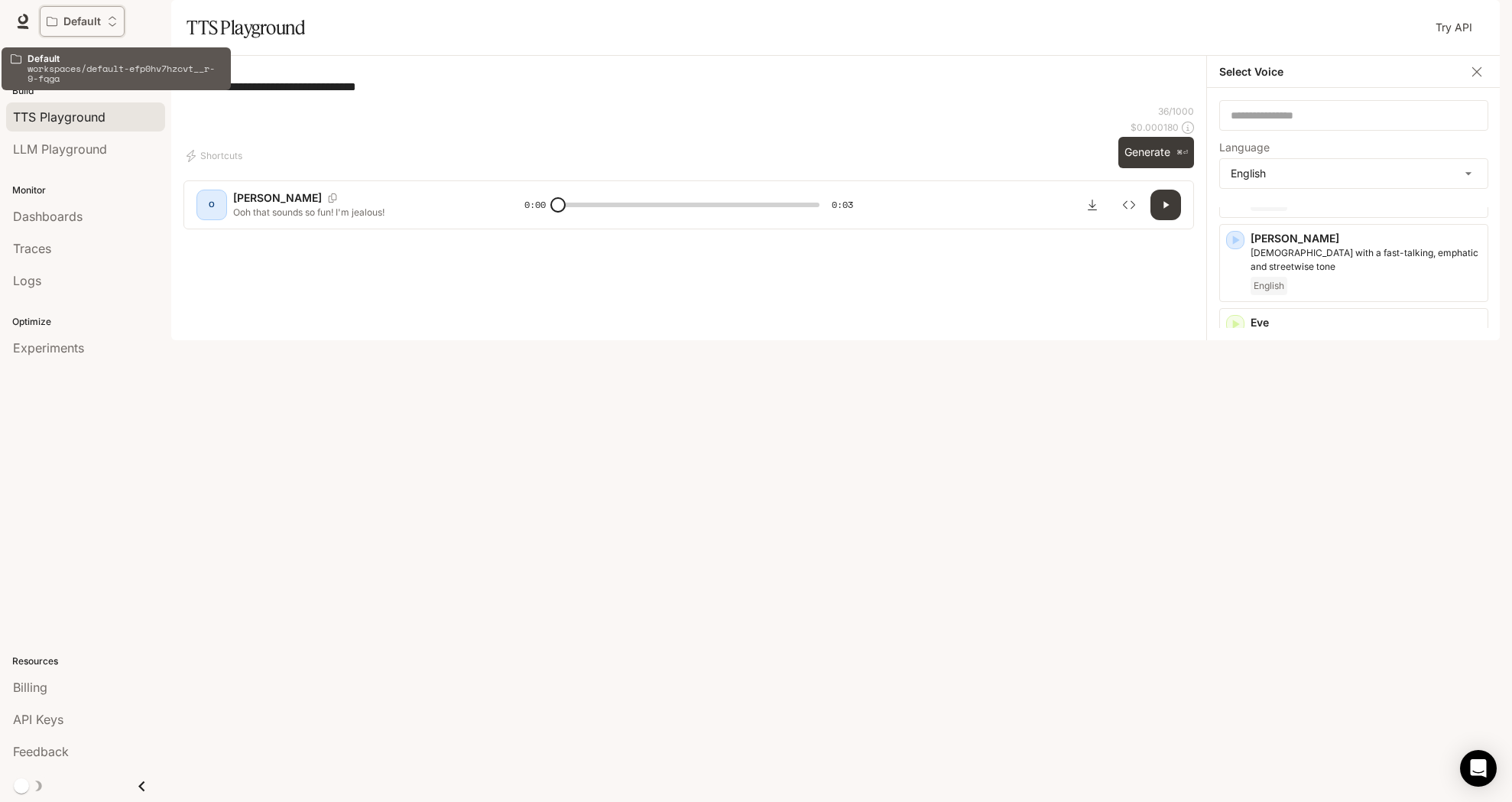
click at [101, 21] on div "Default" at bounding box center [76, 21] width 60 height 13
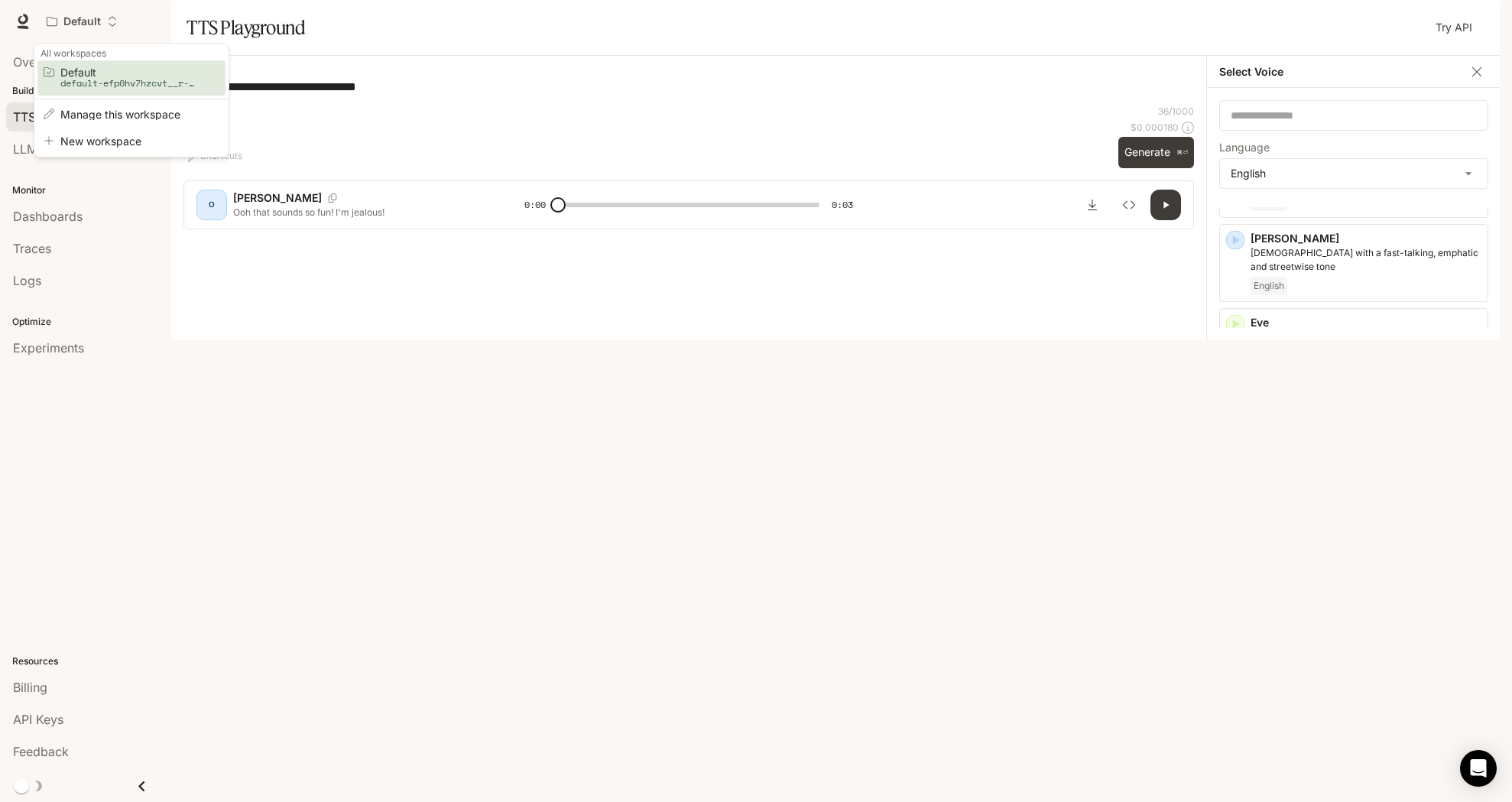
click at [1474, 30] on div "Open workspace menu" at bounding box center [756, 401] width 1512 height 802
click at [1478, 23] on icon "button" at bounding box center [1479, 22] width 9 height 9
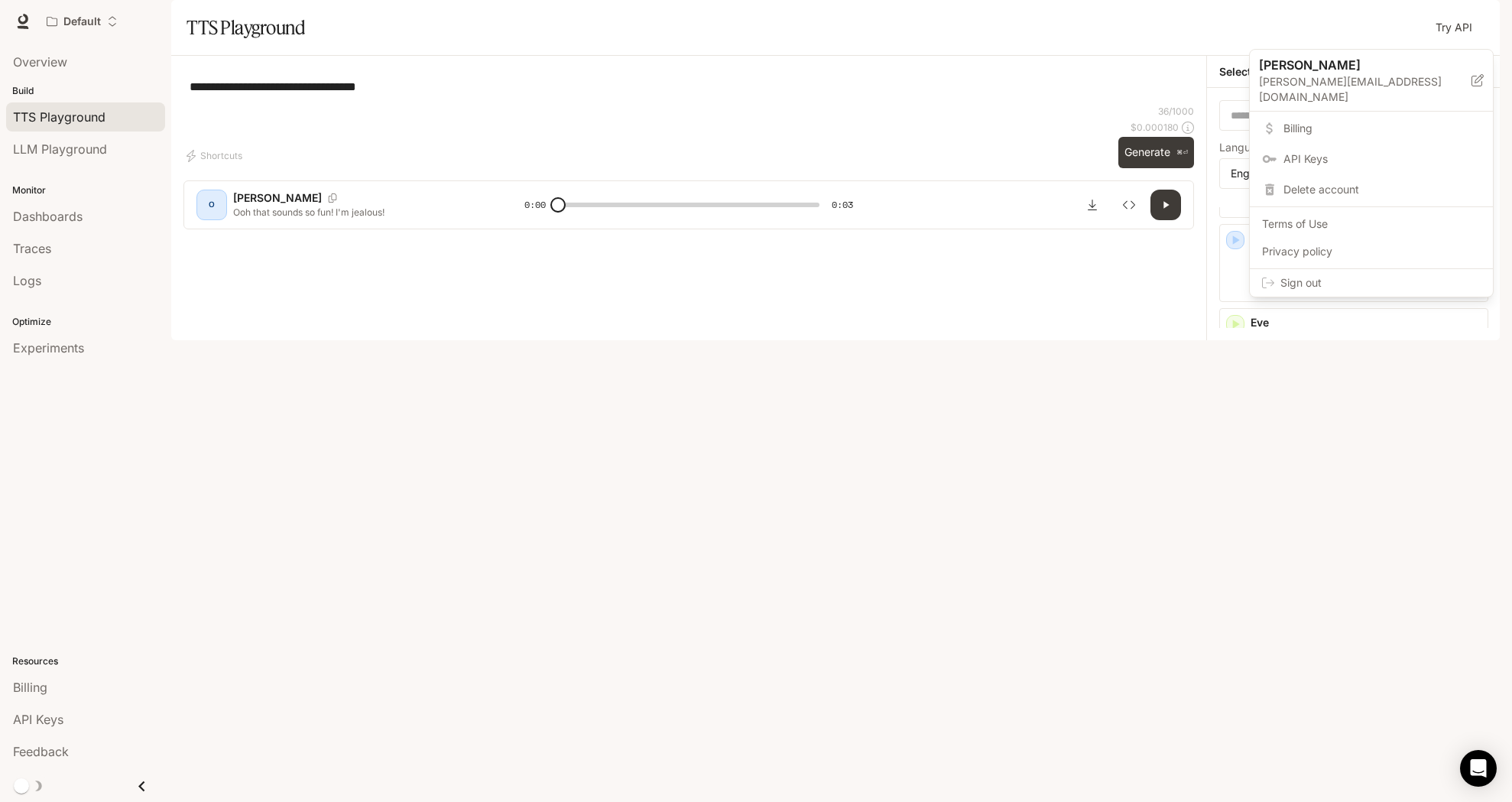
click at [1166, 193] on div at bounding box center [756, 401] width 1512 height 802
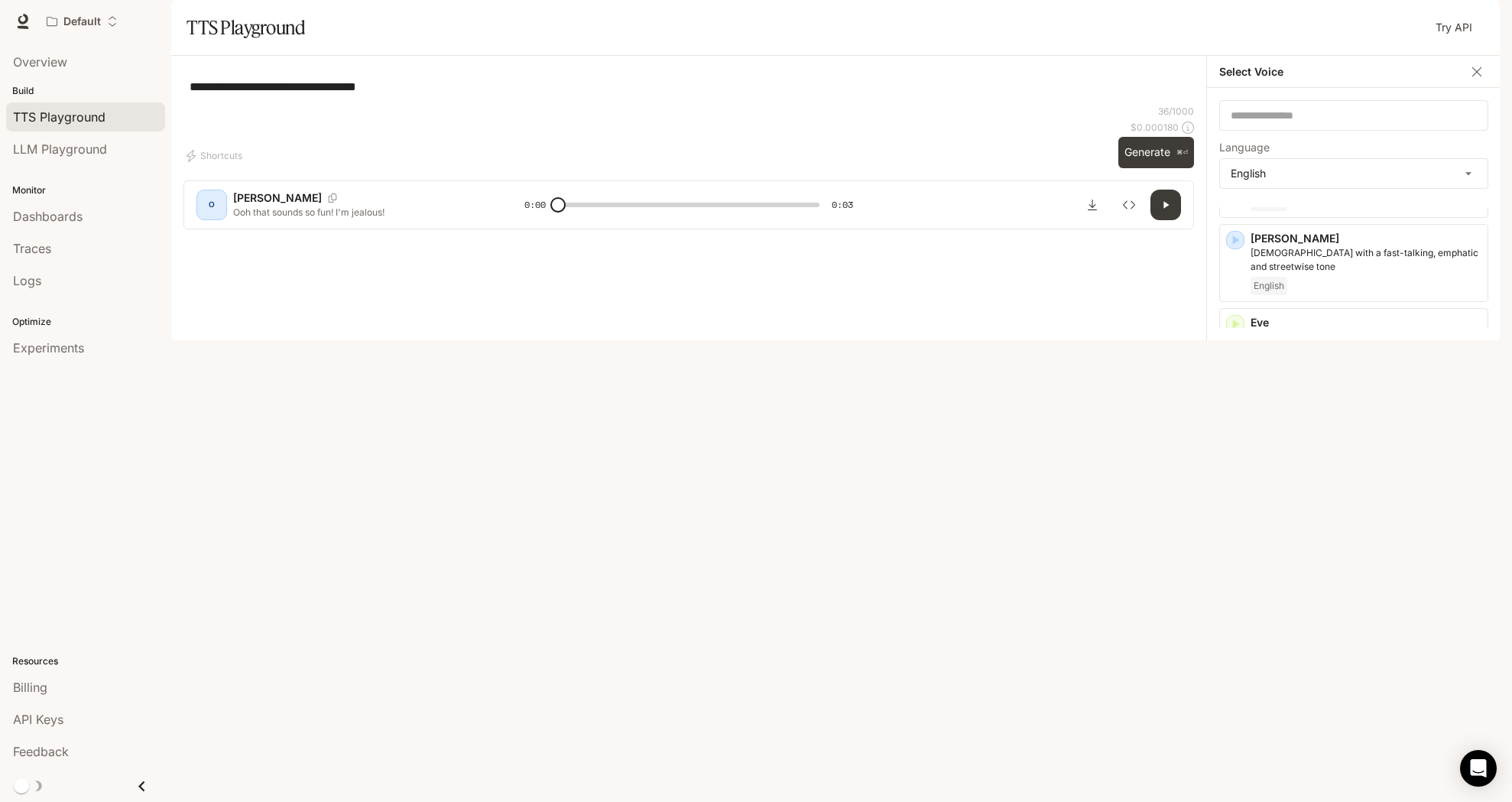
click at [1334, 34] on link "Runtime Runtime" at bounding box center [1334, 21] width 56 height 31
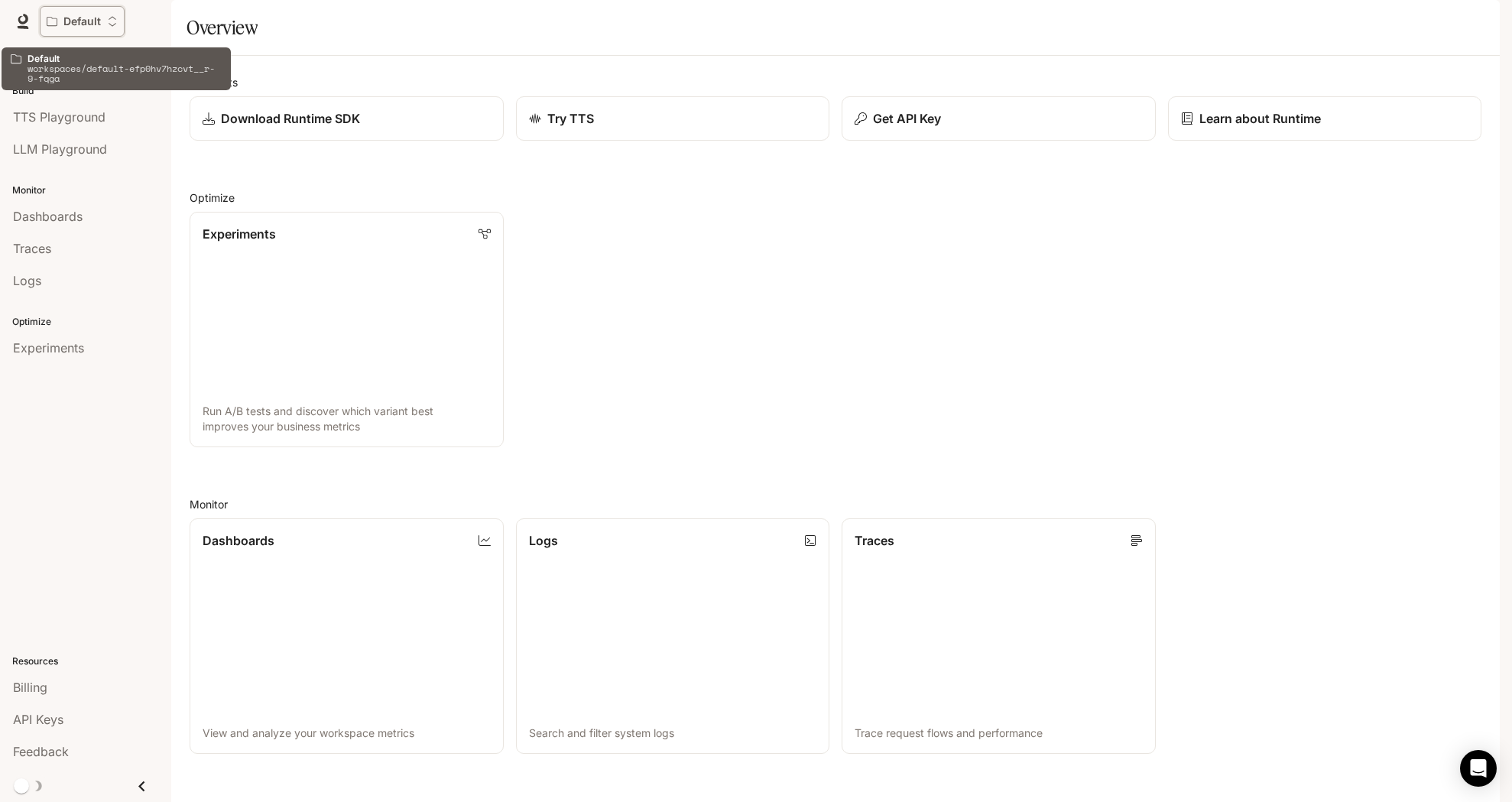
click at [108, 33] on button "Default" at bounding box center [81, 21] width 85 height 31
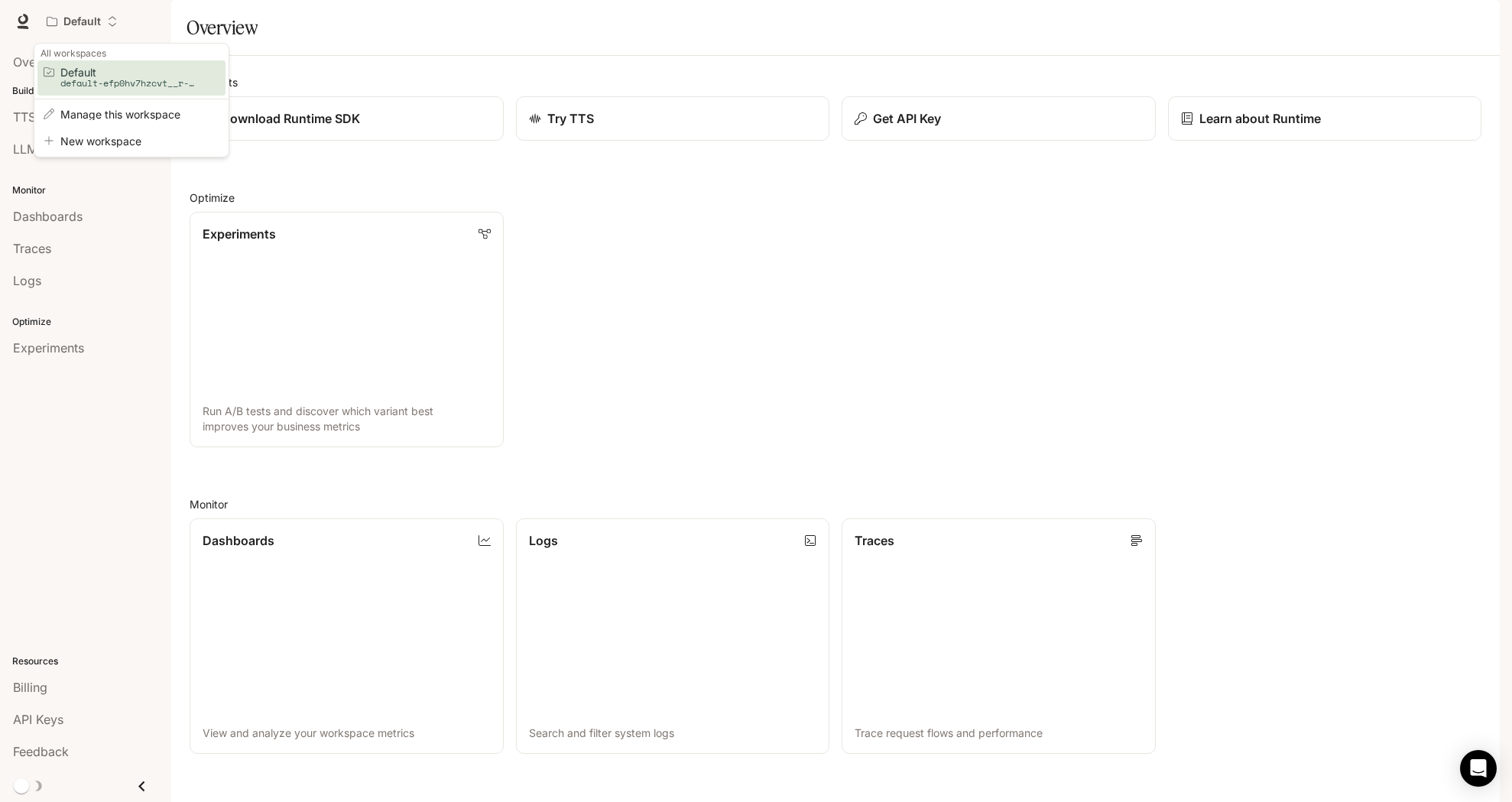
click at [108, 33] on div "Open workspace menu" at bounding box center [756, 401] width 1512 height 802
click at [53, 116] on span "TTS Playground" at bounding box center [60, 116] width 93 height 18
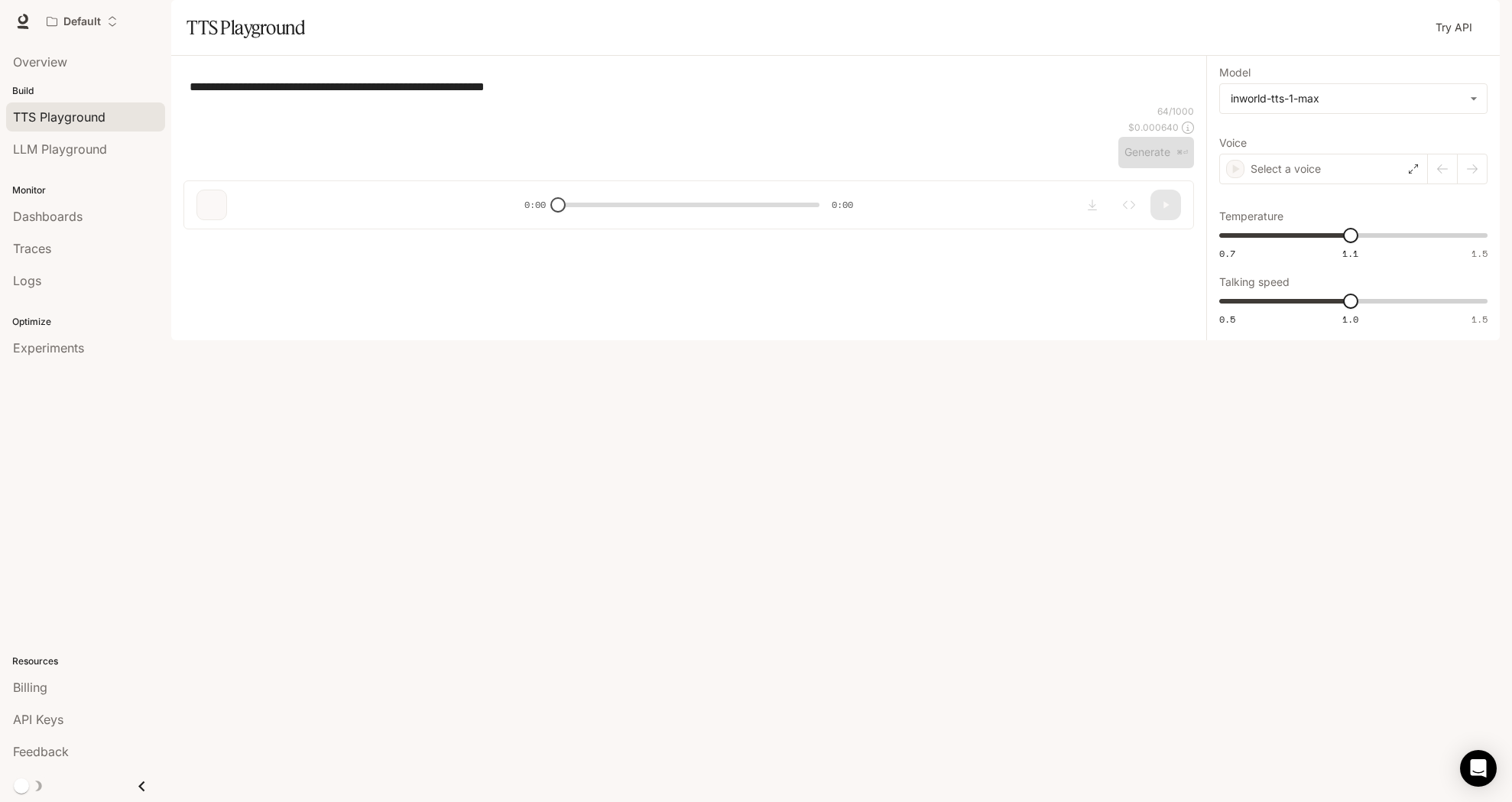
type textarea "**********"
type input "**********"
click at [1297, 185] on div "[PERSON_NAME]" at bounding box center [1323, 169] width 208 height 31
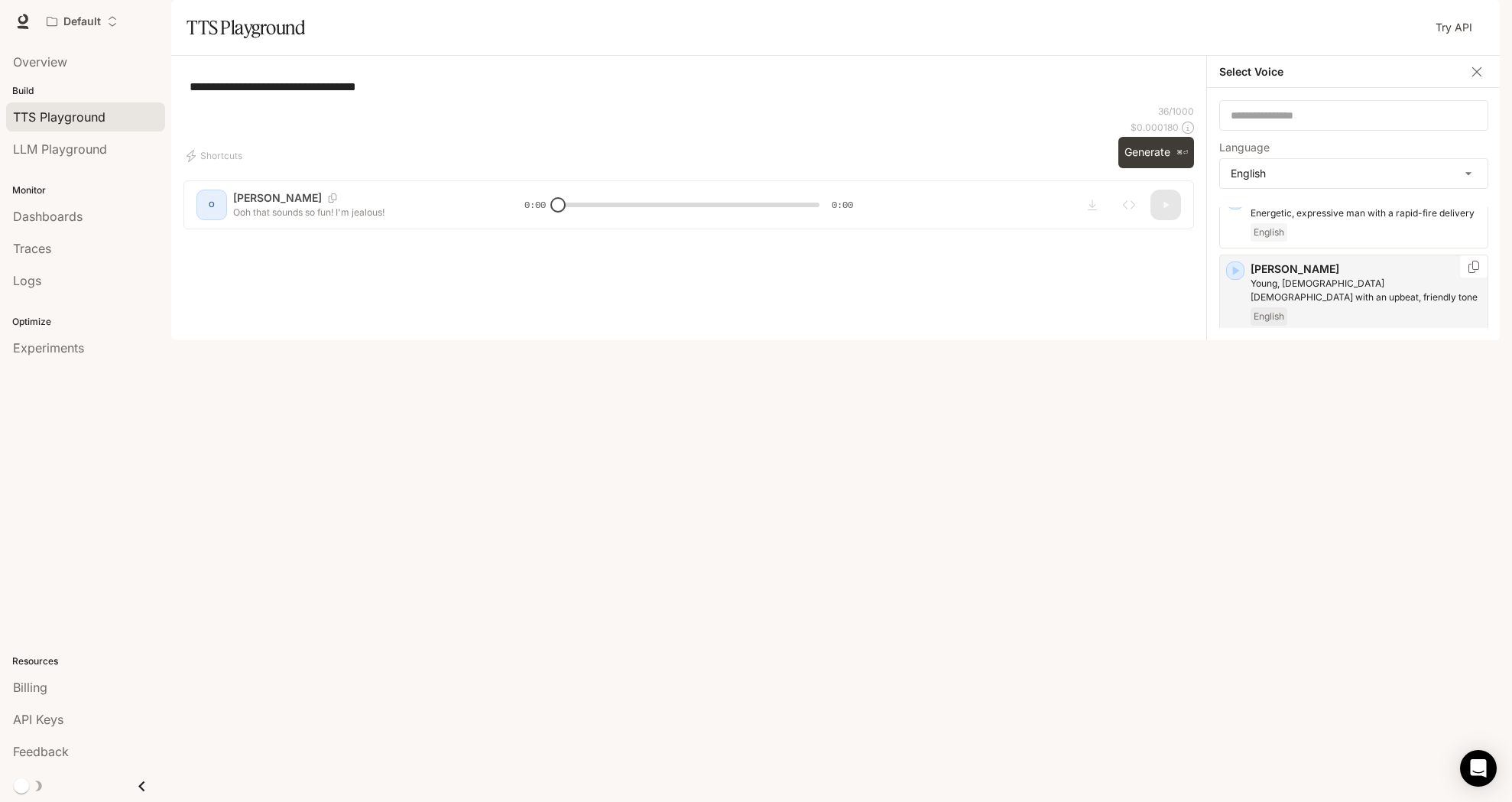
scroll to position [223, 0]
click at [1305, 221] on body "**********" at bounding box center [756, 401] width 1512 height 802
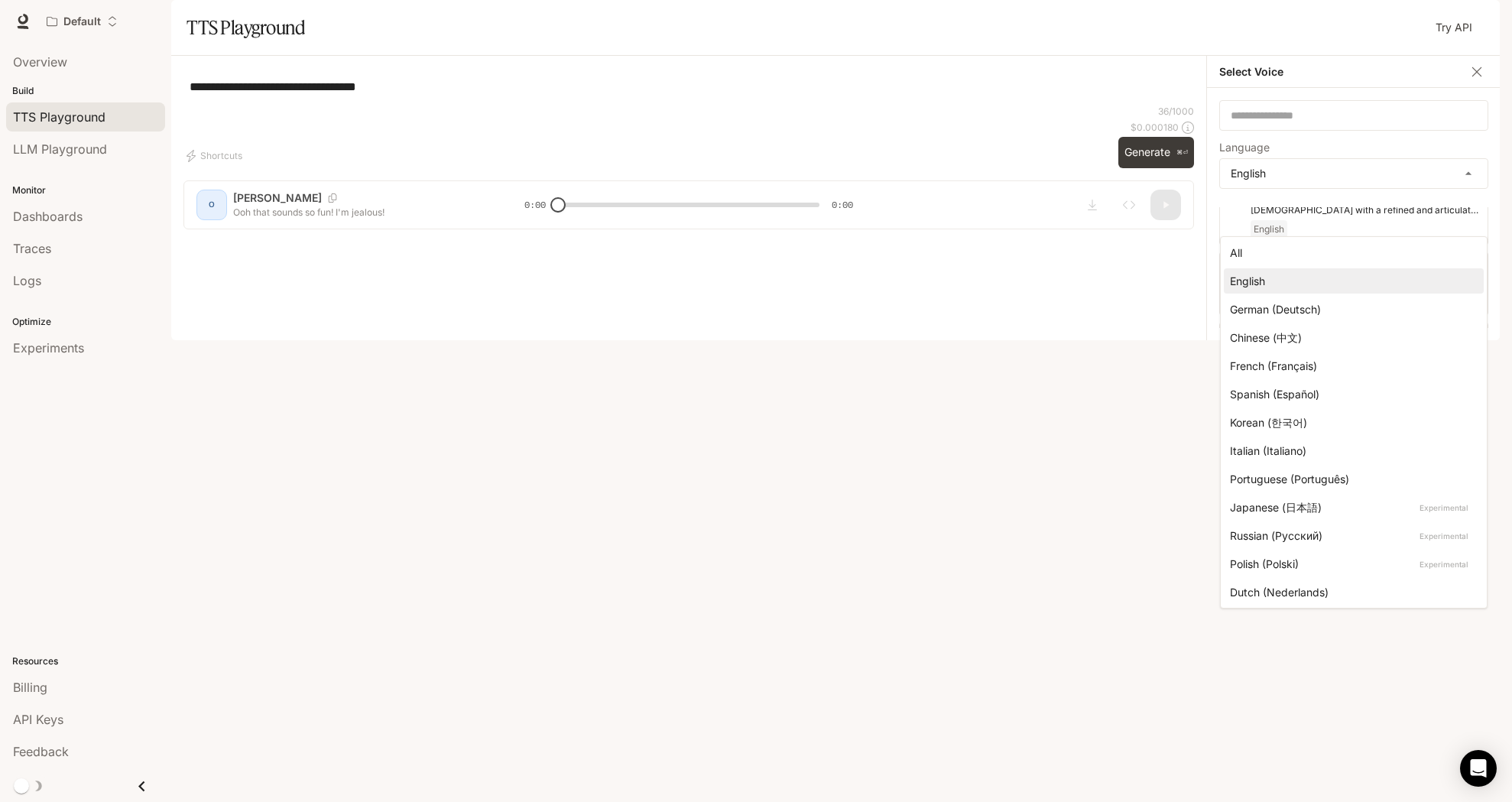
click at [1293, 250] on div "All" at bounding box center [1351, 253] width 242 height 16
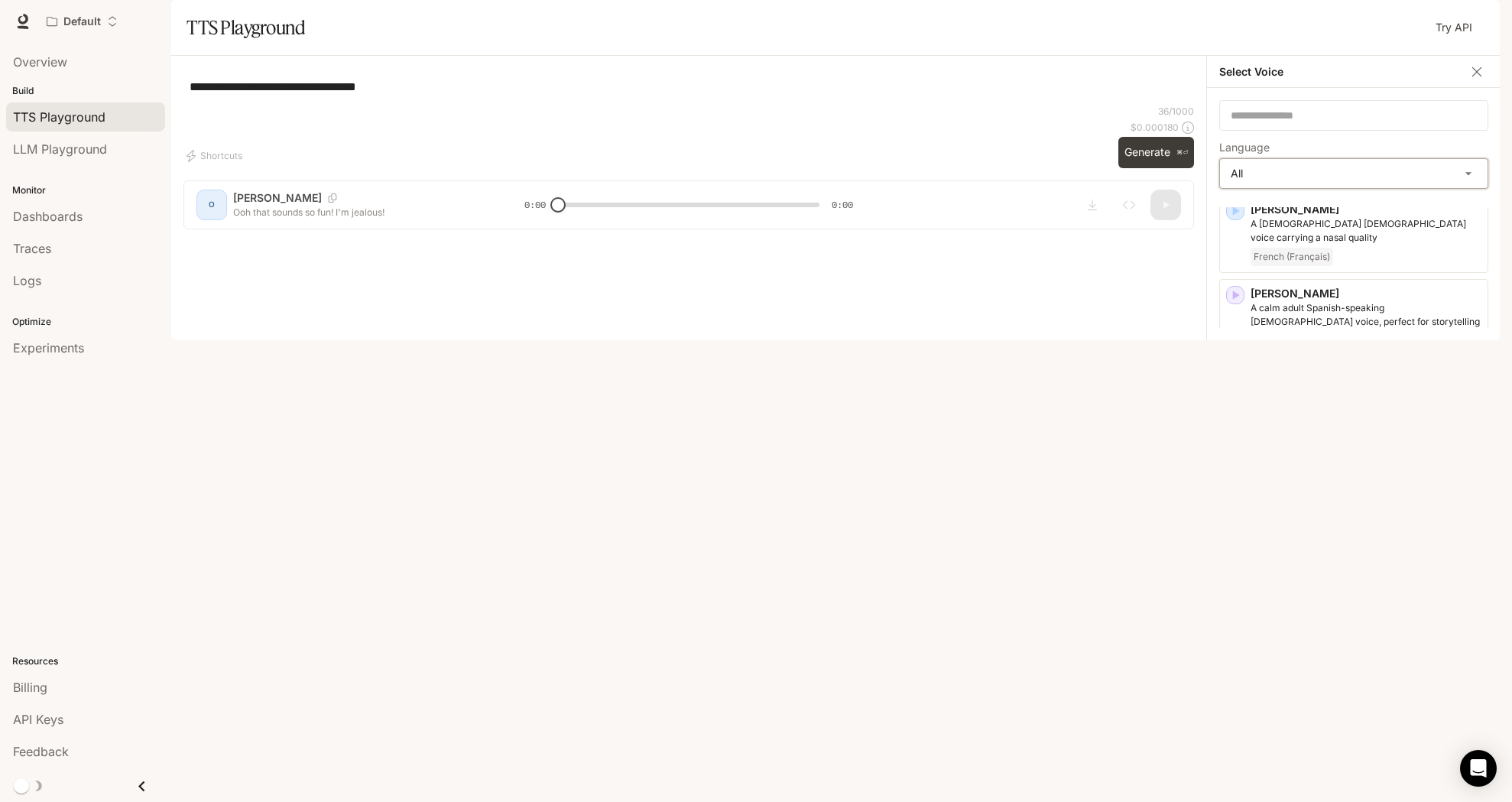
scroll to position [0, 0]
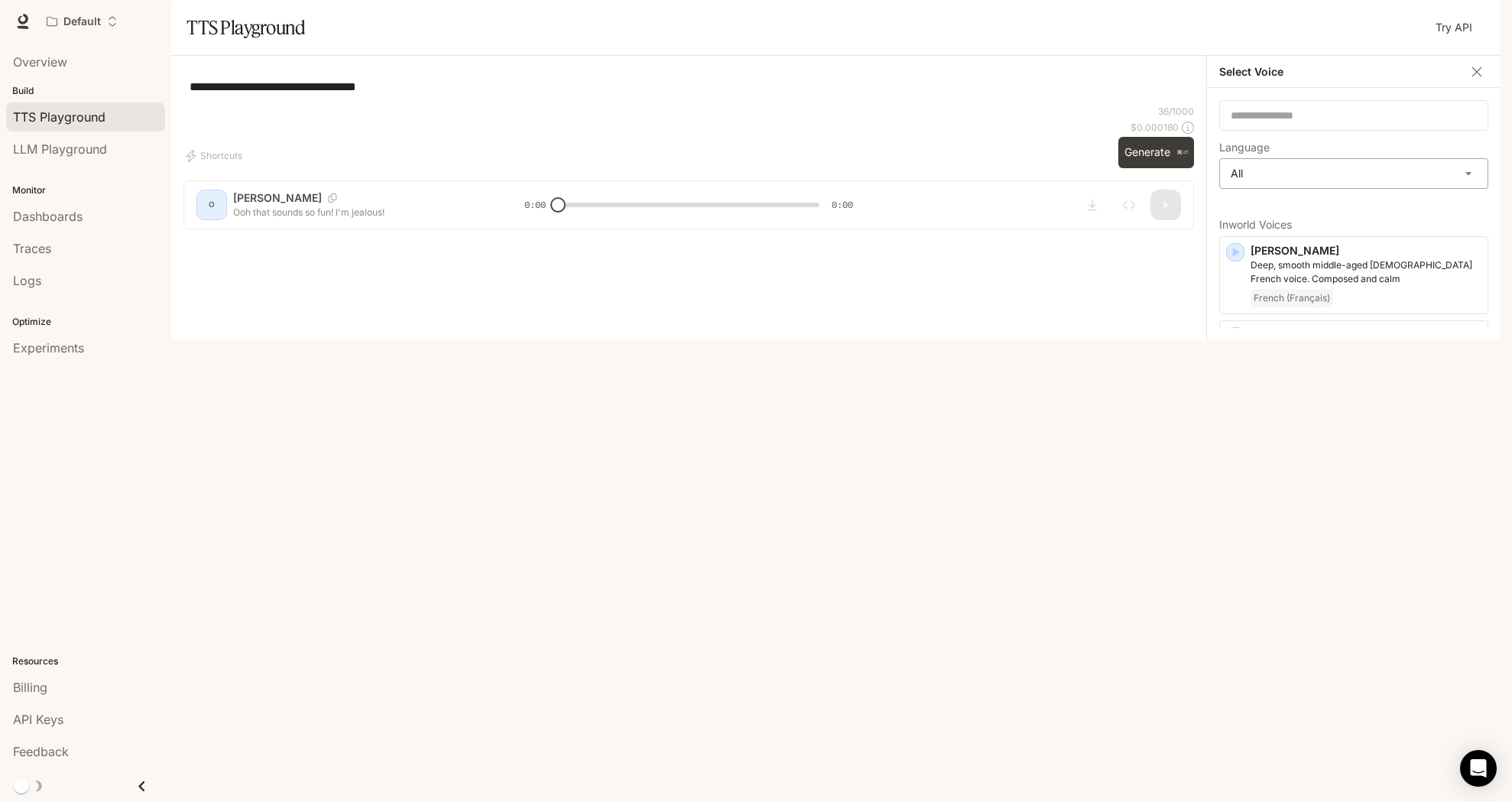
click at [1303, 225] on body "**********" at bounding box center [756, 401] width 1512 height 802
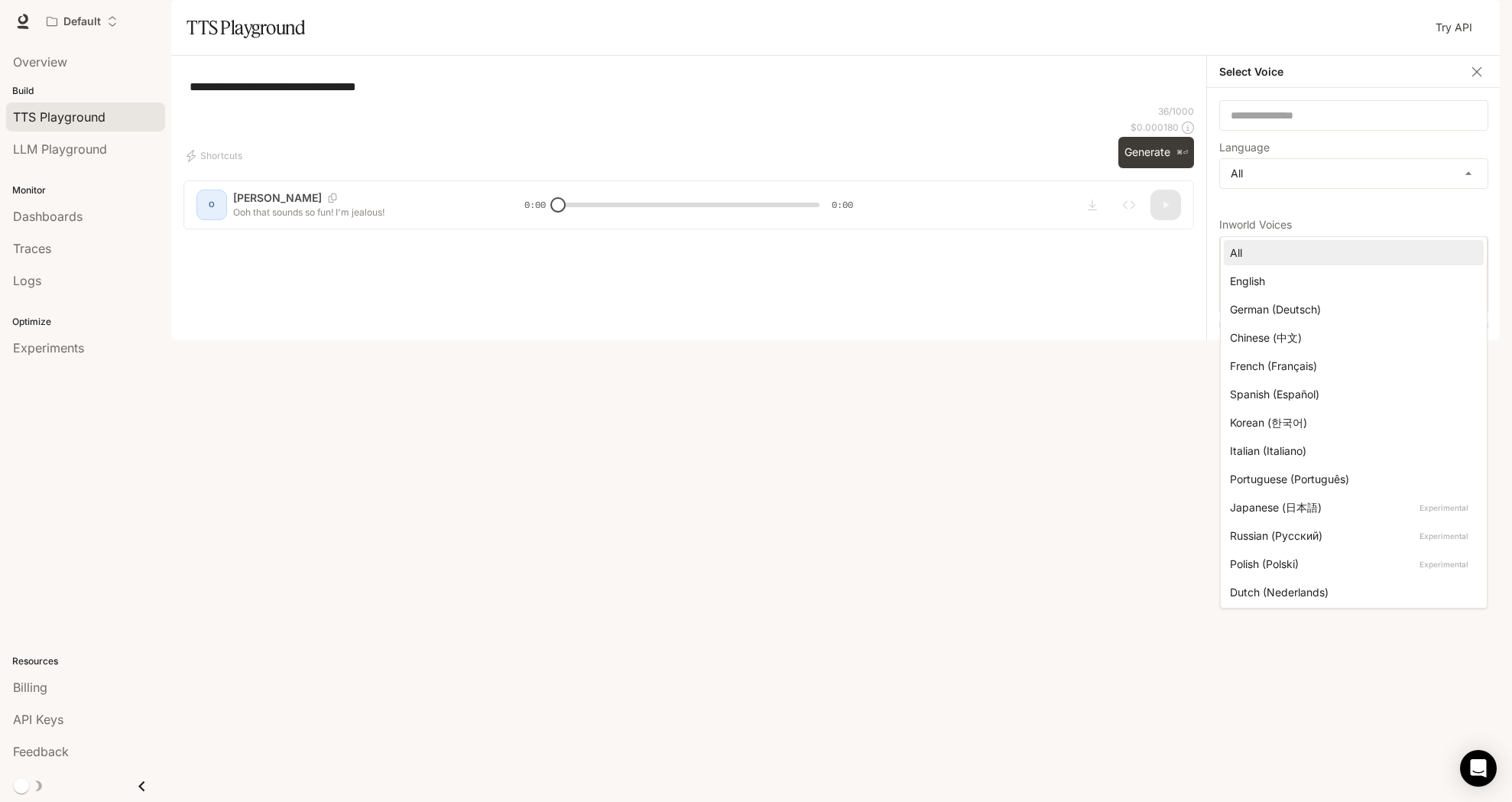
click at [1284, 278] on div "English" at bounding box center [1351, 281] width 242 height 16
type input "*****"
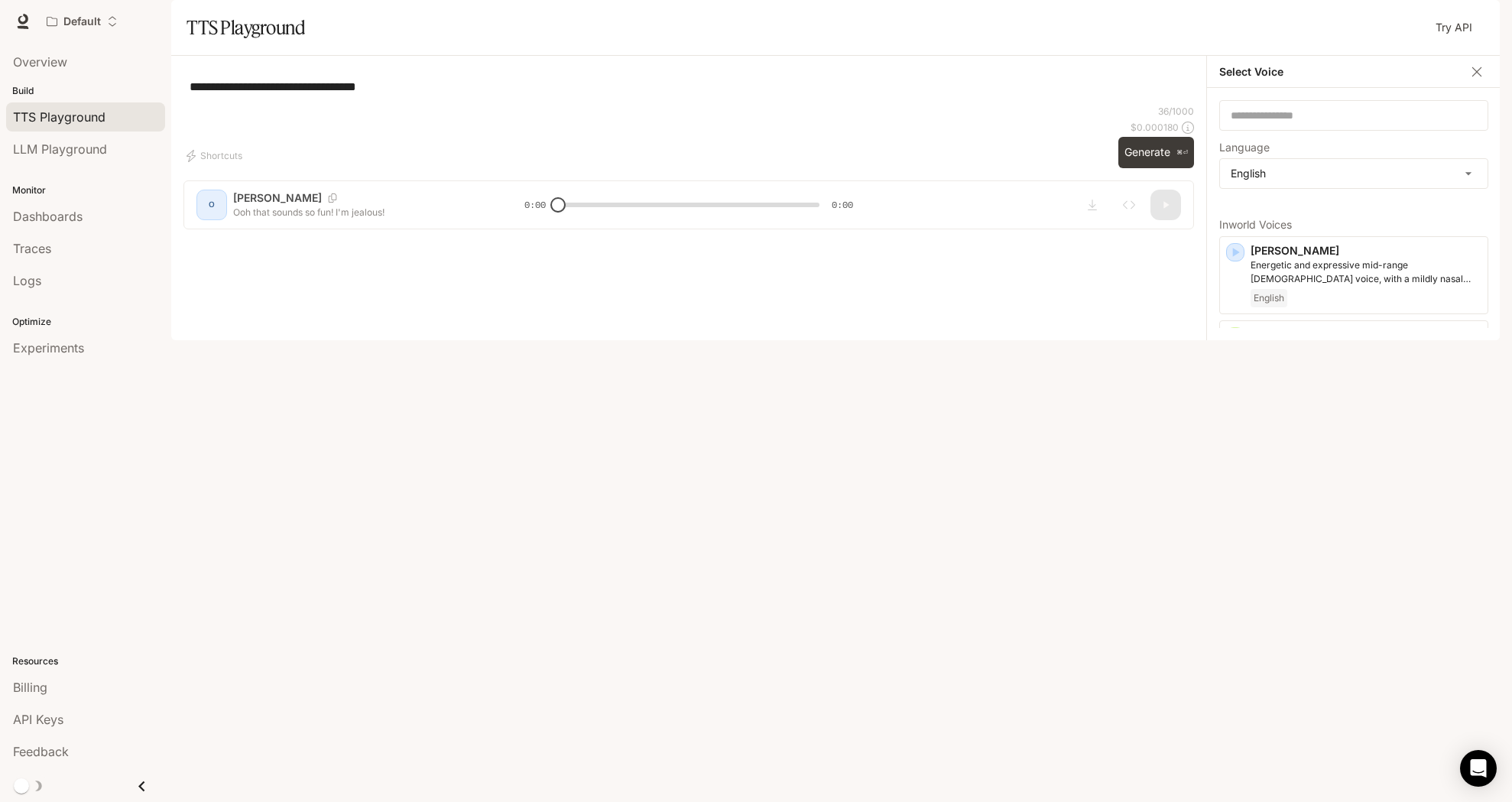
click at [1478, 21] on icon "button" at bounding box center [1479, 21] width 12 height 12
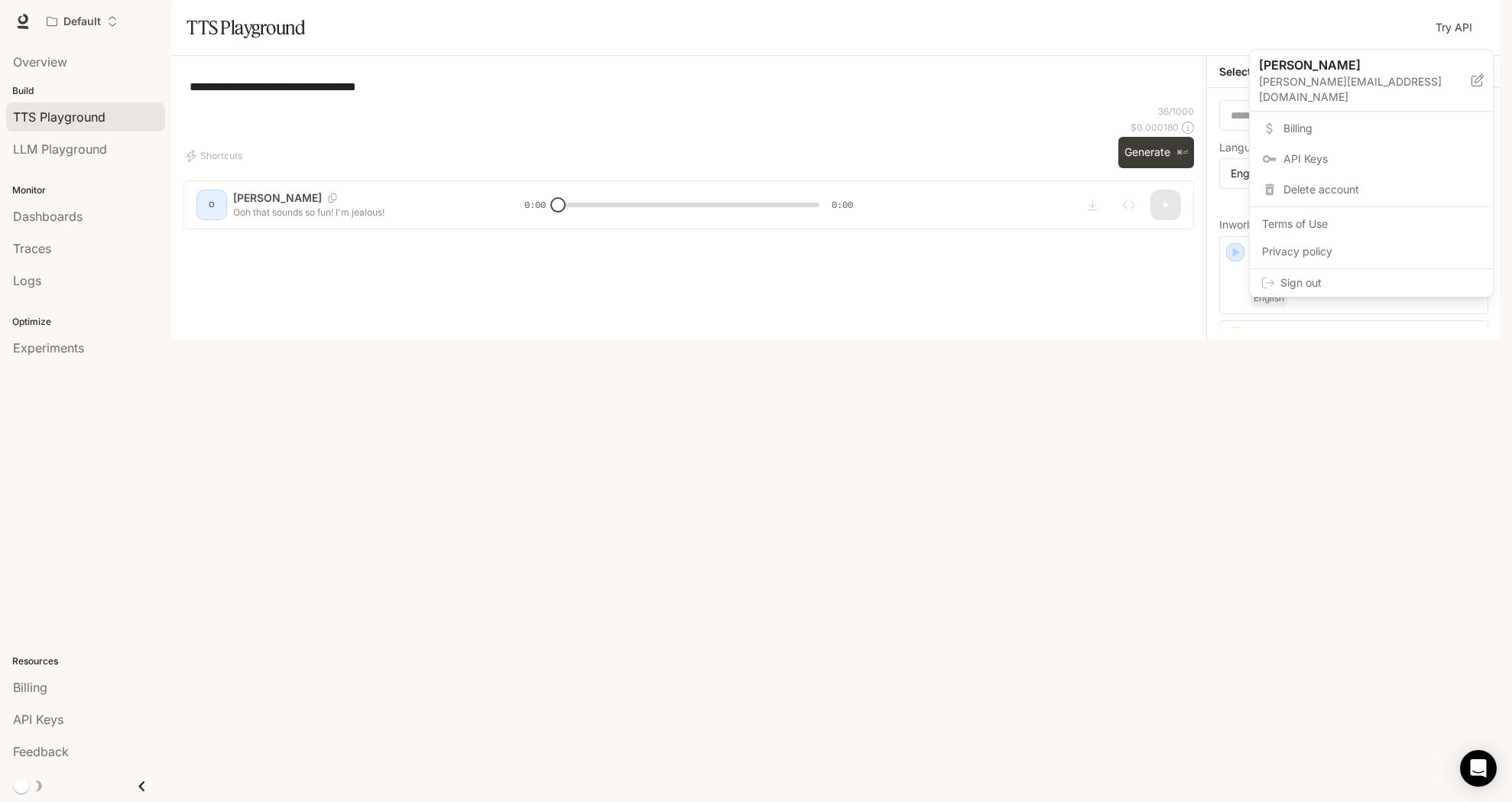
click at [537, 46] on div at bounding box center [756, 401] width 1512 height 802
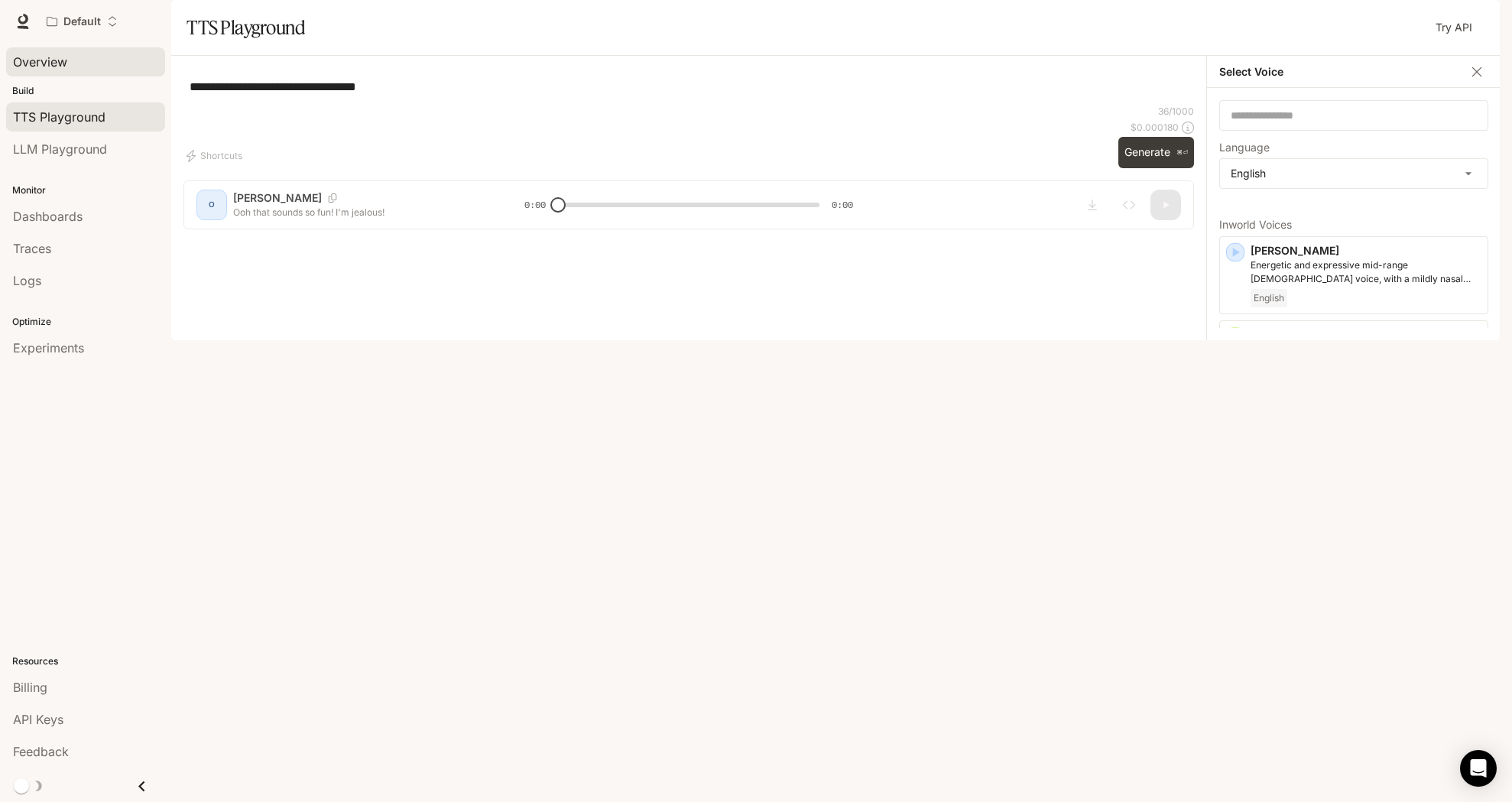
click at [66, 74] on link "Overview" at bounding box center [86, 61] width 159 height 29
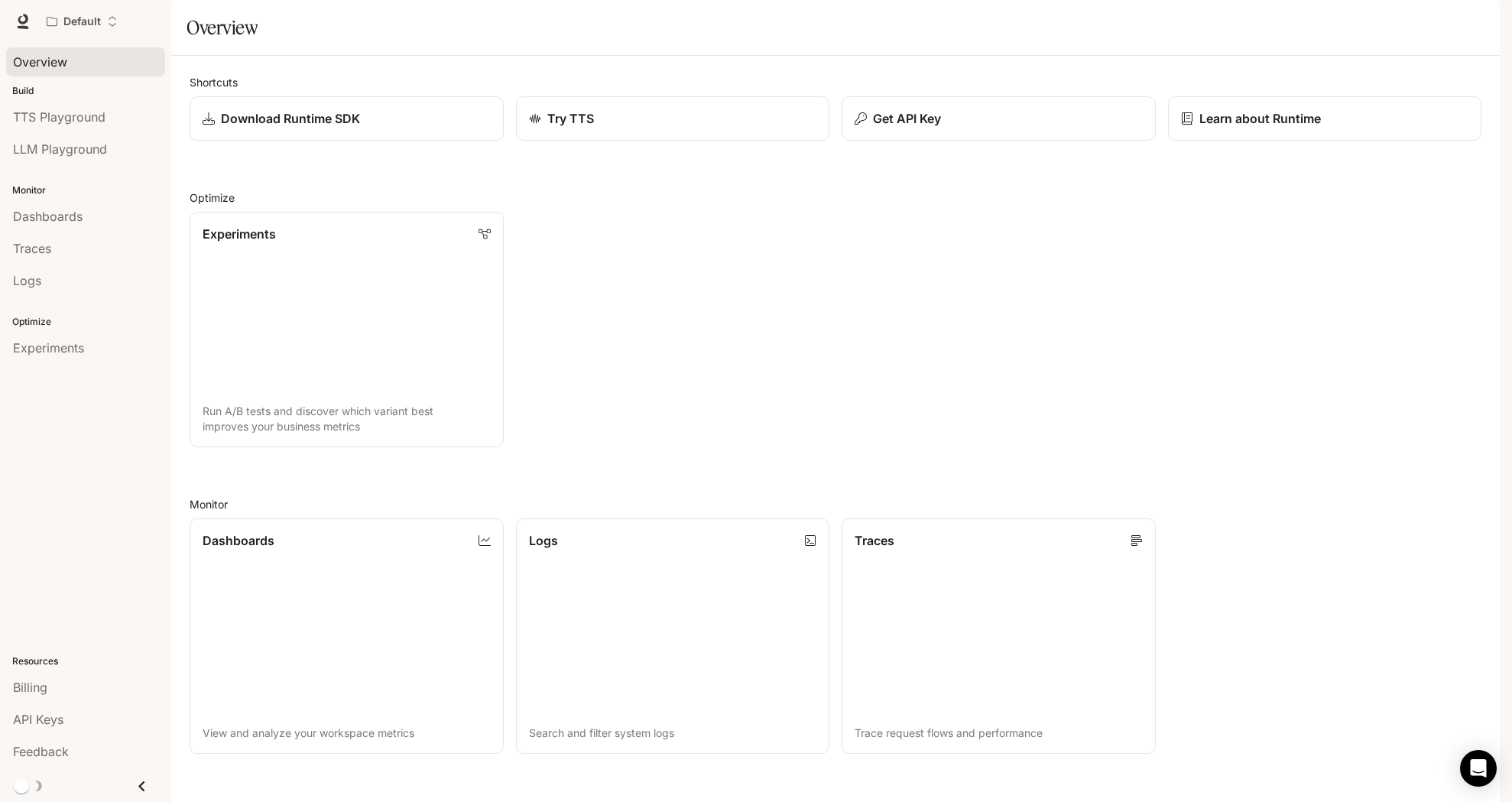
click at [1290, 25] on span "TTS" at bounding box center [1281, 22] width 21 height 19
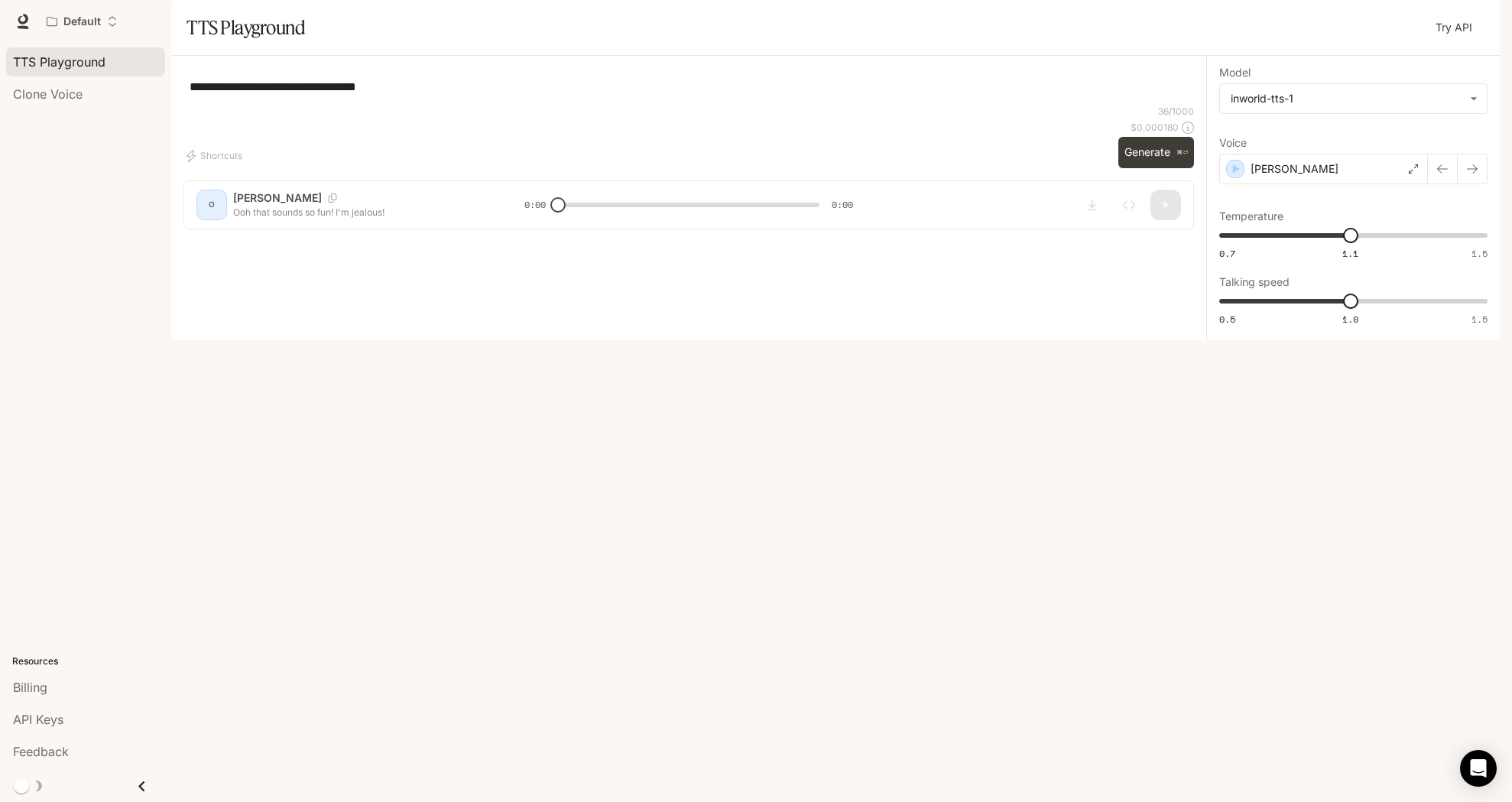
click at [1340, 21] on span "Runtime" at bounding box center [1334, 22] width 40 height 19
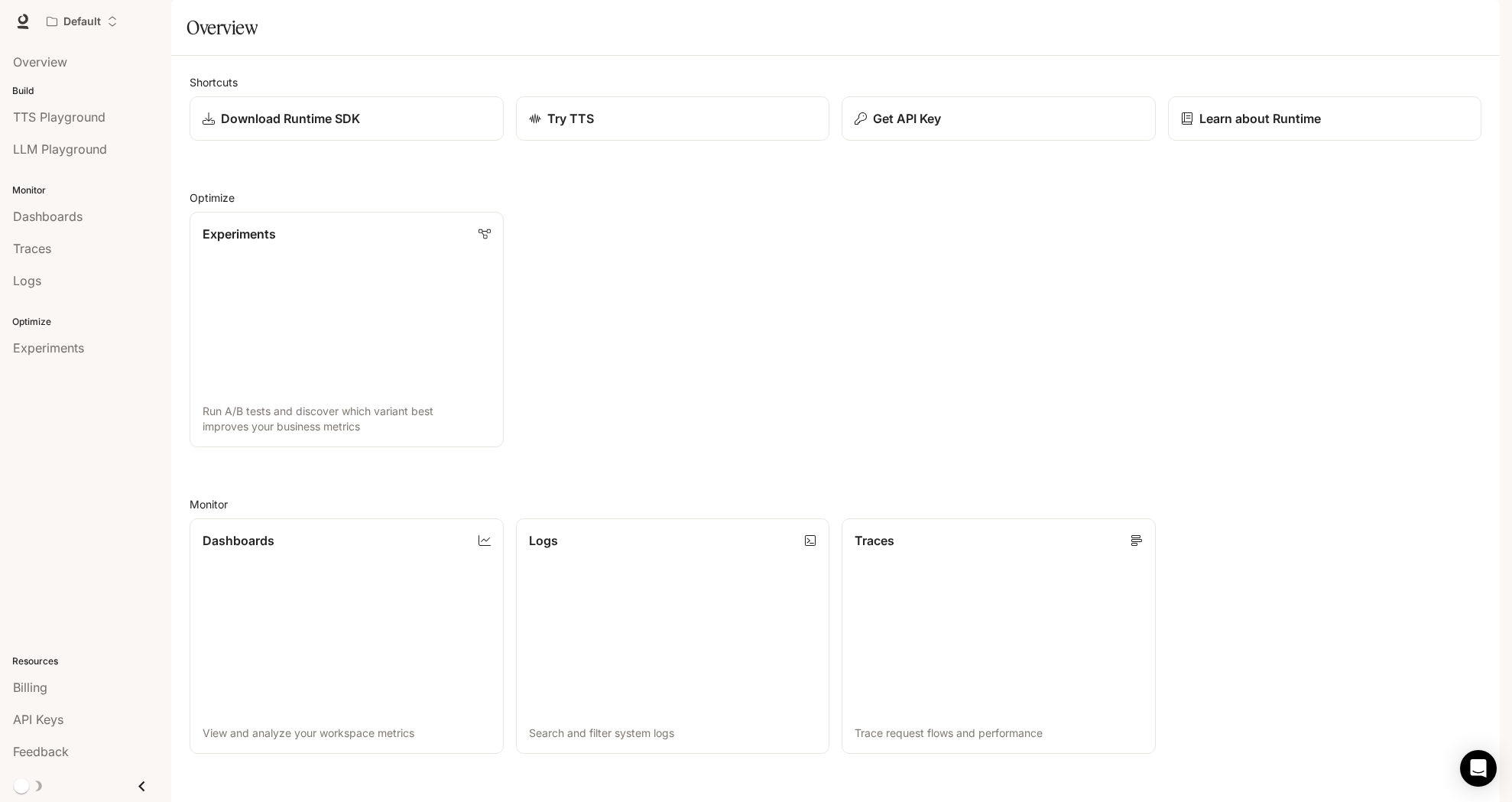
click at [1284, 19] on span "TTS" at bounding box center [1281, 22] width 21 height 19
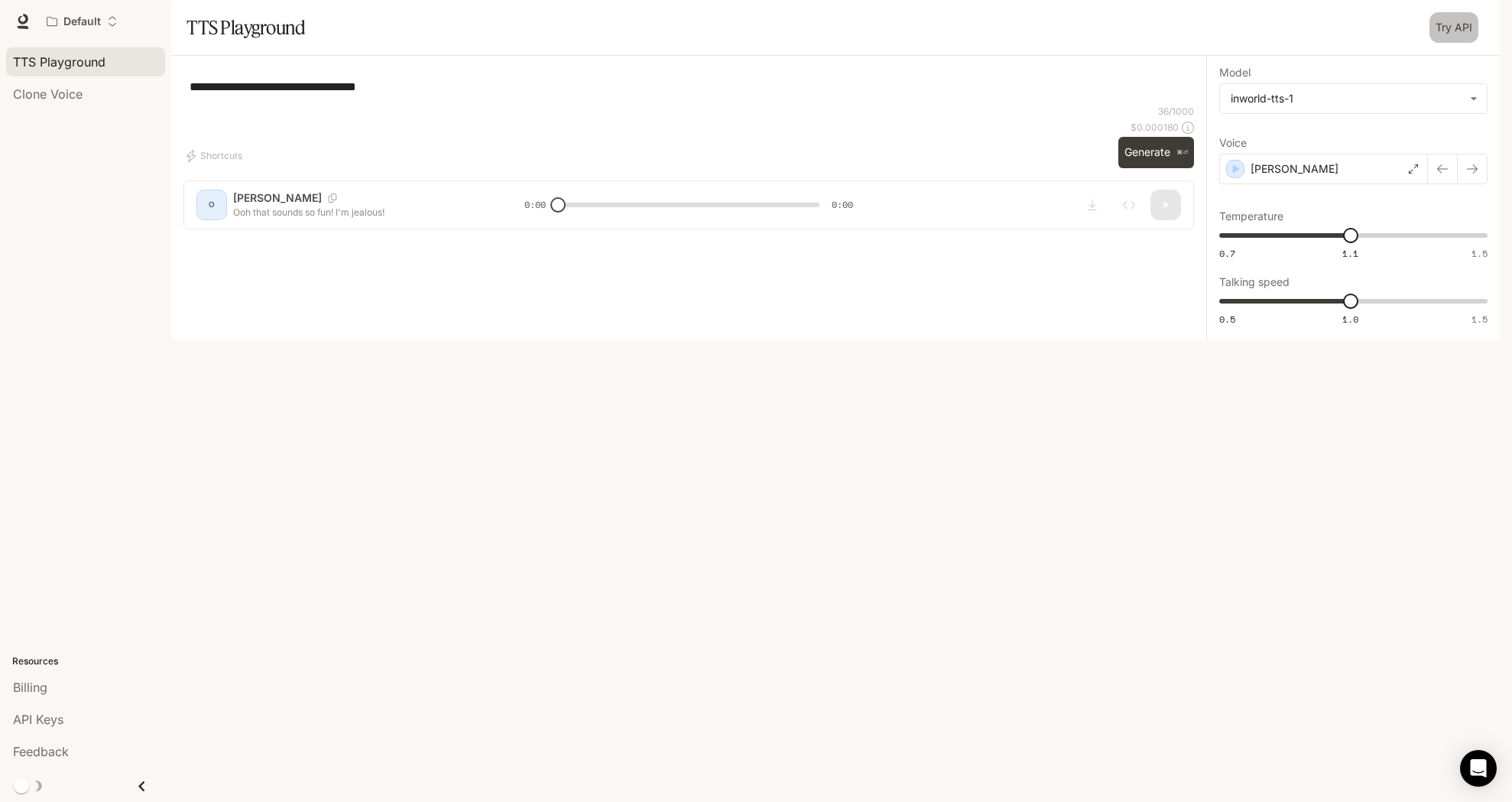
click at [1468, 43] on link "Try API" at bounding box center [1454, 27] width 49 height 31
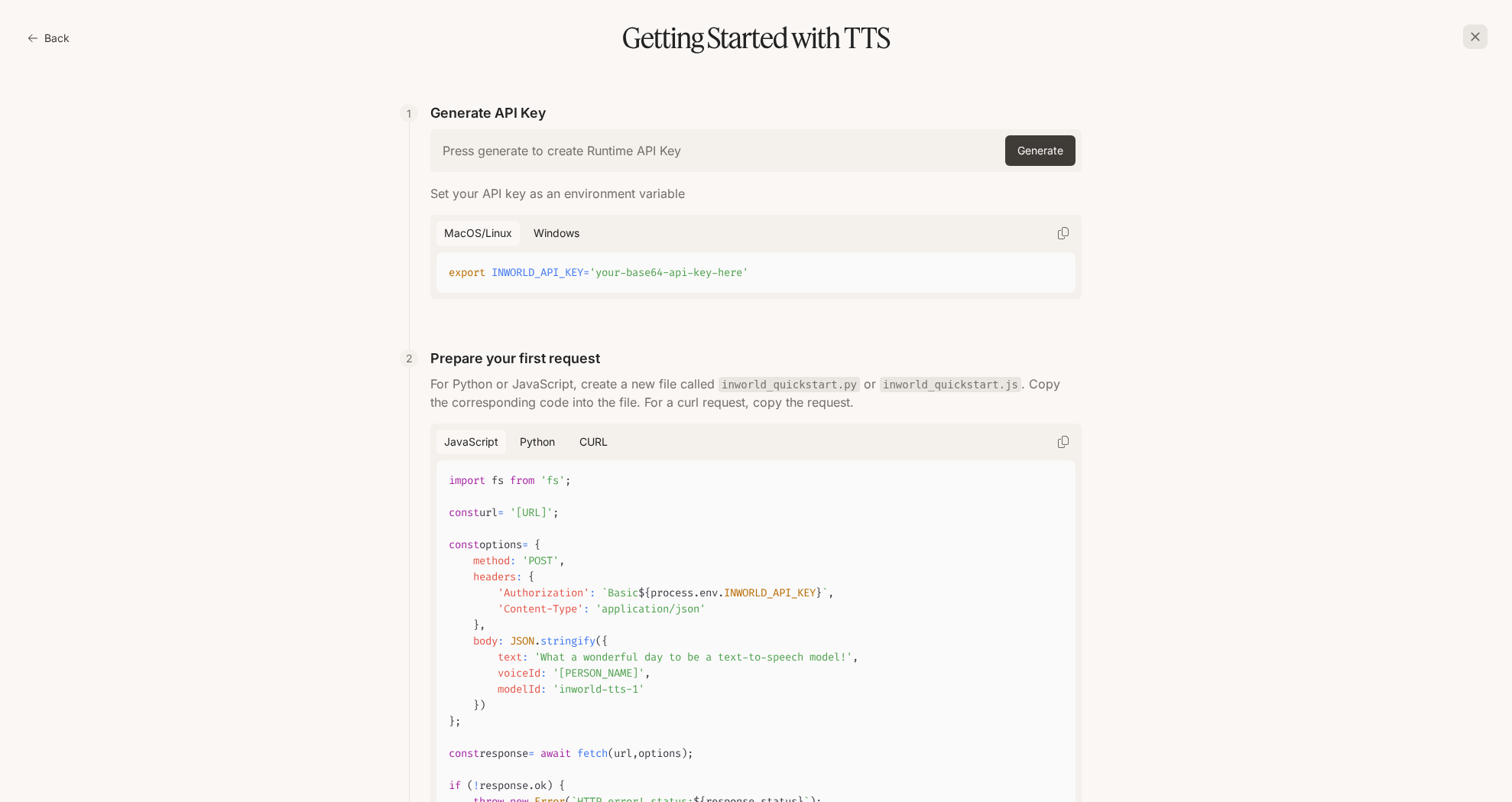
scroll to position [486, 0]
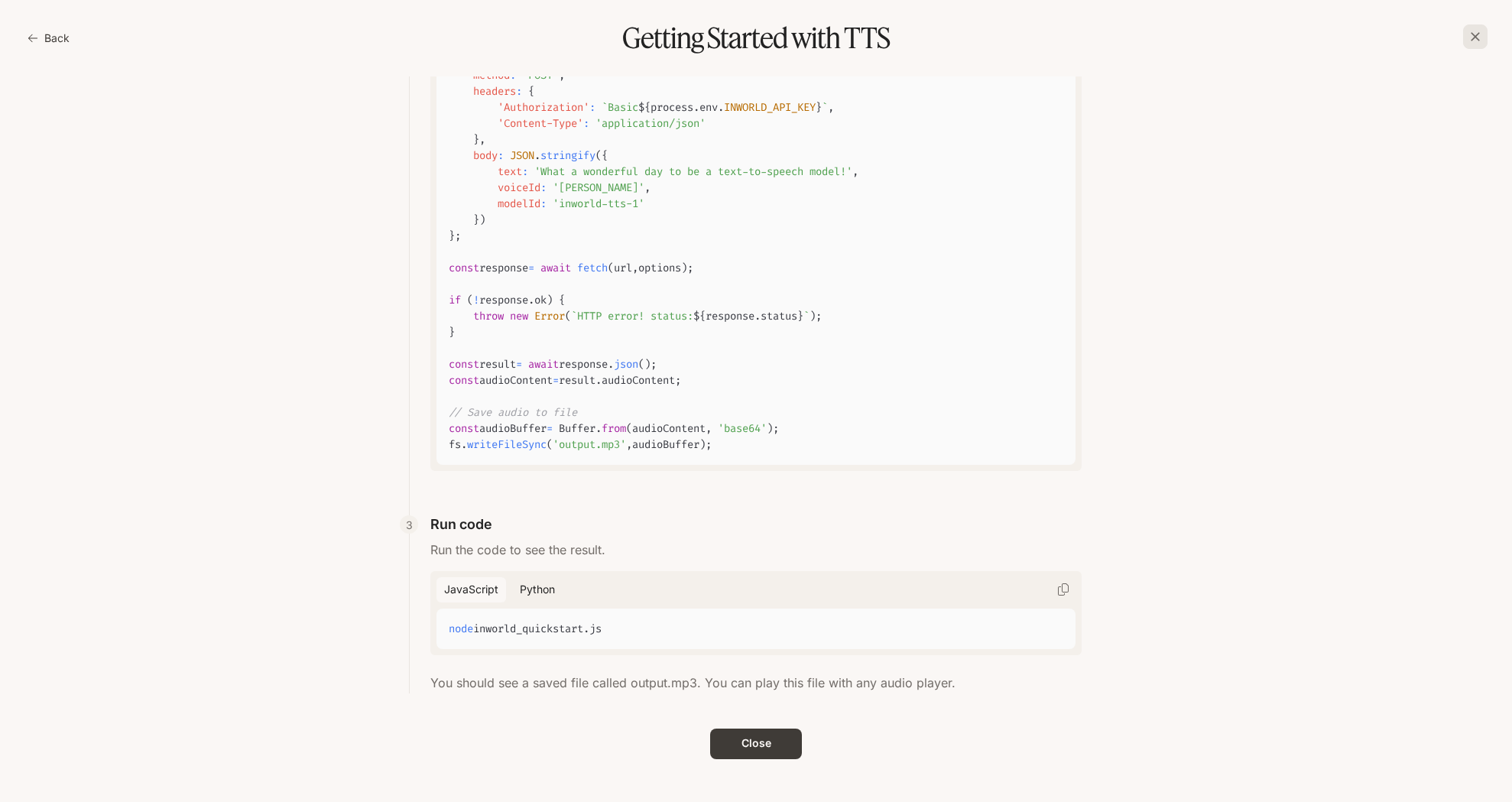
click at [51, 32] on button "Back" at bounding box center [50, 38] width 52 height 31
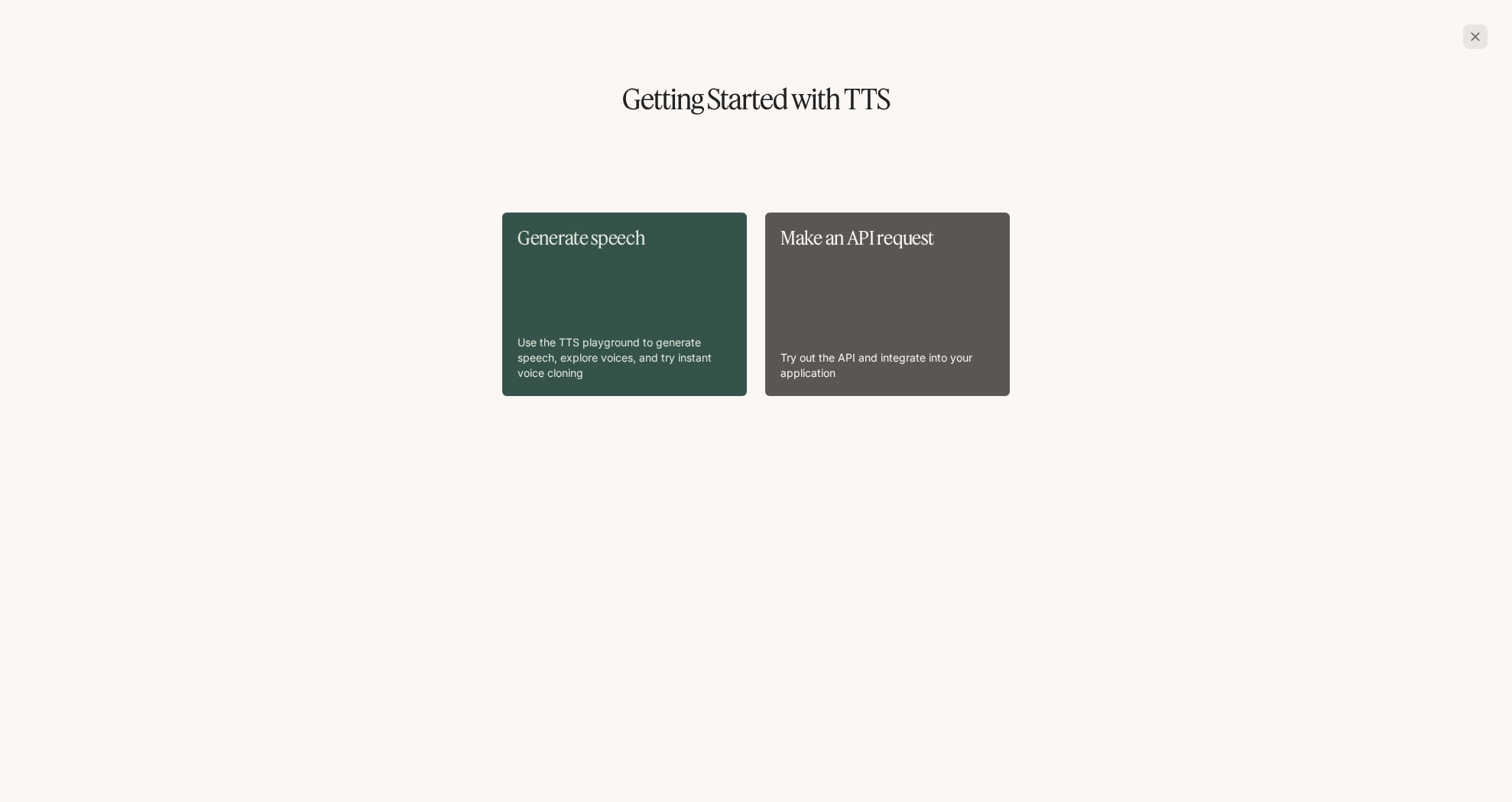
click at [1482, 45] on div "button" at bounding box center [1475, 37] width 24 height 25
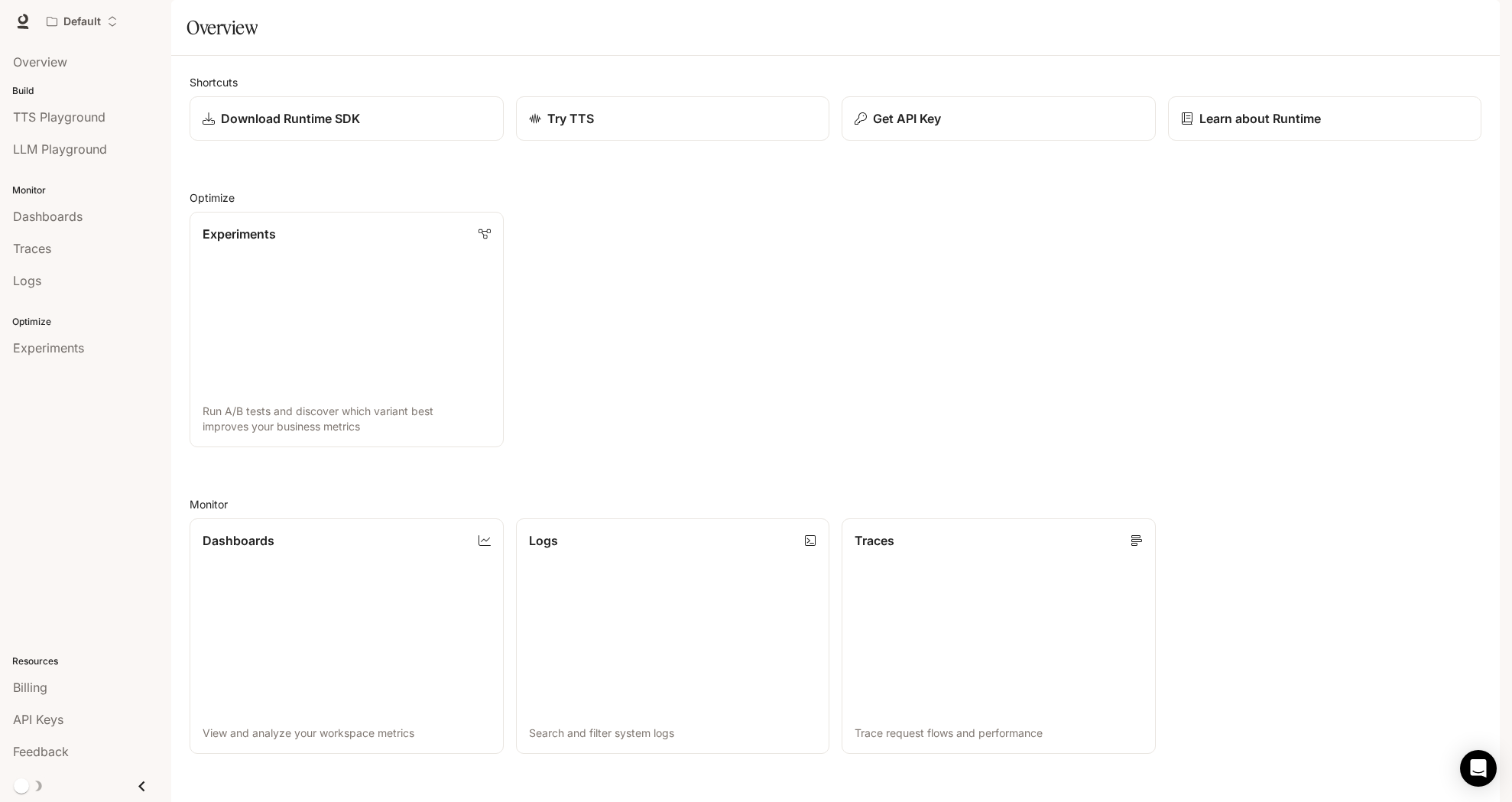
click at [1290, 20] on span "TTS" at bounding box center [1281, 22] width 21 height 19
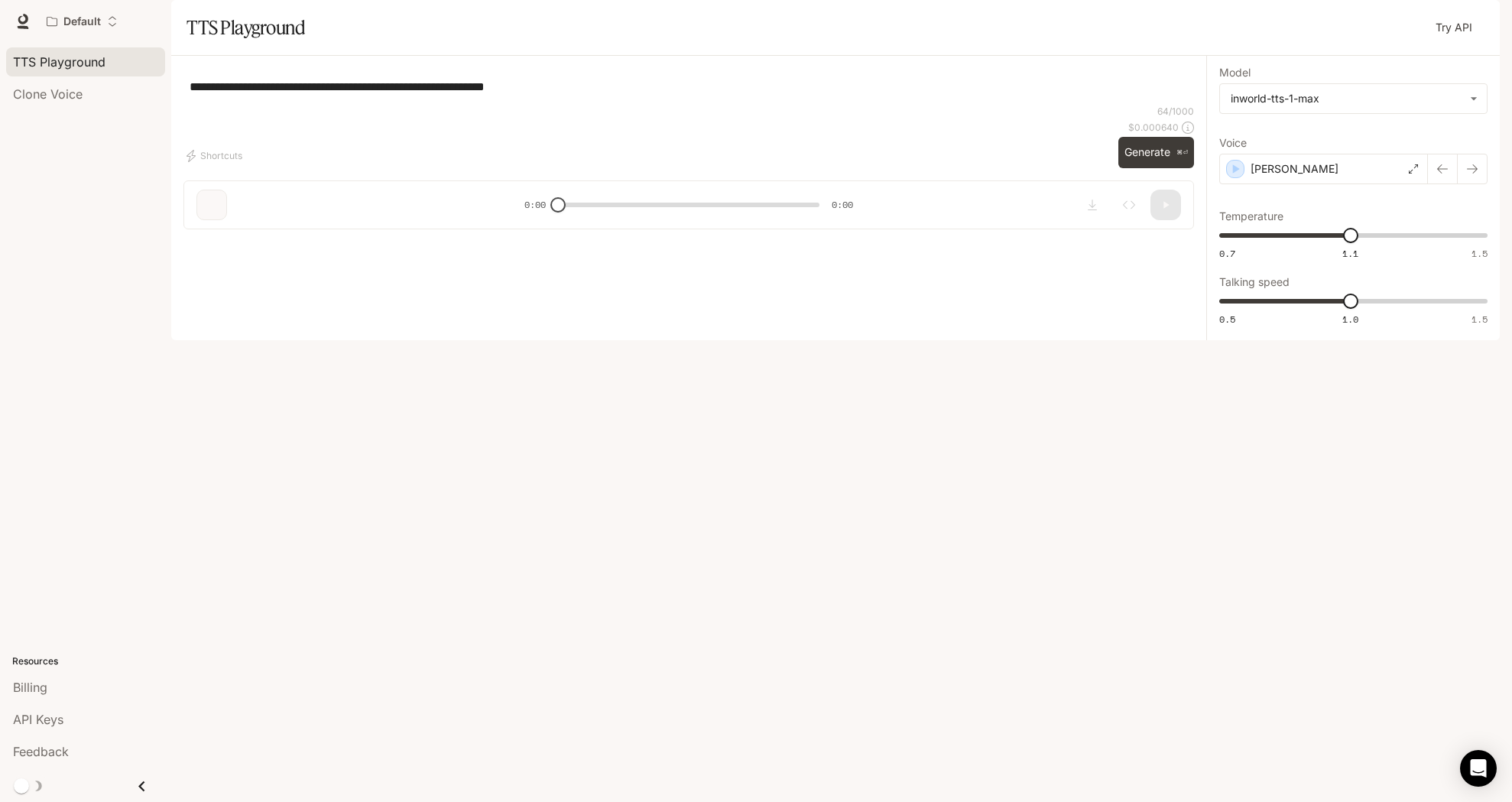
type textarea "**********"
type input "**********"
click at [1460, 43] on link "Try API" at bounding box center [1454, 27] width 49 height 31
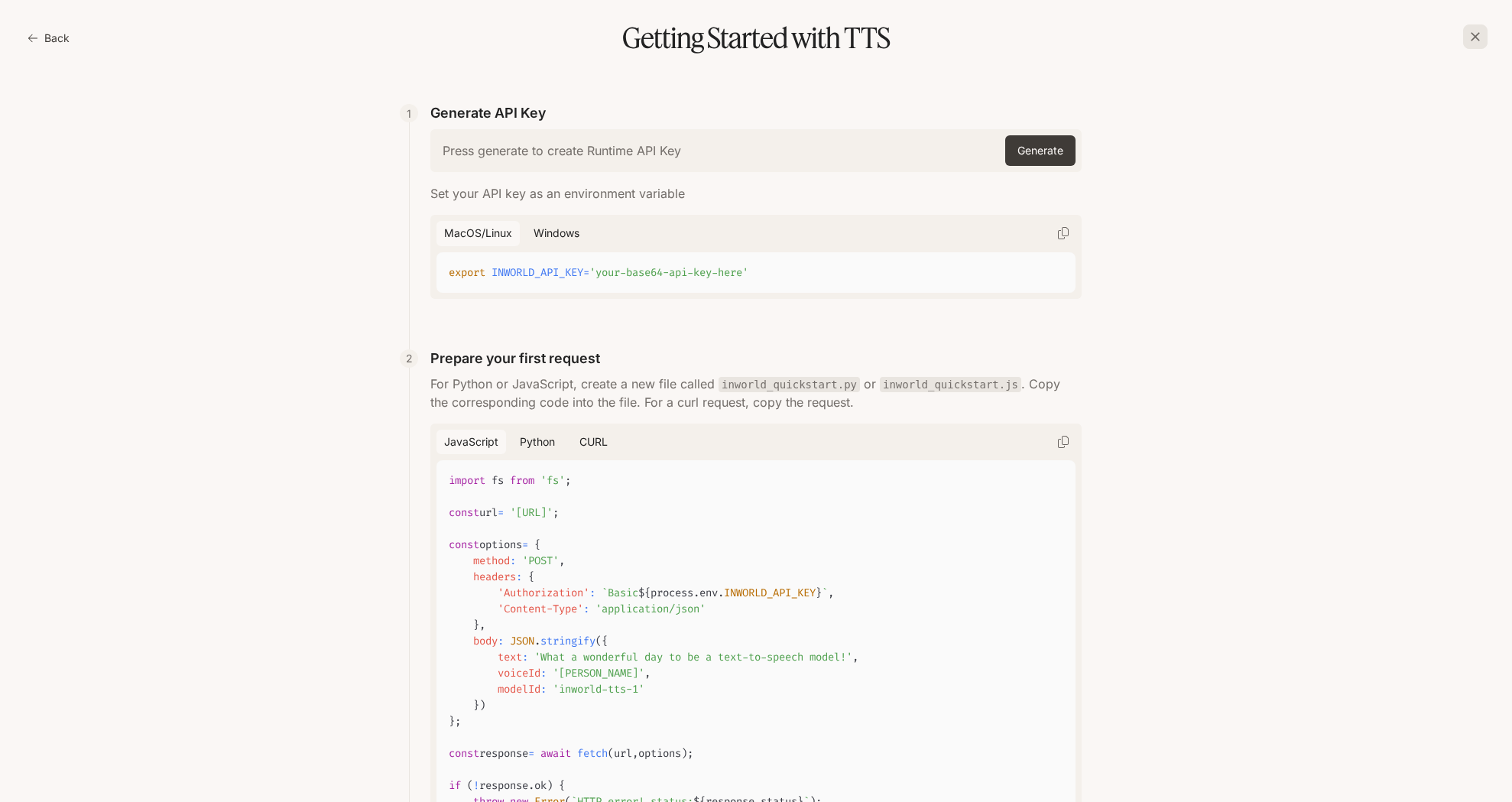
click at [1477, 29] on icon "button" at bounding box center [1474, 36] width 15 height 15
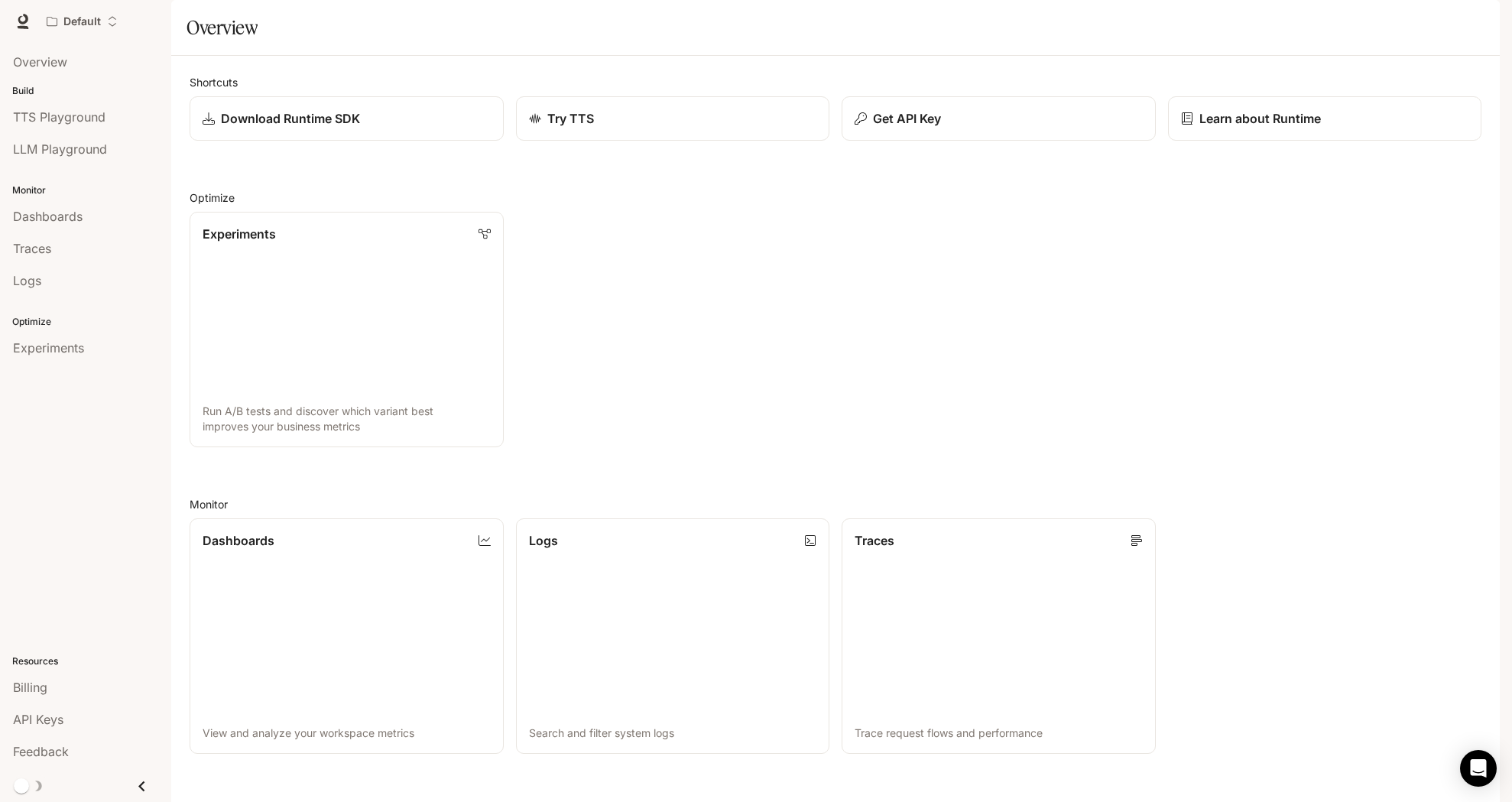
click at [1284, 32] on link "TTS TTS" at bounding box center [1280, 21] width 49 height 31
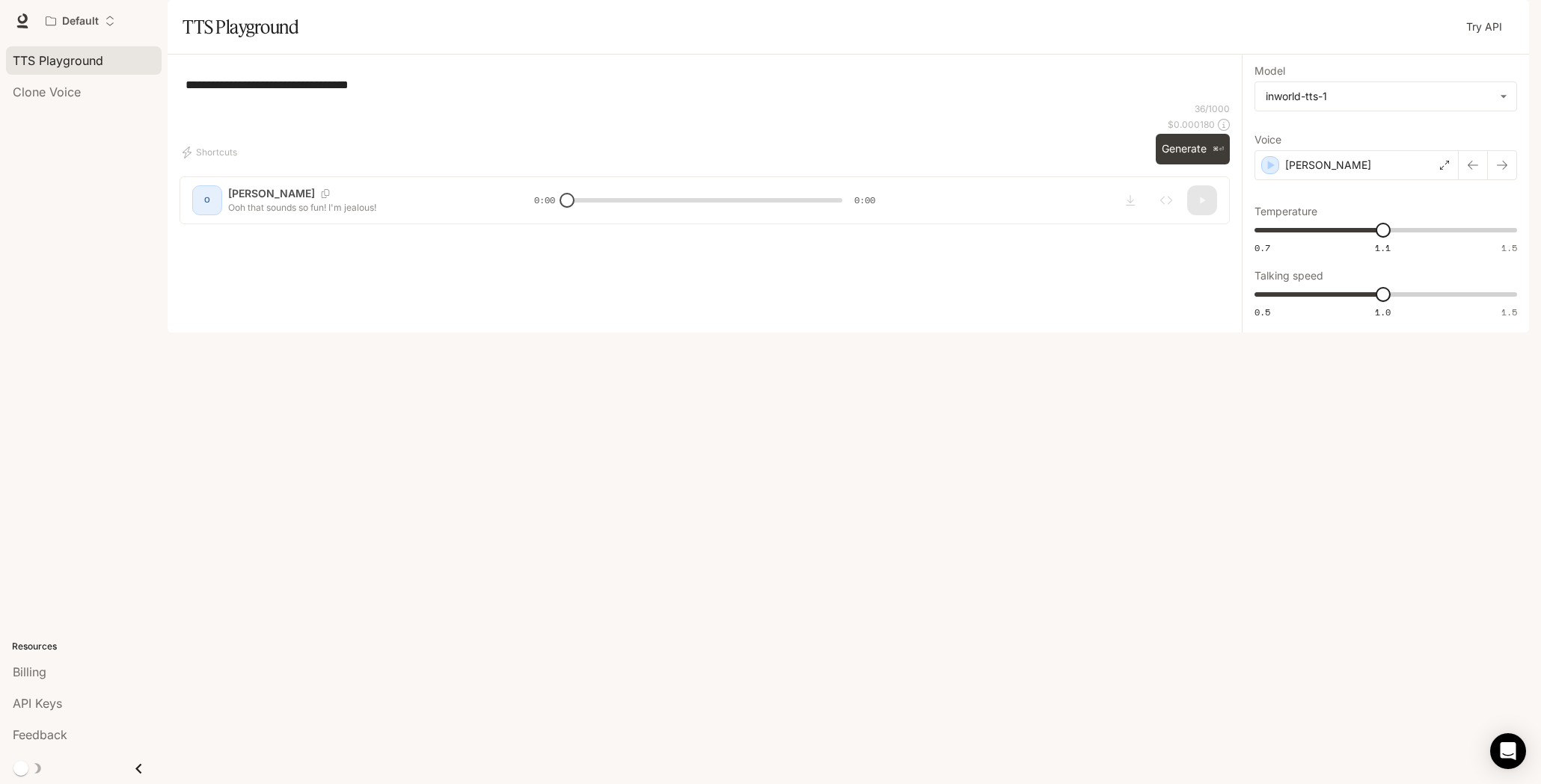
click at [1444, 19] on span "Documentation" at bounding box center [1442, 21] width 74 height 19
